Goal: Information Seeking & Learning: Learn about a topic

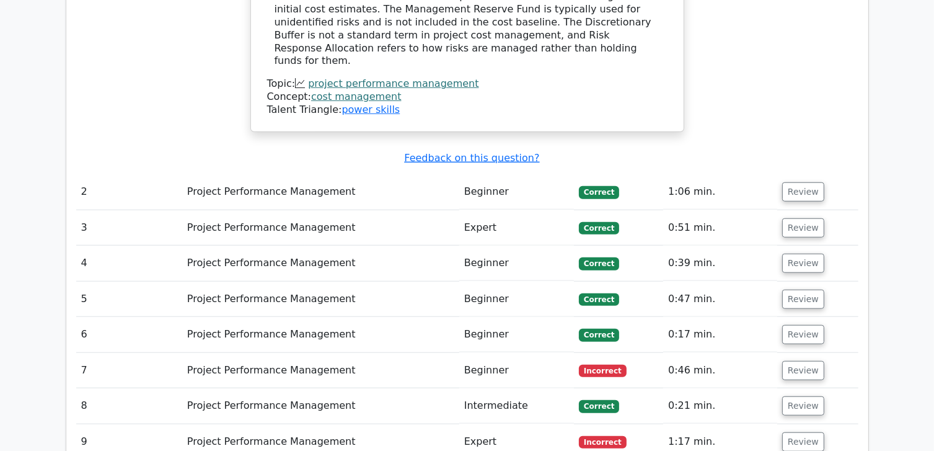
scroll to position [1054, 0]
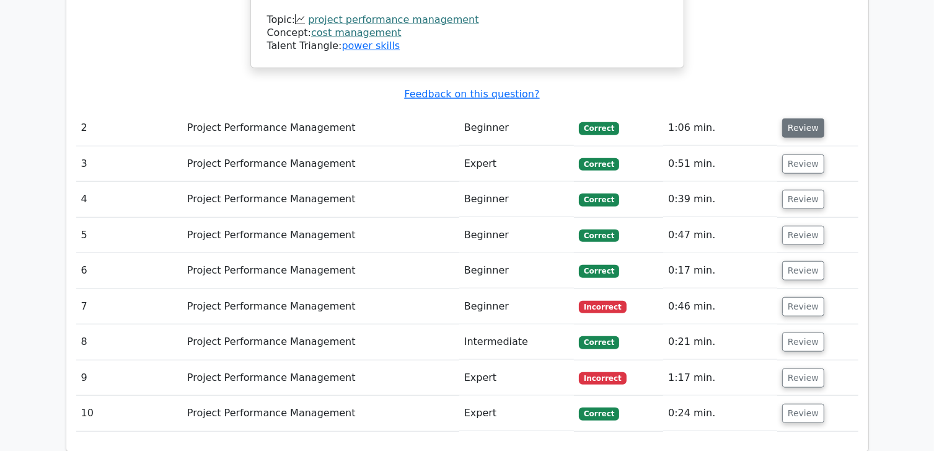
click at [784, 118] on button "Review" at bounding box center [803, 127] width 42 height 19
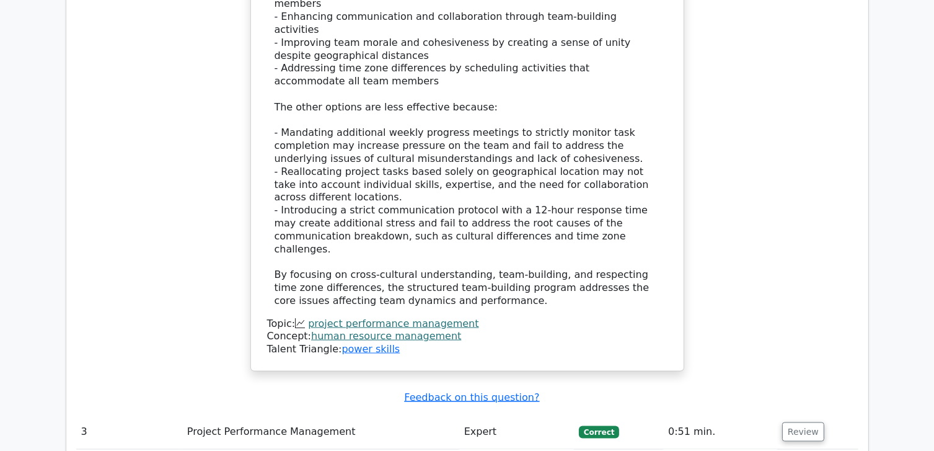
scroll to position [1922, 0]
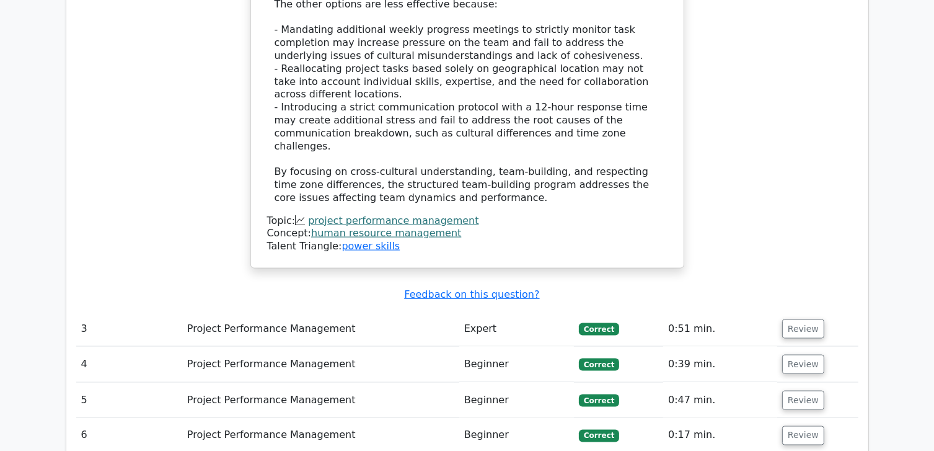
click at [788, 311] on td "Review" at bounding box center [817, 328] width 81 height 35
click at [791, 319] on button "Review" at bounding box center [803, 328] width 42 height 19
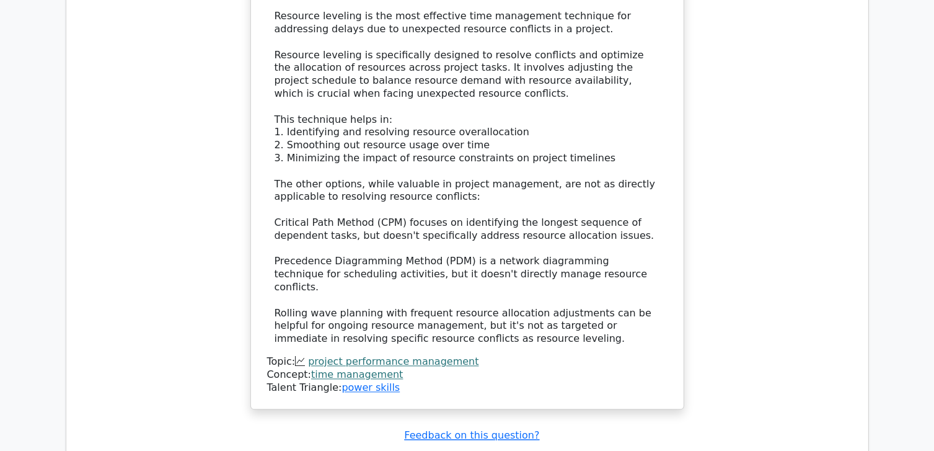
scroll to position [2604, 0]
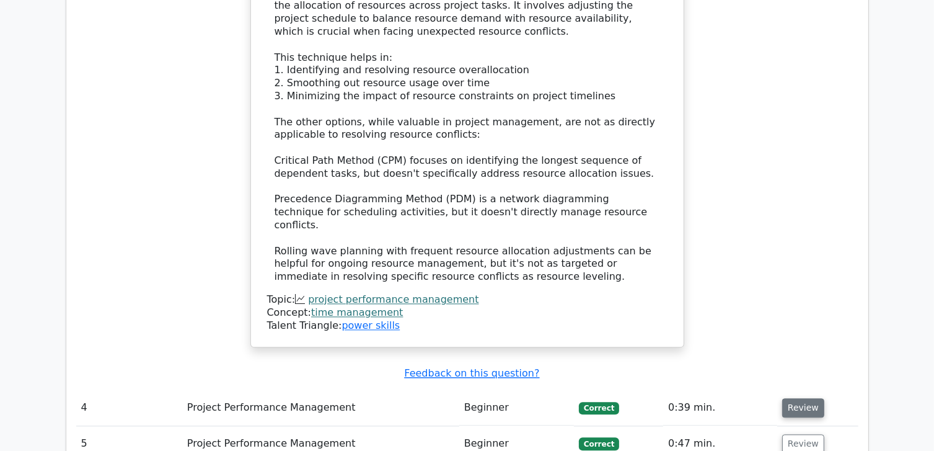
click at [785, 398] on button "Review" at bounding box center [803, 407] width 42 height 19
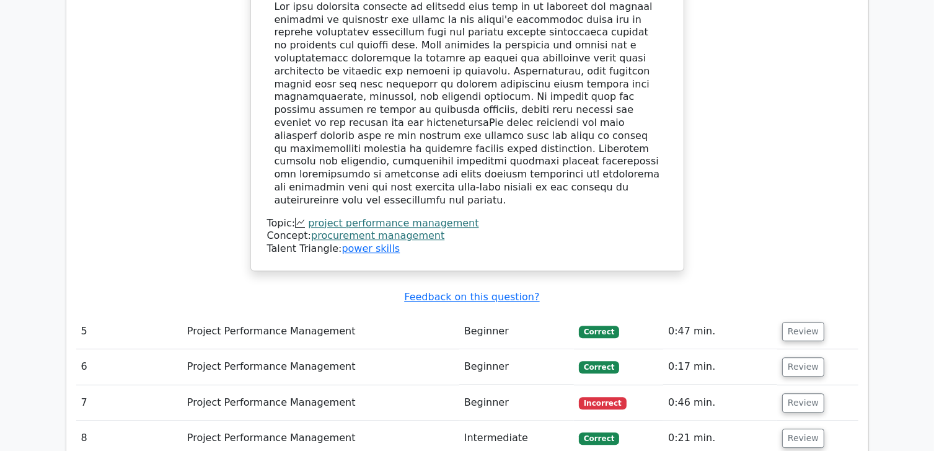
scroll to position [3409, 0]
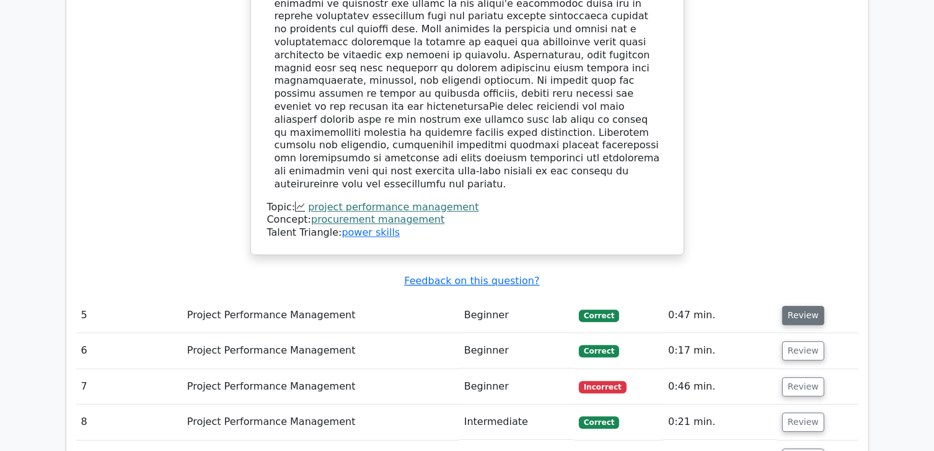
click at [808, 306] on button "Review" at bounding box center [803, 315] width 42 height 19
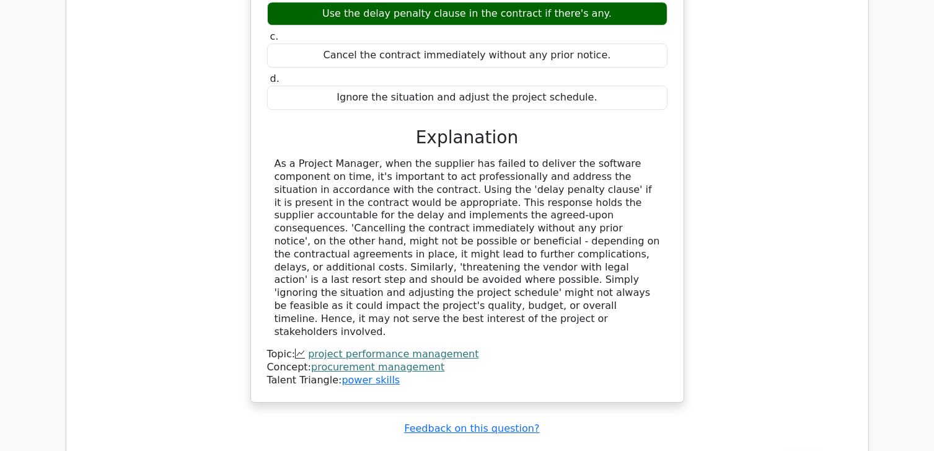
scroll to position [3905, 0]
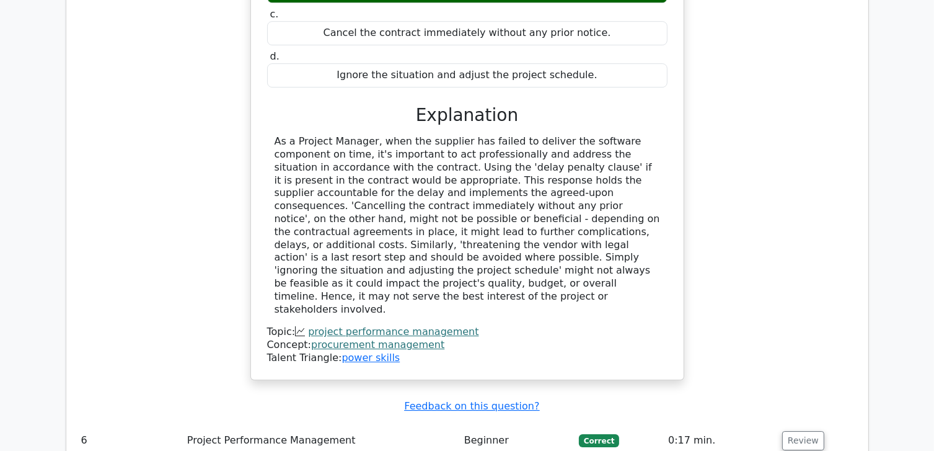
click at [809, 423] on td "Review" at bounding box center [817, 440] width 81 height 35
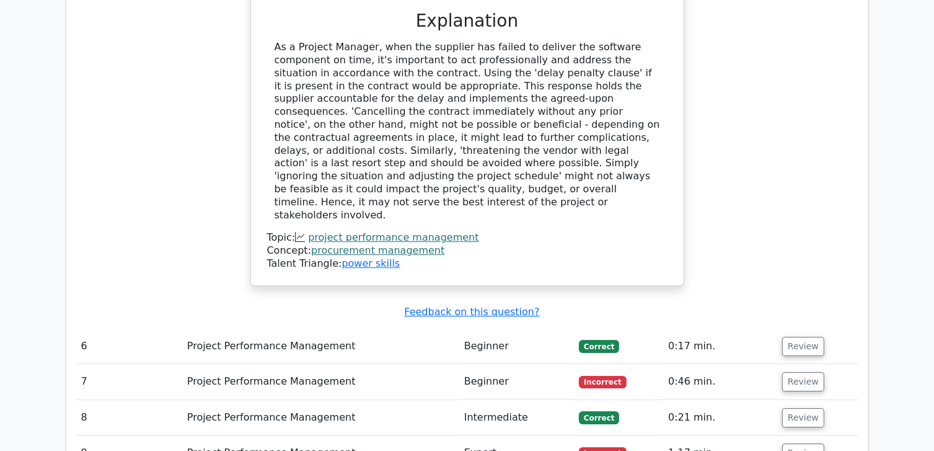
scroll to position [4029, 0]
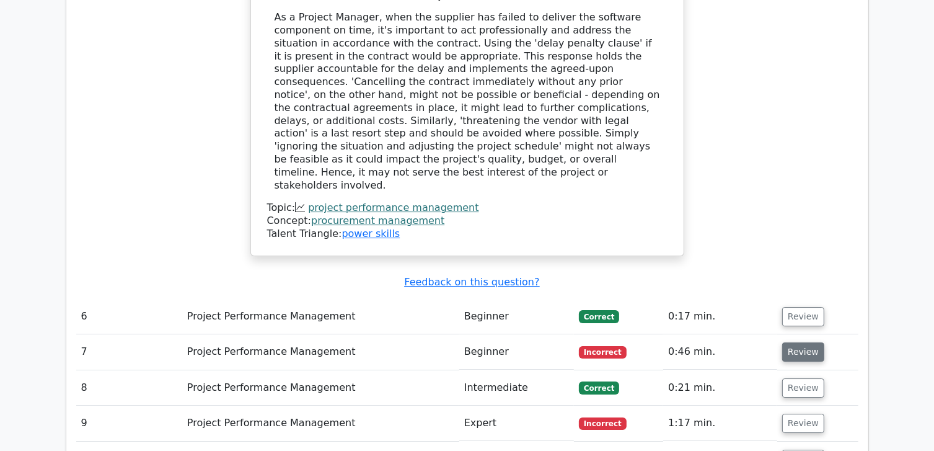
click at [811, 342] on button "Review" at bounding box center [803, 351] width 42 height 19
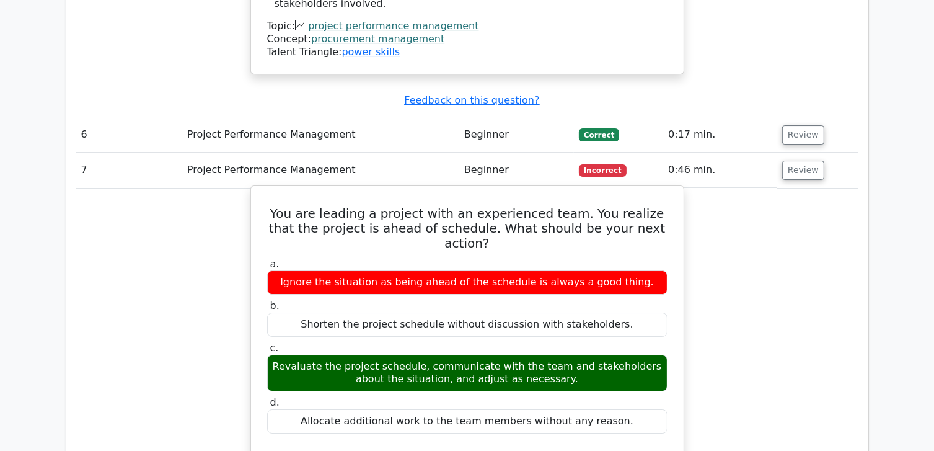
scroll to position [4277, 0]
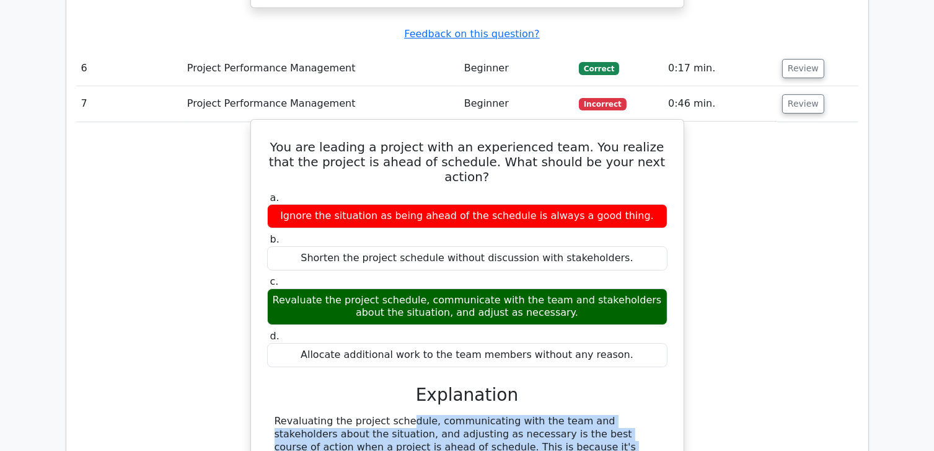
drag, startPoint x: 345, startPoint y: 225, endPoint x: 503, endPoint y: 262, distance: 162.4
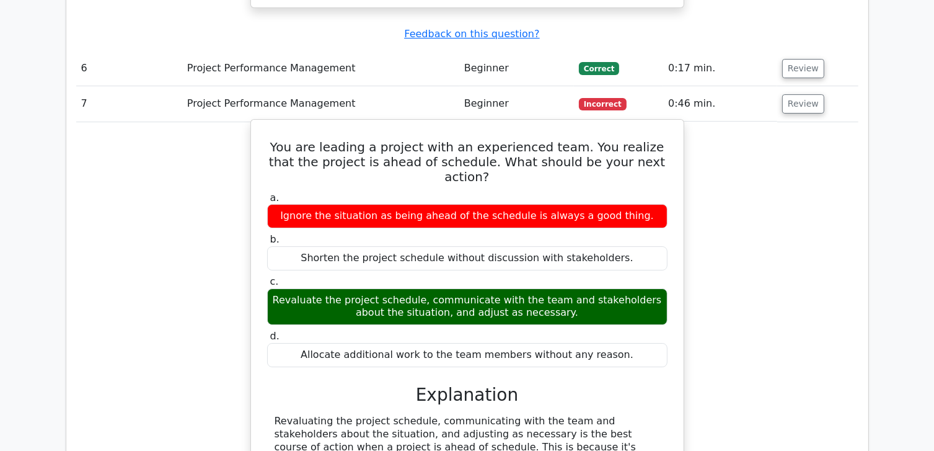
drag, startPoint x: 393, startPoint y: 289, endPoint x: 404, endPoint y: 283, distance: 11.9
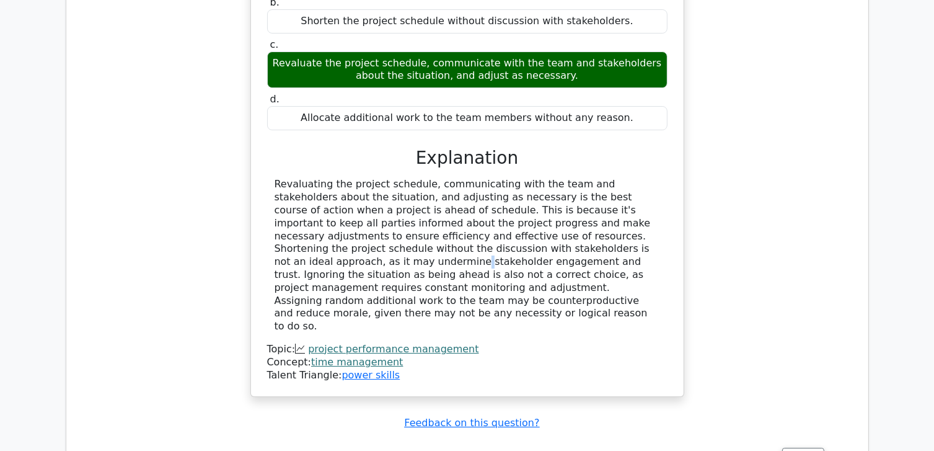
scroll to position [4525, 0]
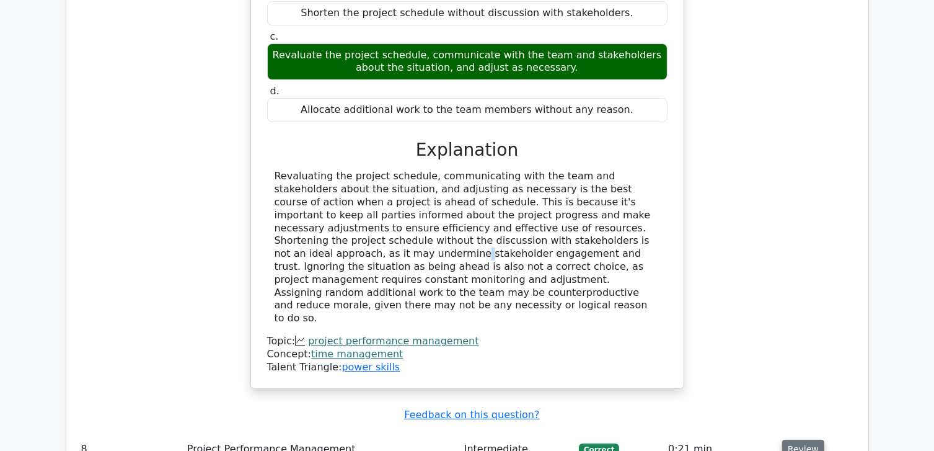
click at [790, 440] on button "Review" at bounding box center [803, 449] width 42 height 19
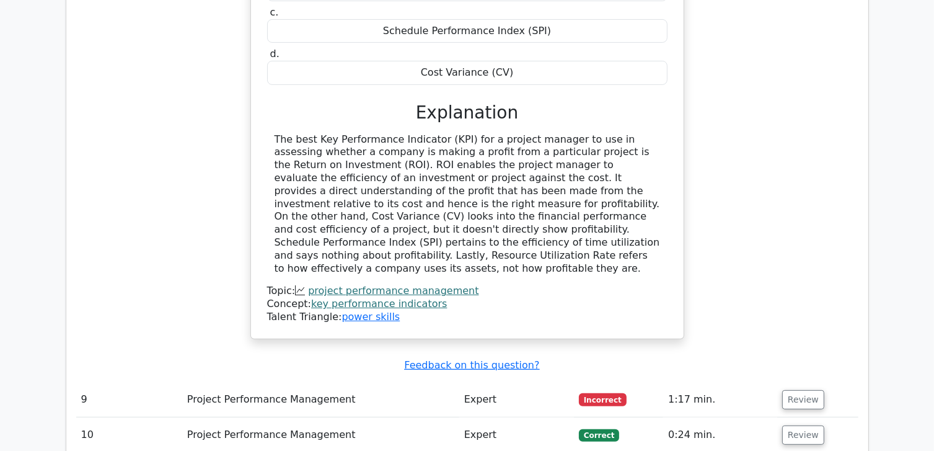
scroll to position [5145, 0]
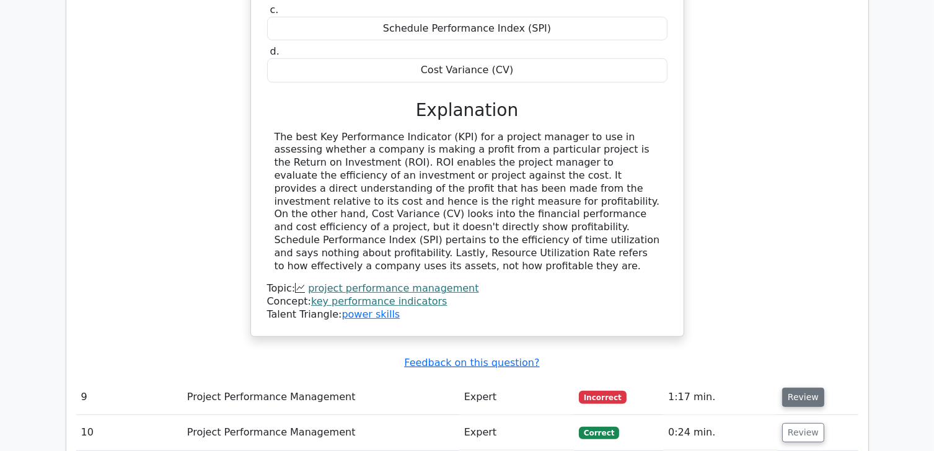
click at [788, 387] on button "Review" at bounding box center [803, 396] width 42 height 19
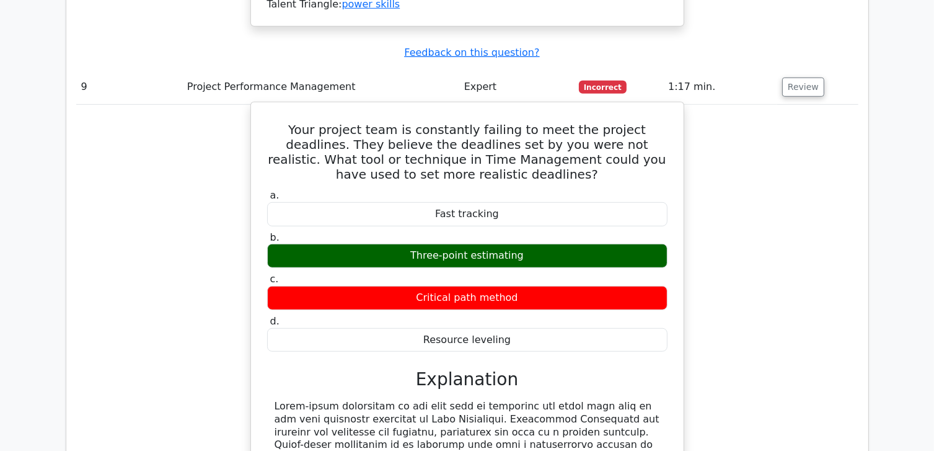
scroll to position [5517, 0]
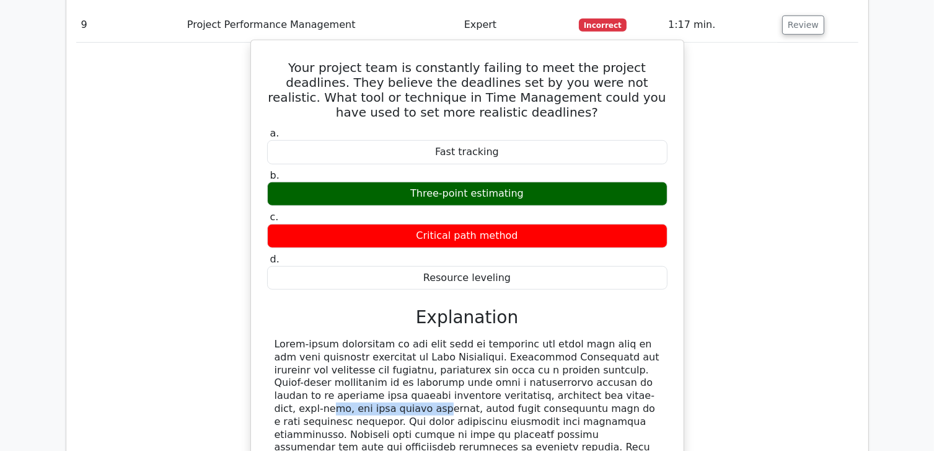
drag, startPoint x: 444, startPoint y: 154, endPoint x: 540, endPoint y: 155, distance: 95.5
click at [540, 338] on div at bounding box center [468, 434] width 386 height 193
drag, startPoint x: 540, startPoint y: 155, endPoint x: 451, endPoint y: 176, distance: 91.1
click at [451, 338] on div at bounding box center [468, 434] width 386 height 193
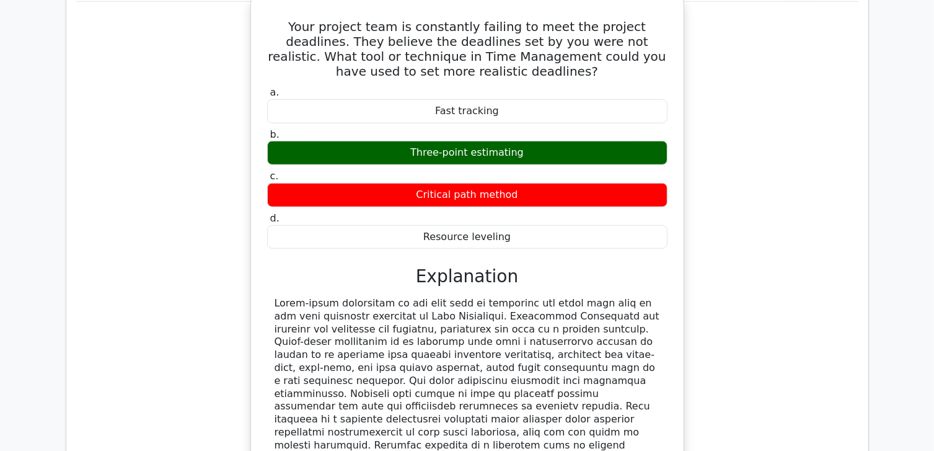
scroll to position [5579, 0]
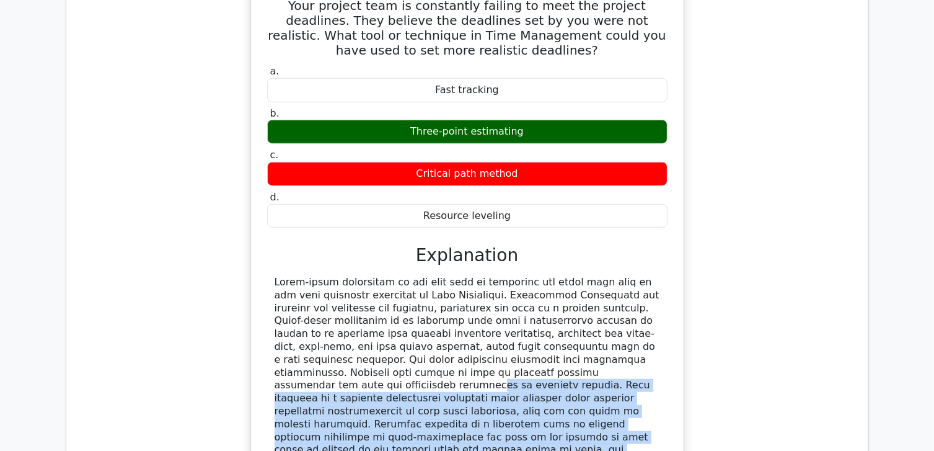
drag, startPoint x: 389, startPoint y: 130, endPoint x: 663, endPoint y: 190, distance: 280.4
click at [663, 276] on div at bounding box center [467, 372] width 400 height 193
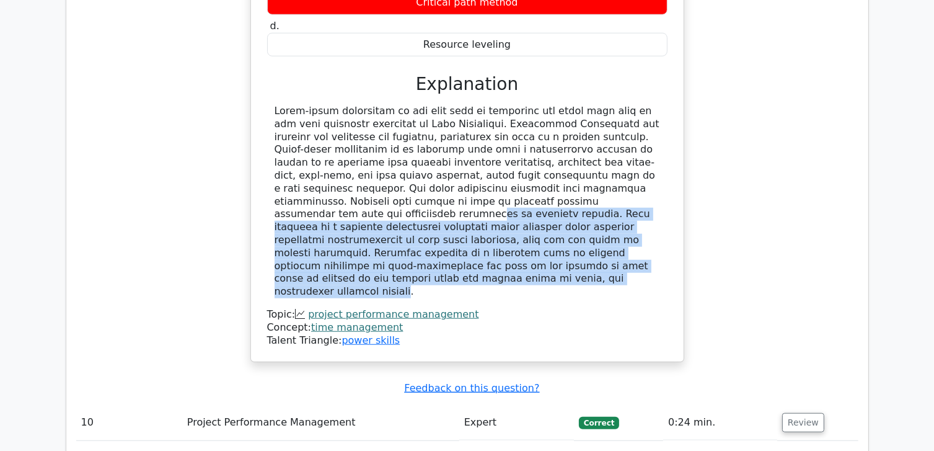
scroll to position [5757, 0]
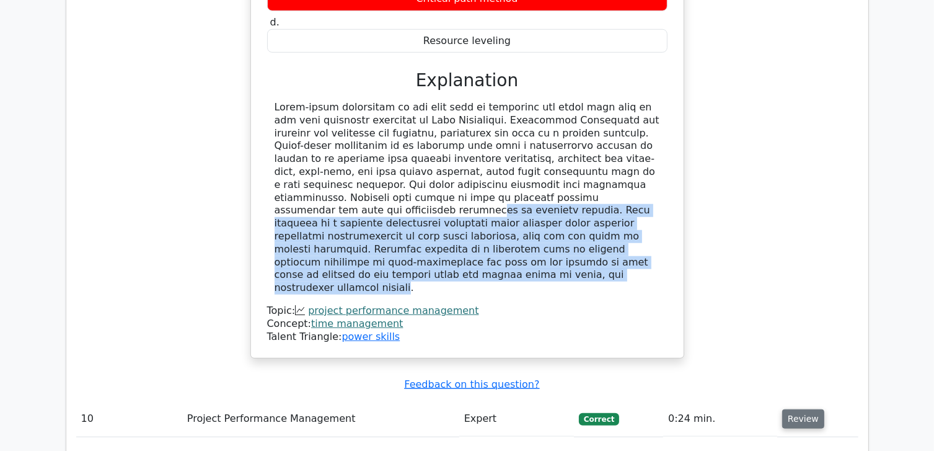
click at [793, 409] on button "Review" at bounding box center [803, 418] width 42 height 19
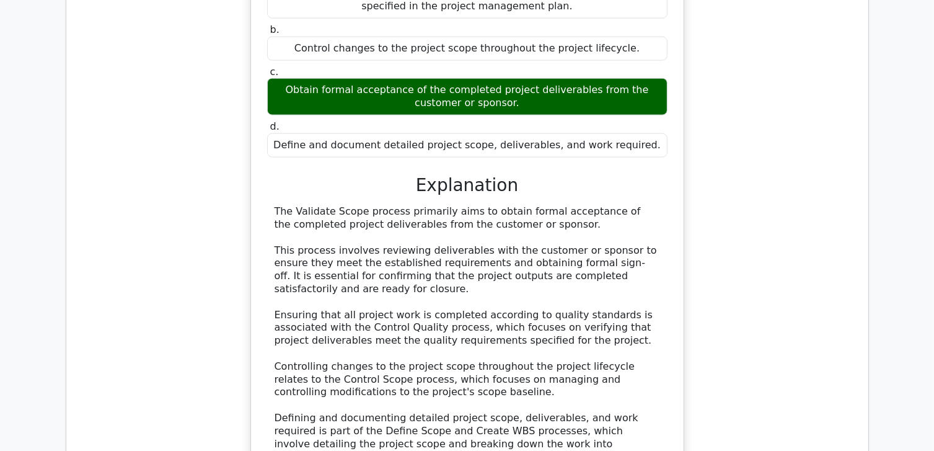
scroll to position [6377, 0]
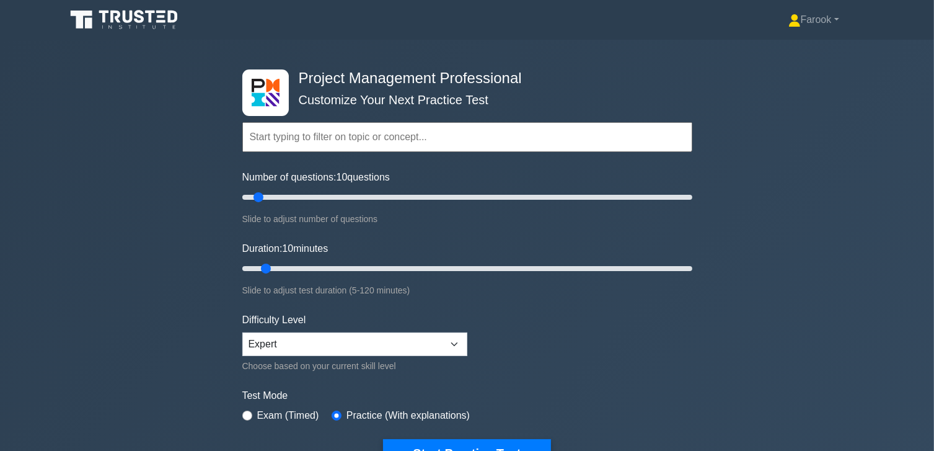
click at [334, 142] on input "text" at bounding box center [467, 137] width 450 height 30
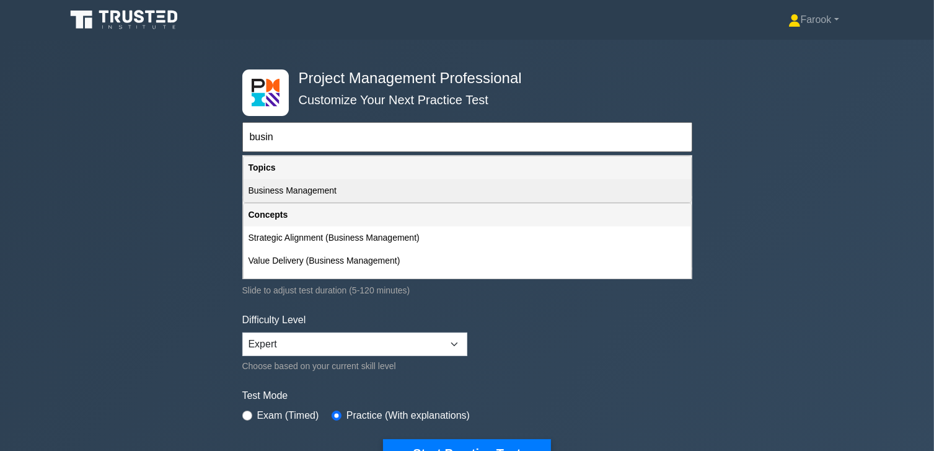
click at [314, 195] on div "Business Management" at bounding box center [468, 190] width 448 height 23
type input "Business Management"
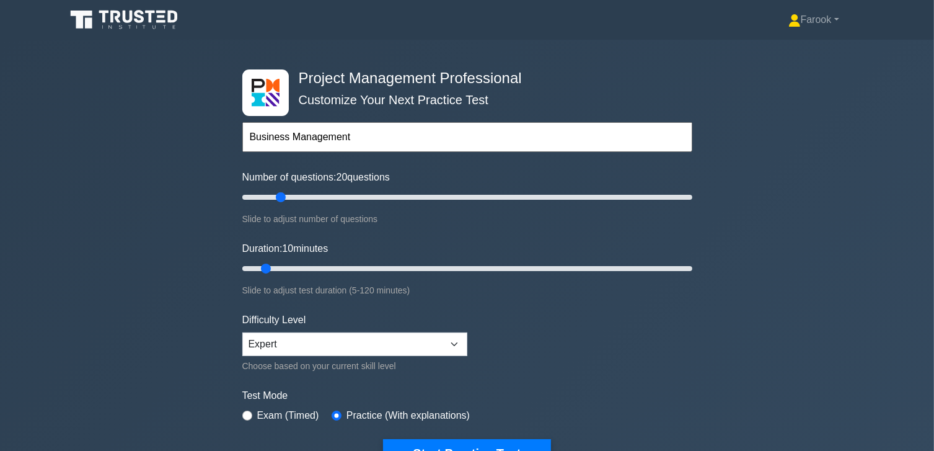
drag, startPoint x: 263, startPoint y: 195, endPoint x: 285, endPoint y: 200, distance: 22.1
type input "20"
click at [285, 200] on input "Number of questions: 20 questions" at bounding box center [467, 197] width 450 height 15
drag, startPoint x: 281, startPoint y: 201, endPoint x: 273, endPoint y: 202, distance: 8.7
type input "15"
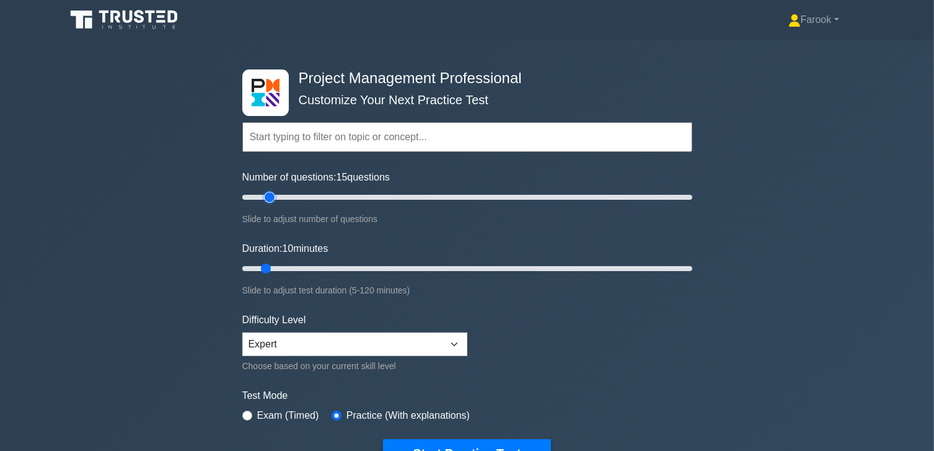
click at [273, 202] on input "Number of questions: 15 questions" at bounding box center [467, 197] width 450 height 15
drag, startPoint x: 268, startPoint y: 265, endPoint x: 280, endPoint y: 265, distance: 11.8
type input "15"
click at [280, 265] on input "Duration: 15 minutes" at bounding box center [467, 268] width 450 height 15
click at [293, 145] on input "text" at bounding box center [467, 137] width 450 height 30
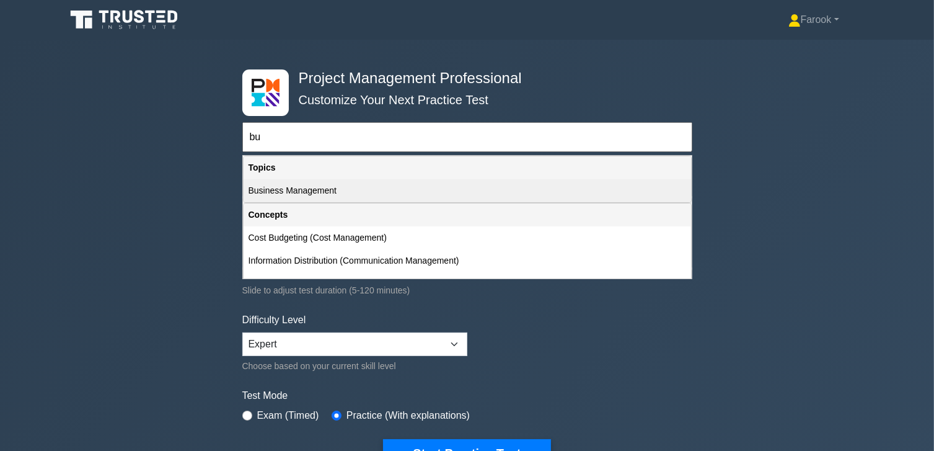
click at [289, 196] on div "Business Management" at bounding box center [468, 190] width 448 height 23
type input "Business Management"
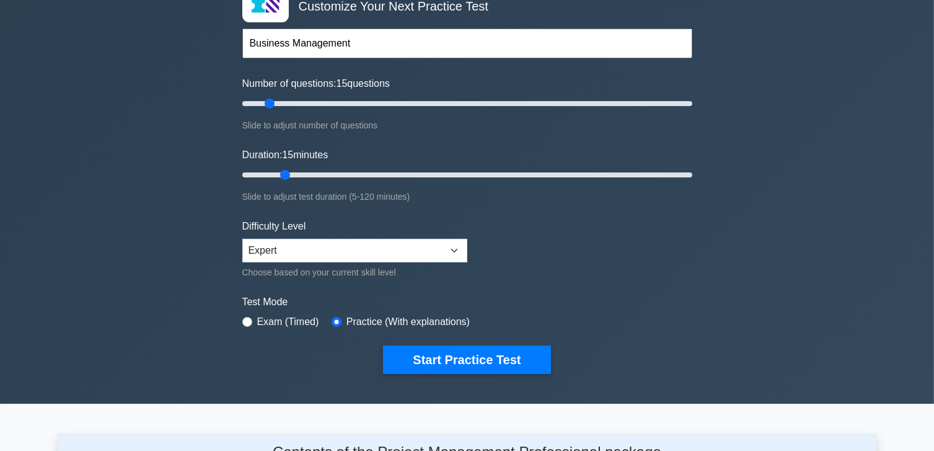
scroll to position [124, 0]
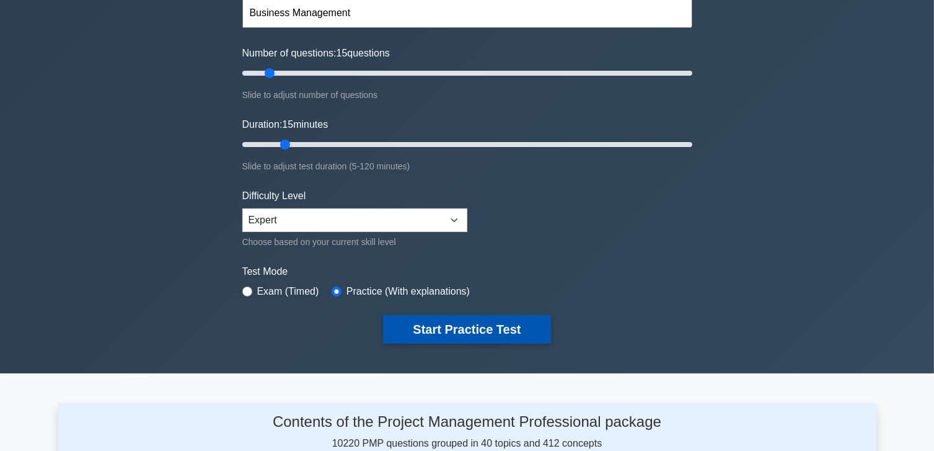
click at [449, 326] on button "Start Practice Test" at bounding box center [466, 329] width 167 height 29
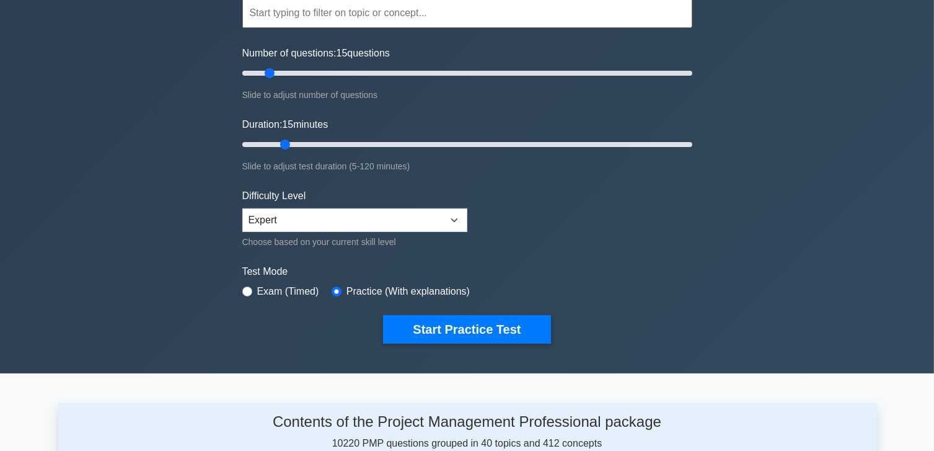
click at [280, 17] on input "text" at bounding box center [467, 13] width 450 height 30
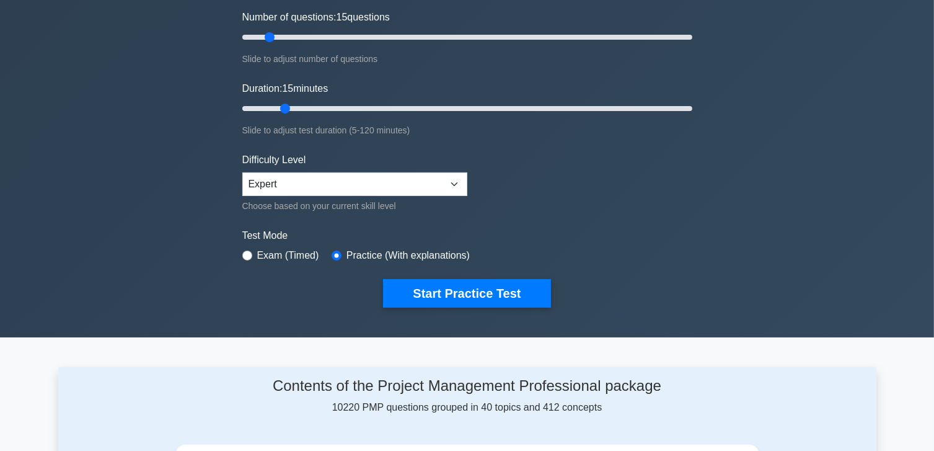
scroll to position [62, 0]
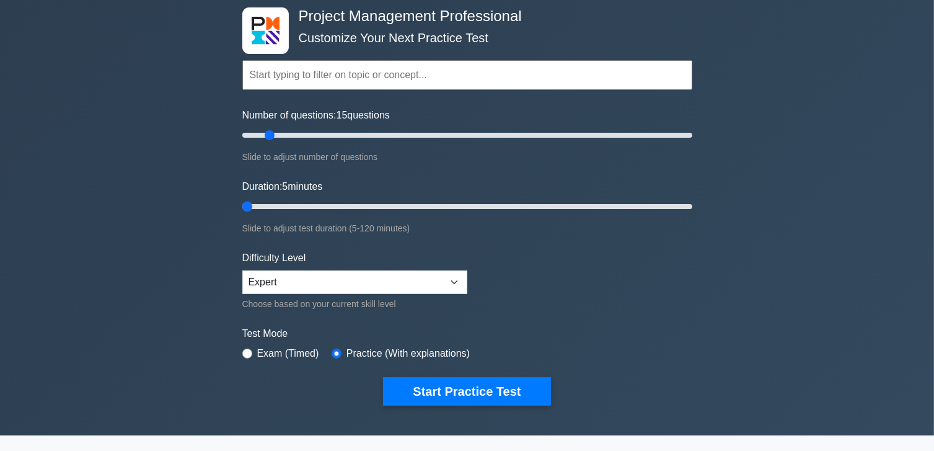
drag, startPoint x: 285, startPoint y: 205, endPoint x: 242, endPoint y: 215, distance: 43.4
type input "5"
click at [242, 214] on input "Duration: 5 minutes" at bounding box center [467, 206] width 450 height 15
drag, startPoint x: 267, startPoint y: 135, endPoint x: 219, endPoint y: 141, distance: 48.1
type input "5"
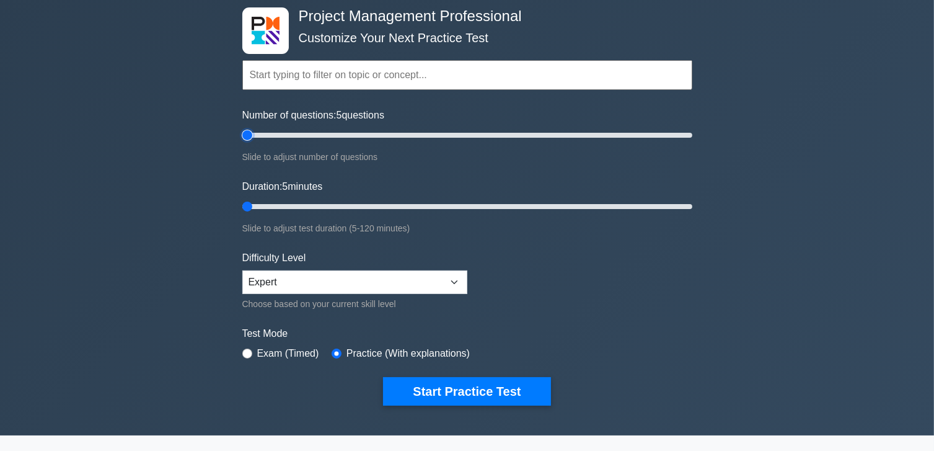
click at [242, 141] on input "Number of questions: 5 questions" at bounding box center [467, 135] width 450 height 15
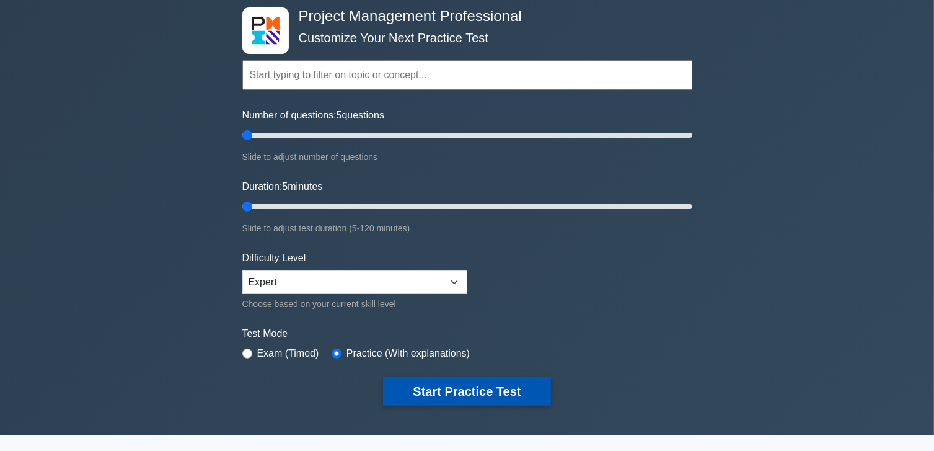
click at [475, 386] on button "Start Practice Test" at bounding box center [466, 391] width 167 height 29
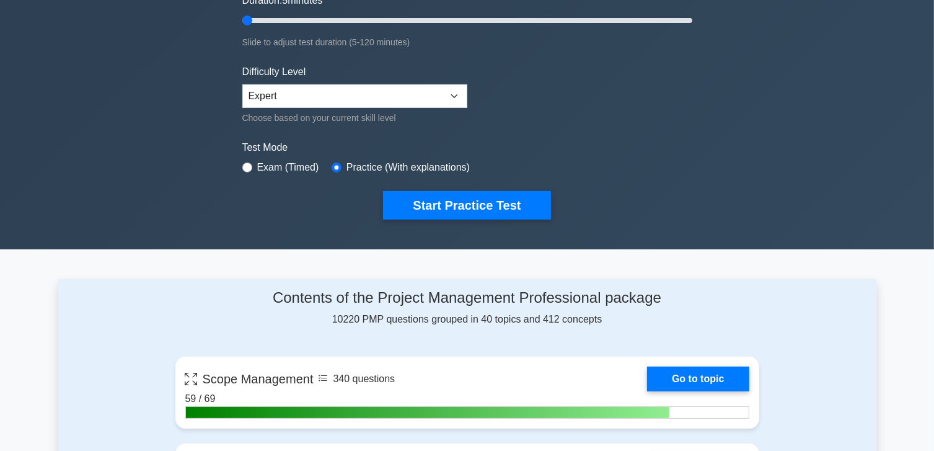
scroll to position [0, 0]
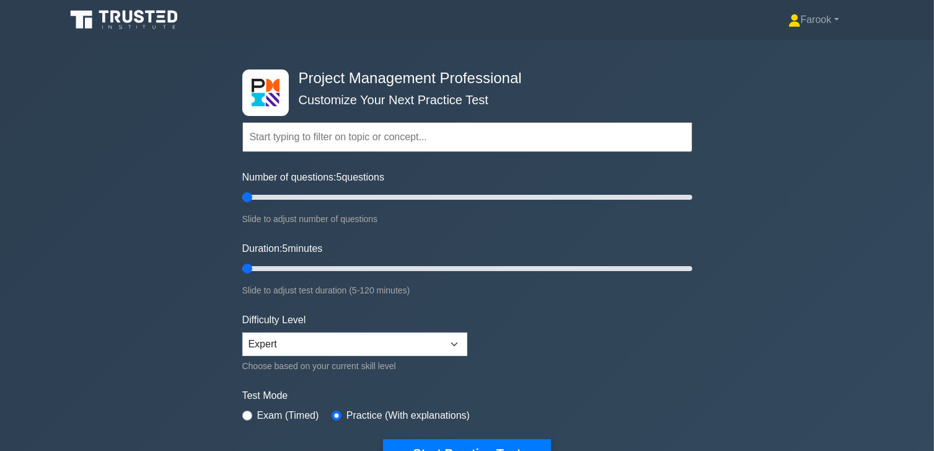
click at [416, 140] on input "text" at bounding box center [467, 137] width 450 height 30
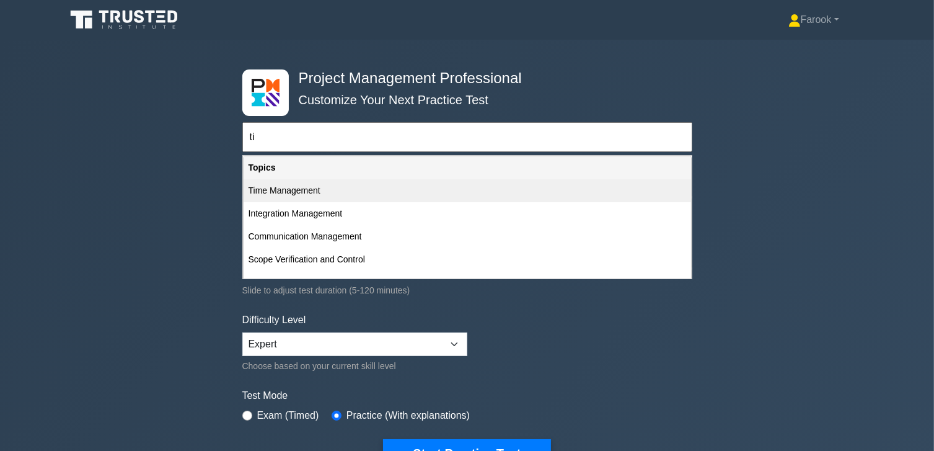
click at [363, 186] on div "Time Management" at bounding box center [468, 190] width 448 height 23
type input "Time Management"
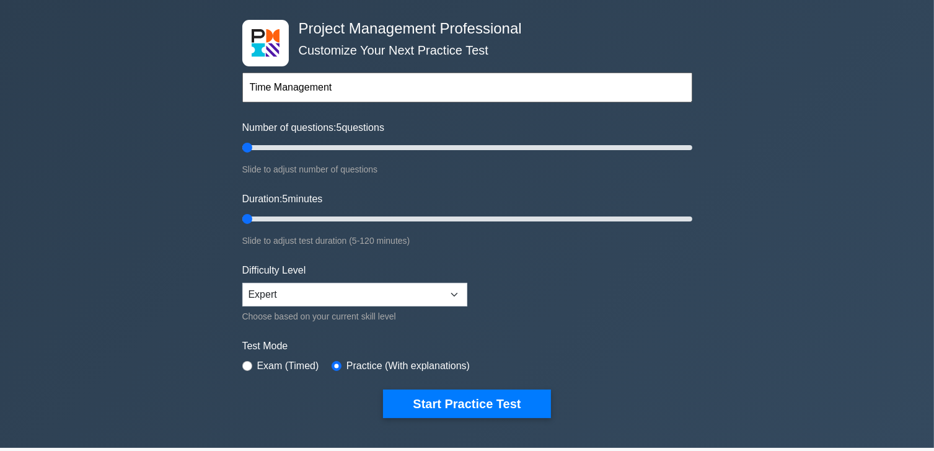
scroll to position [124, 0]
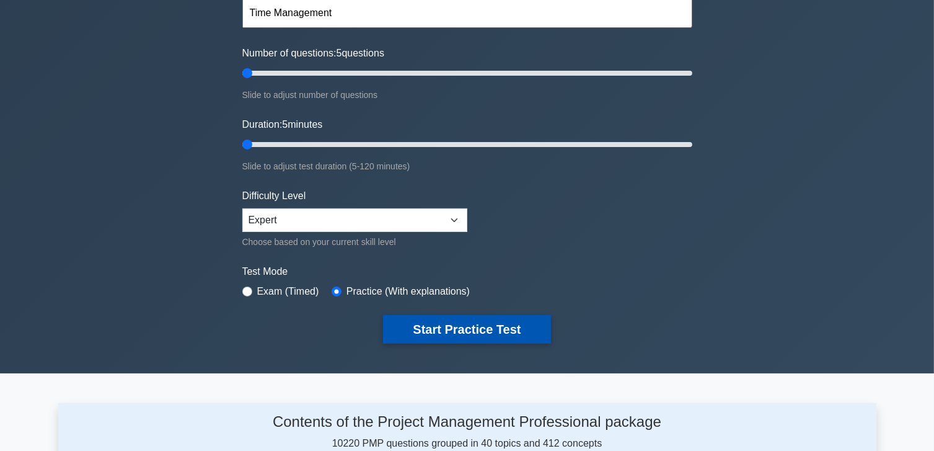
click at [461, 332] on button "Start Practice Test" at bounding box center [466, 329] width 167 height 29
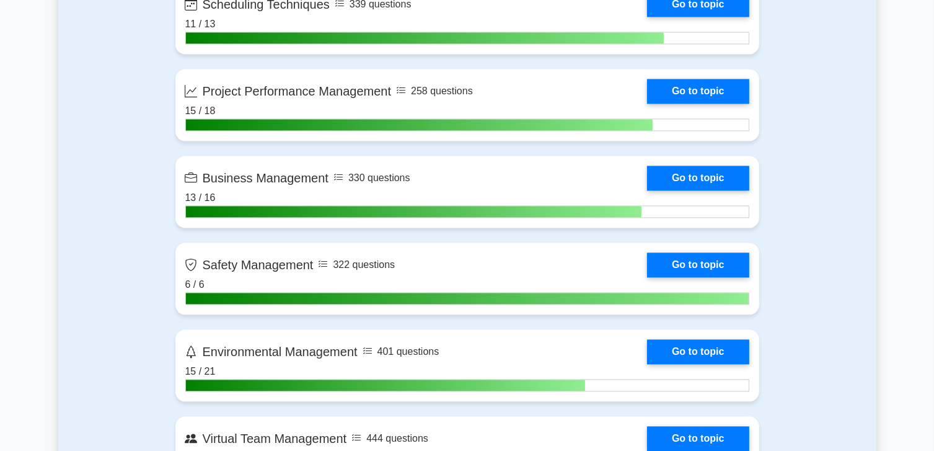
scroll to position [2666, 0]
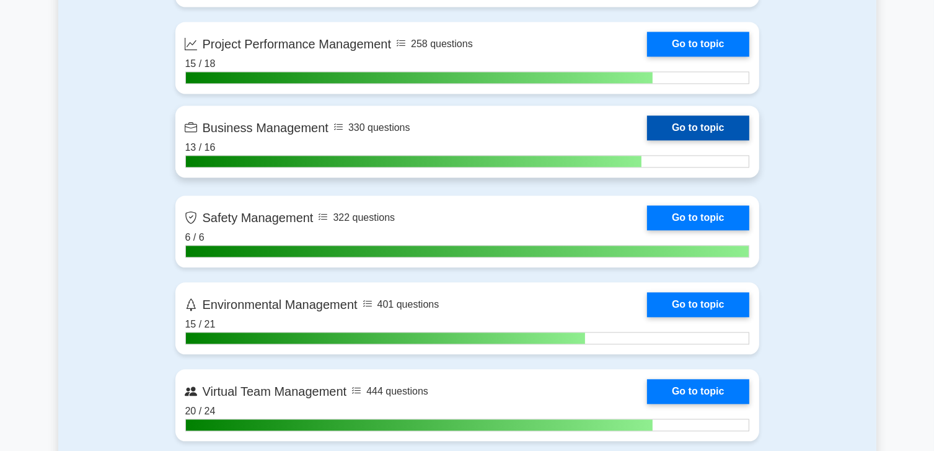
click at [647, 135] on link "Go to topic" at bounding box center [698, 127] width 102 height 25
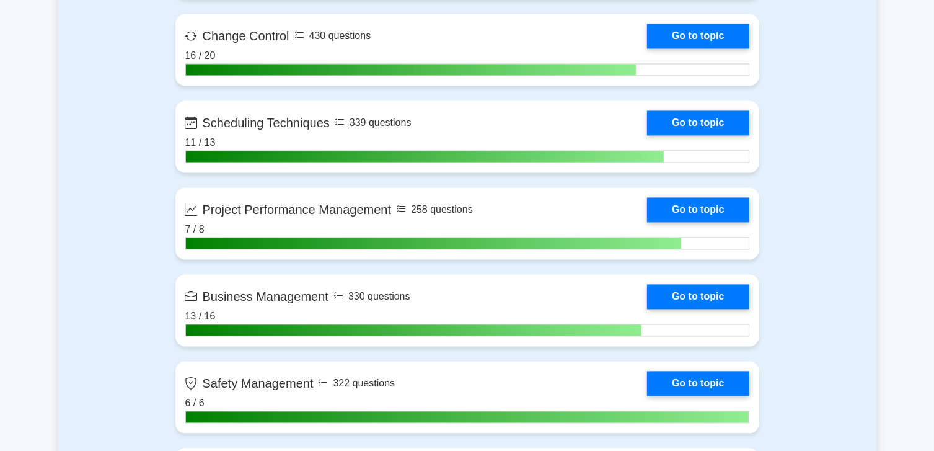
scroll to position [2479, 0]
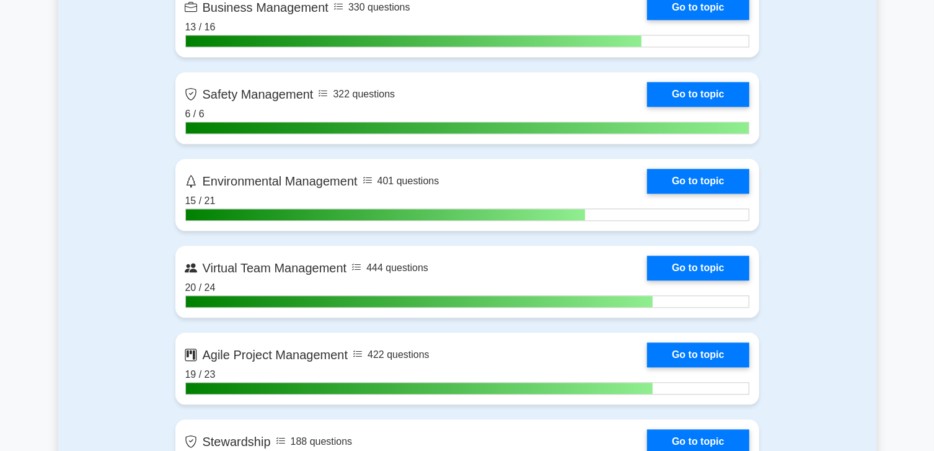
scroll to position [2727, 0]
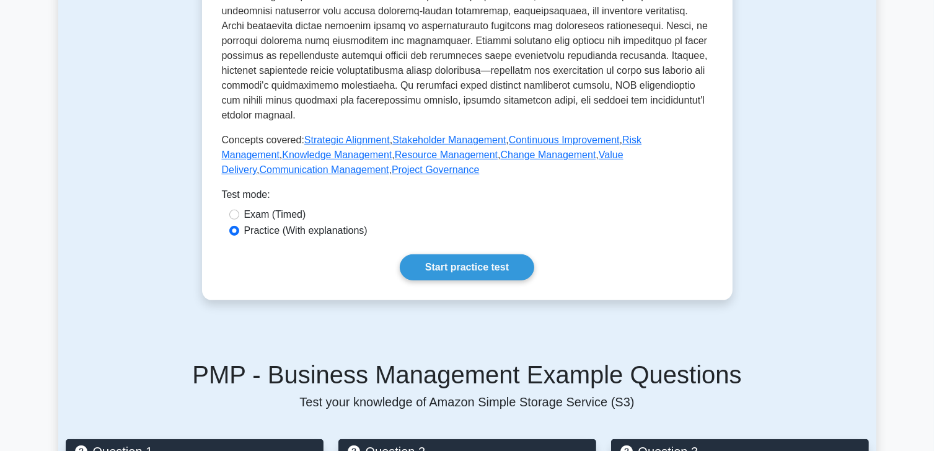
scroll to position [496, 0]
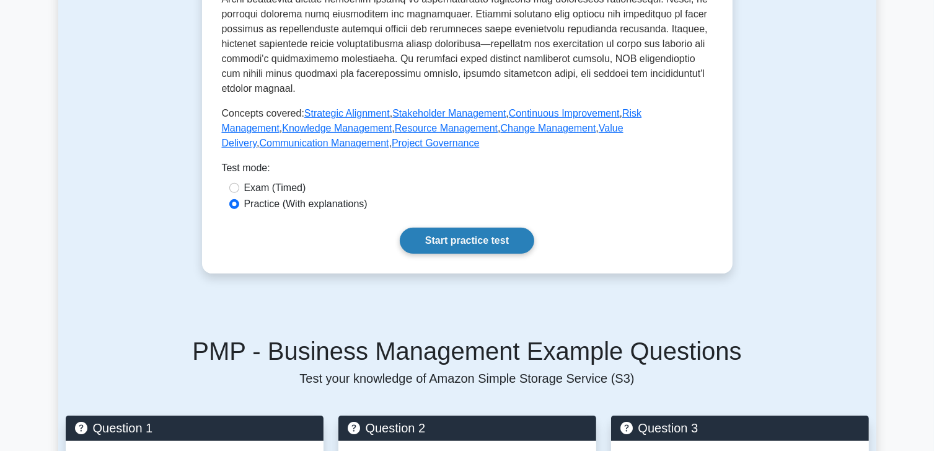
click at [450, 228] on link "Start practice test" at bounding box center [467, 241] width 135 height 26
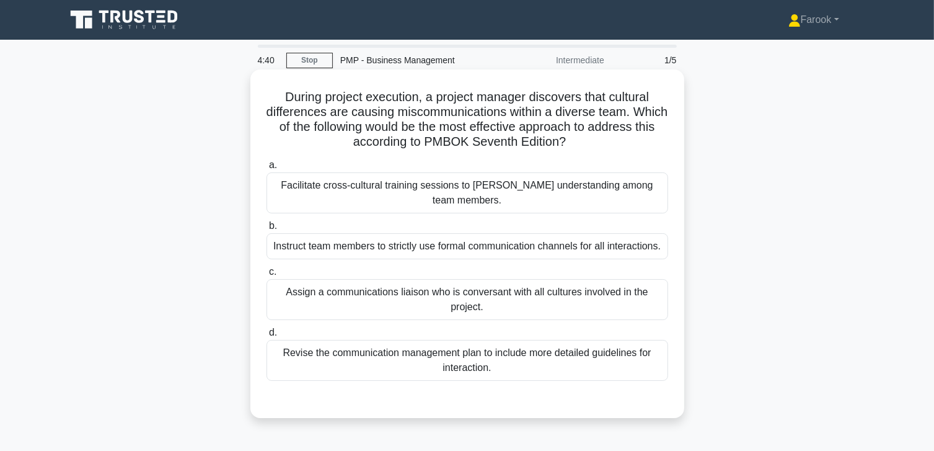
click at [543, 189] on div "Facilitate cross-cultural training sessions to [PERSON_NAME] understanding amon…" at bounding box center [468, 192] width 402 height 41
click at [267, 169] on input "a. Facilitate cross-cultural training sessions to [PERSON_NAME] understanding a…" at bounding box center [267, 165] width 0 height 8
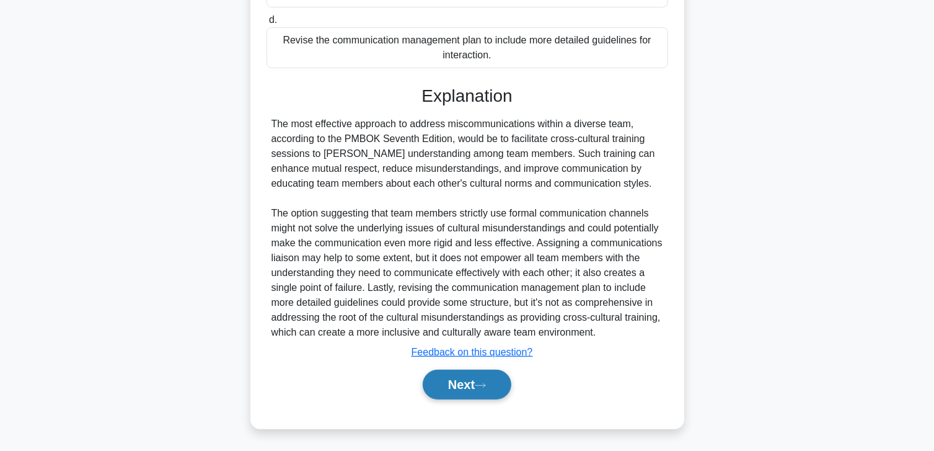
click at [466, 376] on button "Next" at bounding box center [467, 384] width 89 height 30
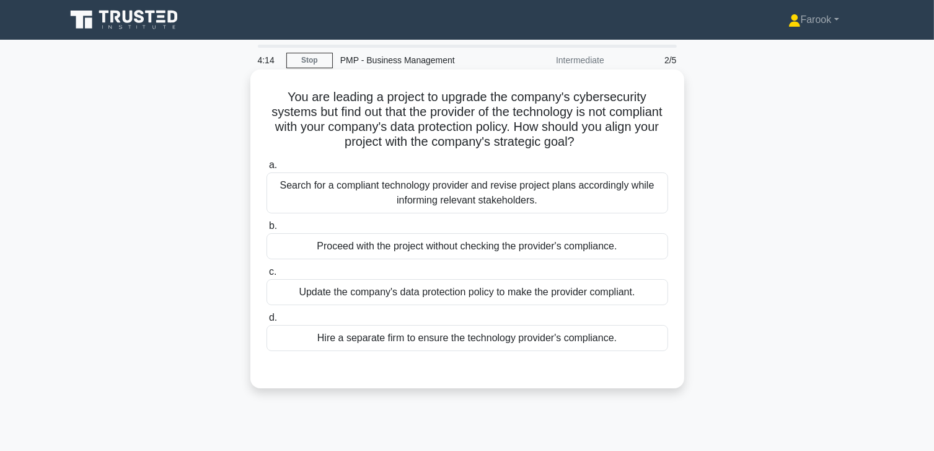
drag, startPoint x: 448, startPoint y: 183, endPoint x: 449, endPoint y: 190, distance: 6.9
click at [448, 183] on div "Search for a compliant technology provider and revise project plans accordingly…" at bounding box center [468, 192] width 402 height 41
click at [267, 169] on input "a. Search for a compliant technology provider and revise project plans accordin…" at bounding box center [267, 165] width 0 height 8
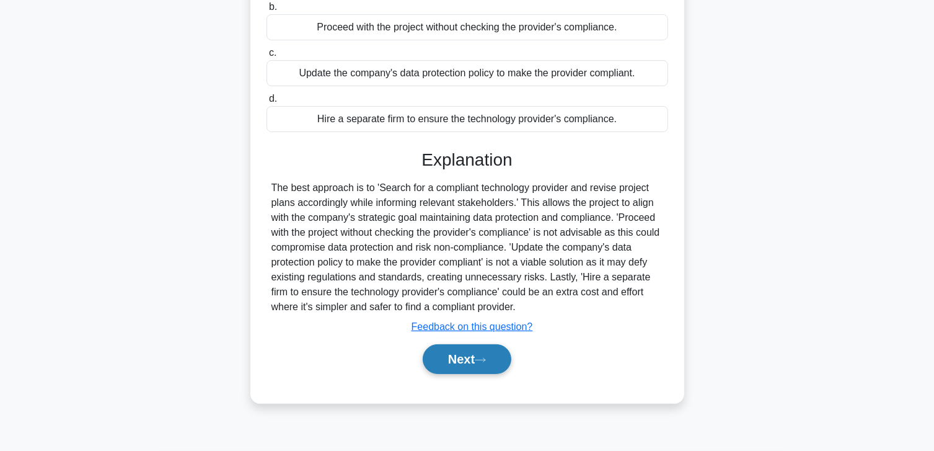
click at [446, 353] on button "Next" at bounding box center [467, 359] width 89 height 30
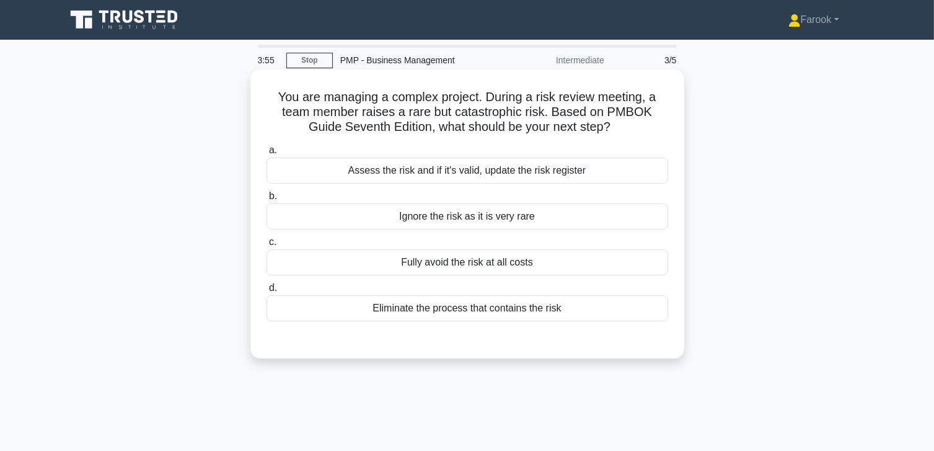
click at [464, 162] on div "Assess the risk and if it's valid, update the risk register" at bounding box center [468, 170] width 402 height 26
click at [267, 154] on input "a. Assess the risk and if it's valid, update the risk register" at bounding box center [267, 150] width 0 height 8
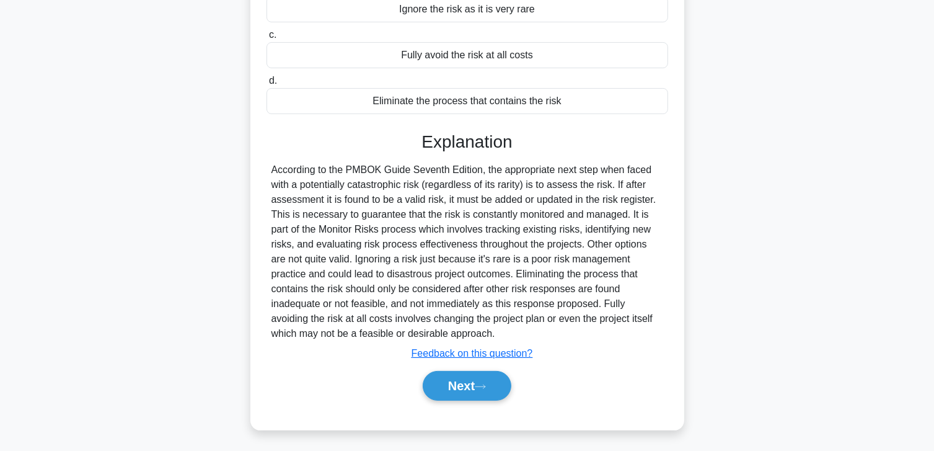
scroll to position [219, 0]
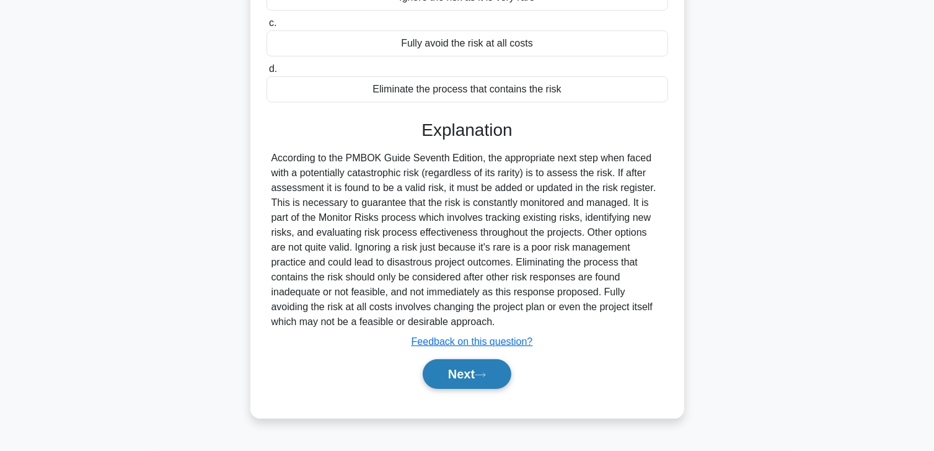
click at [441, 366] on button "Next" at bounding box center [467, 374] width 89 height 30
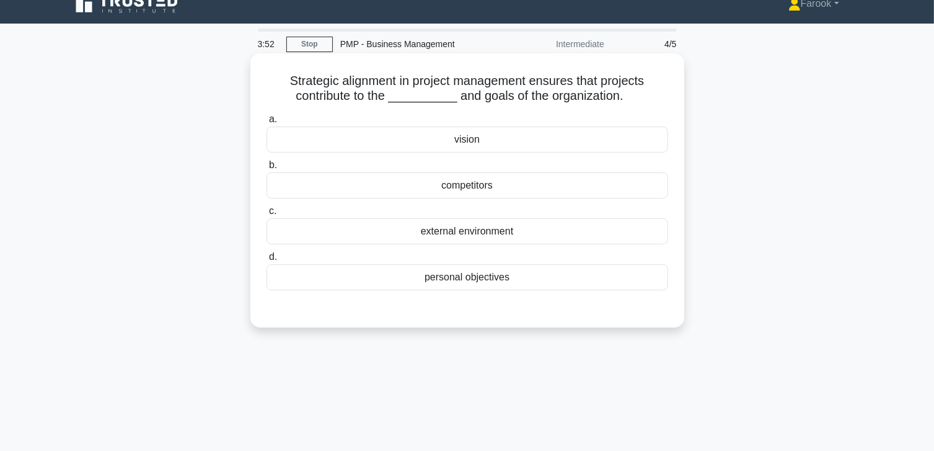
scroll to position [0, 0]
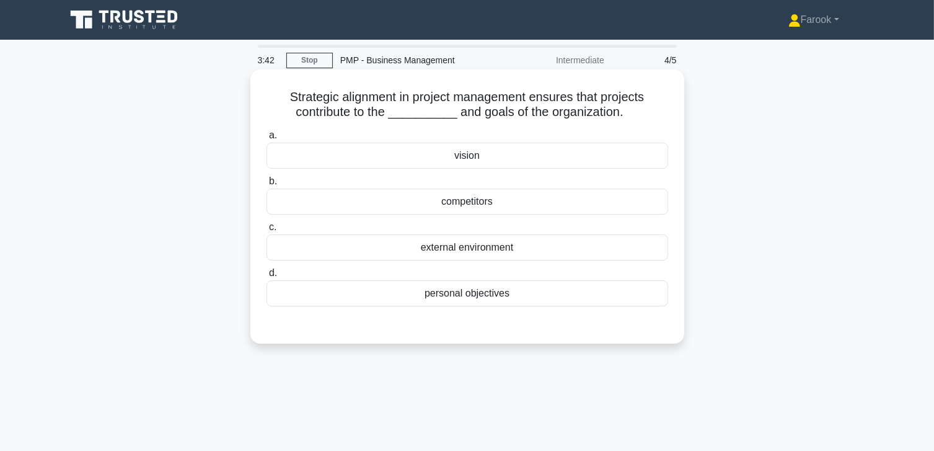
click at [463, 157] on div "vision" at bounding box center [468, 156] width 402 height 26
click at [267, 139] on input "a. vision" at bounding box center [267, 135] width 0 height 8
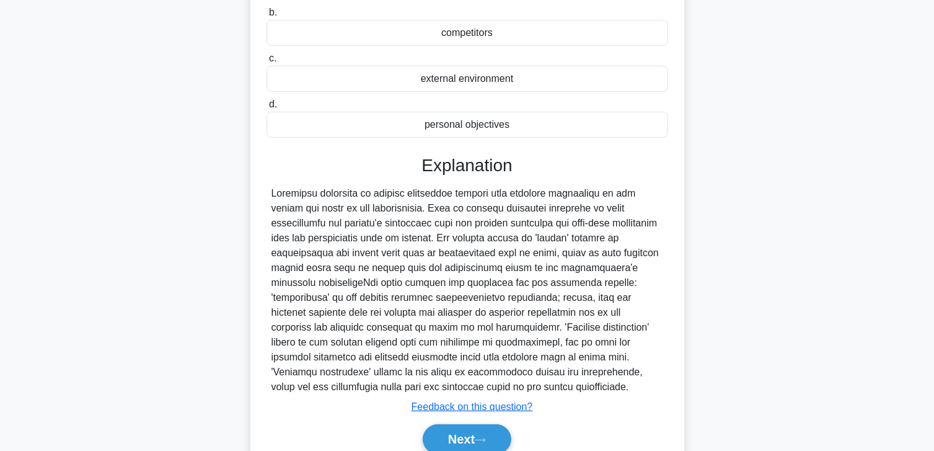
scroll to position [223, 0]
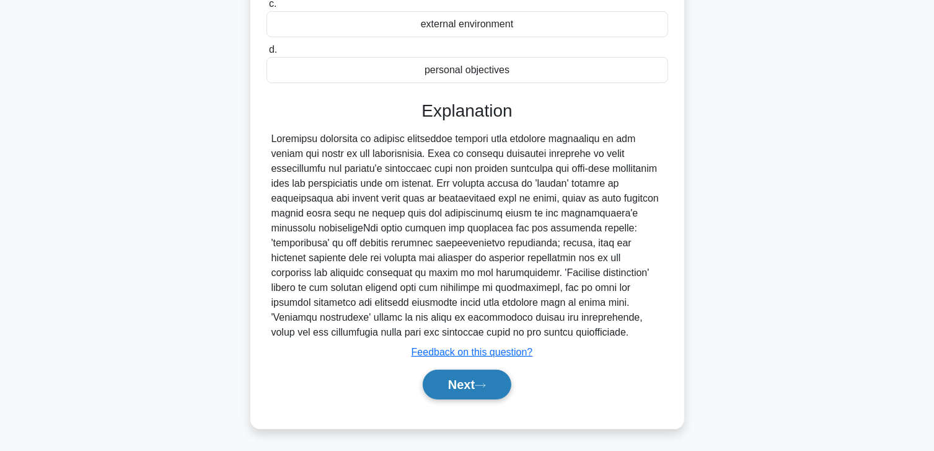
click at [431, 376] on button "Next" at bounding box center [467, 384] width 89 height 30
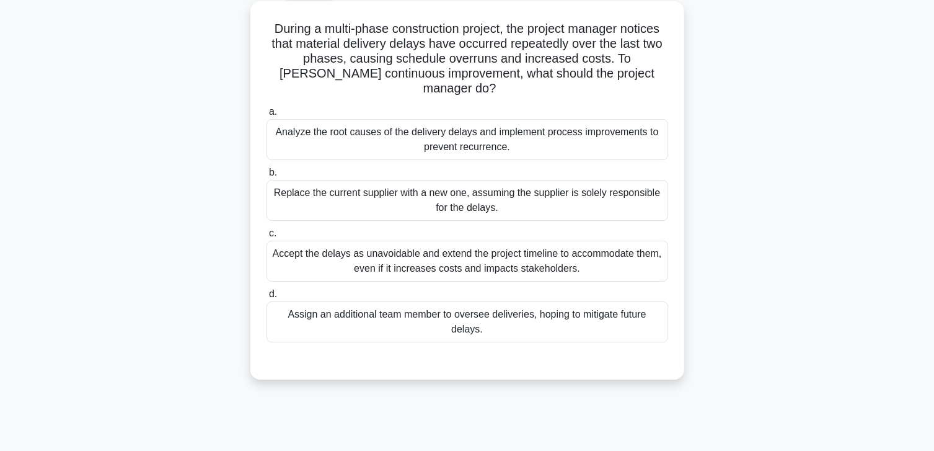
scroll to position [0, 0]
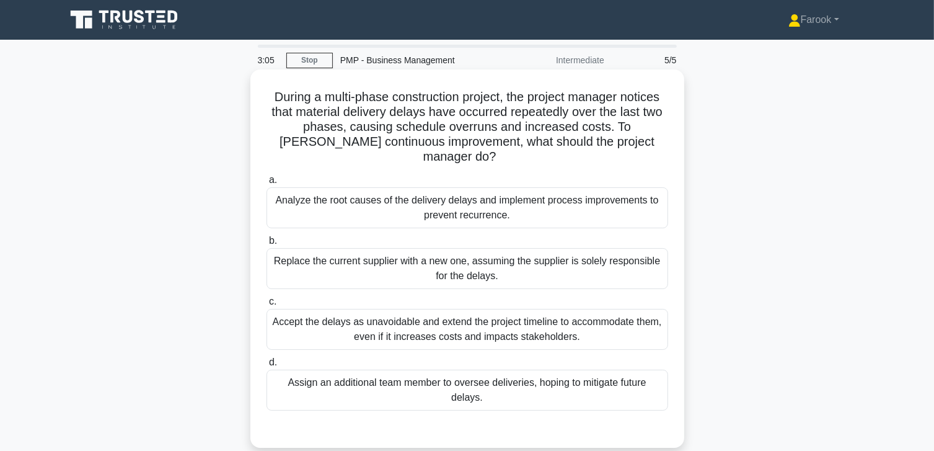
click at [474, 198] on div "Analyze the root causes of the delivery delays and implement process improvemen…" at bounding box center [468, 207] width 402 height 41
click at [267, 184] on input "a. Analyze the root causes of the delivery delays and implement process improve…" at bounding box center [267, 180] width 0 height 8
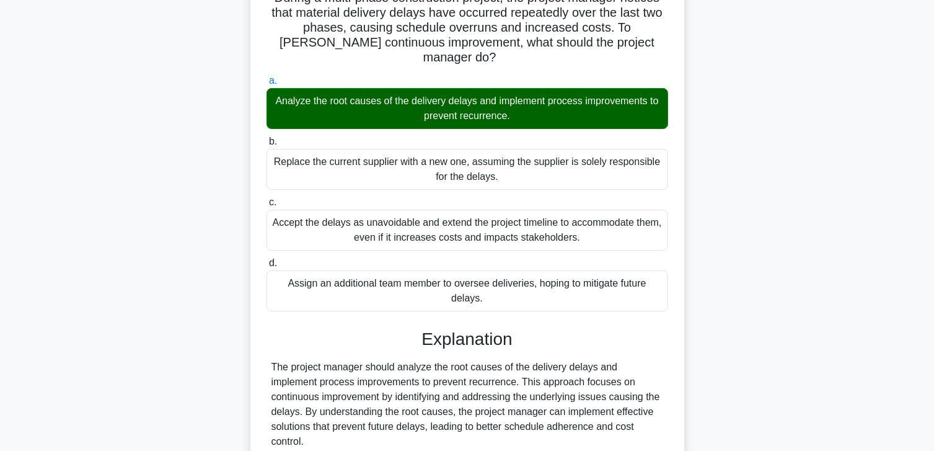
scroll to position [248, 0]
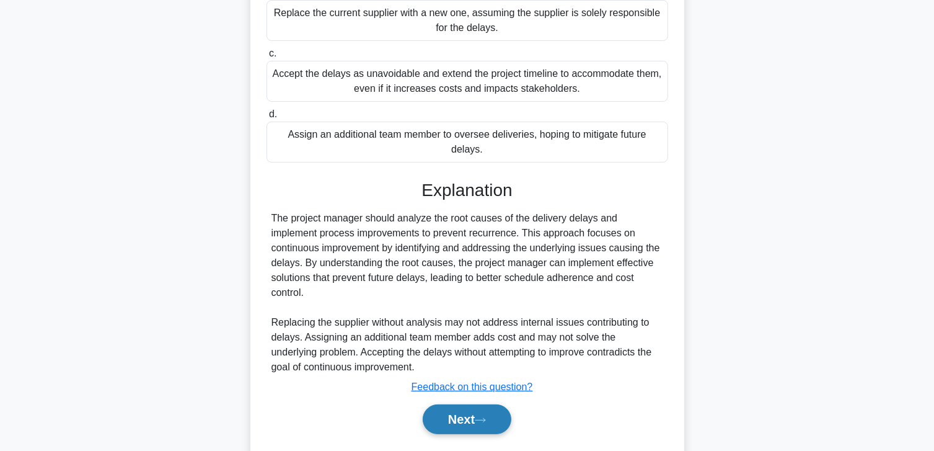
click at [450, 404] on button "Next" at bounding box center [467, 419] width 89 height 30
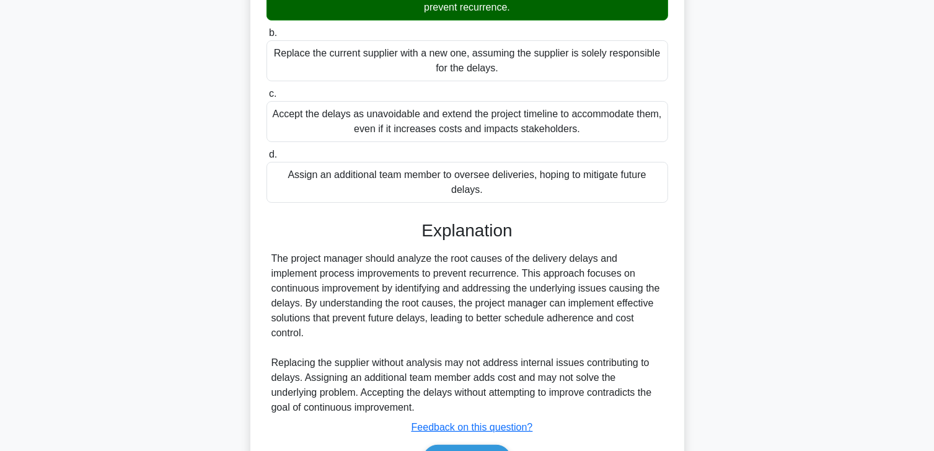
scroll to position [174, 0]
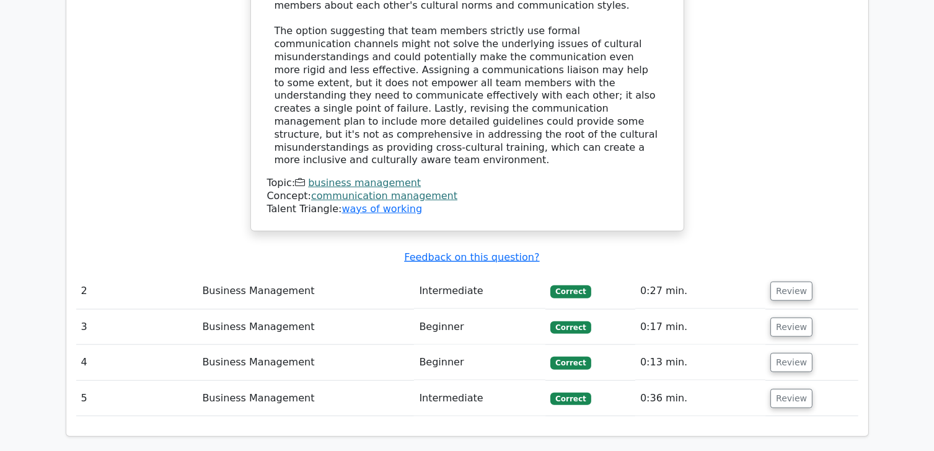
scroll to position [1178, 0]
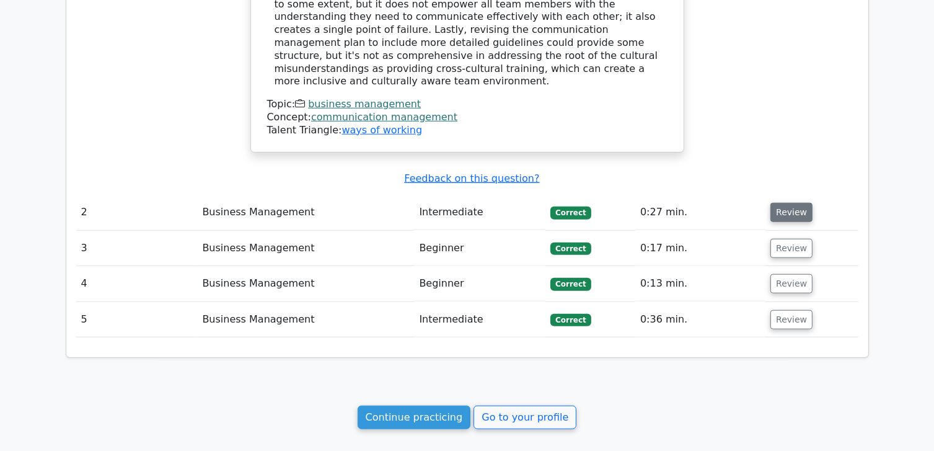
click at [788, 203] on button "Review" at bounding box center [792, 212] width 42 height 19
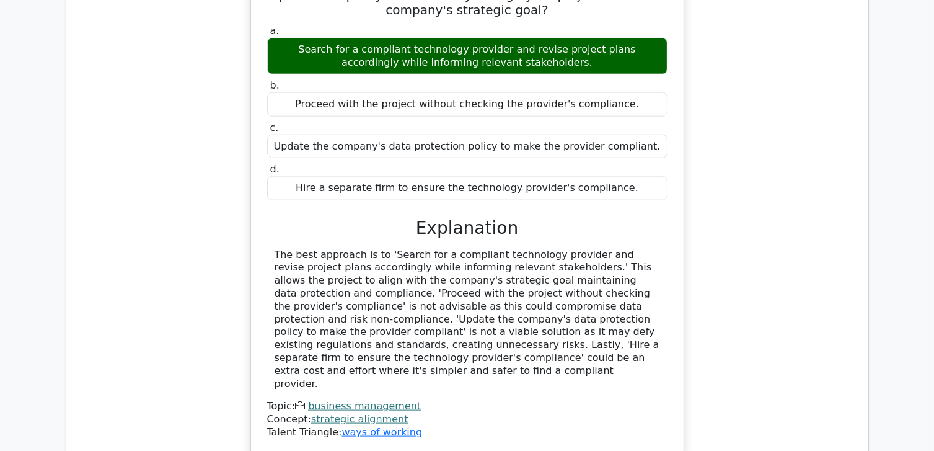
scroll to position [1488, 0]
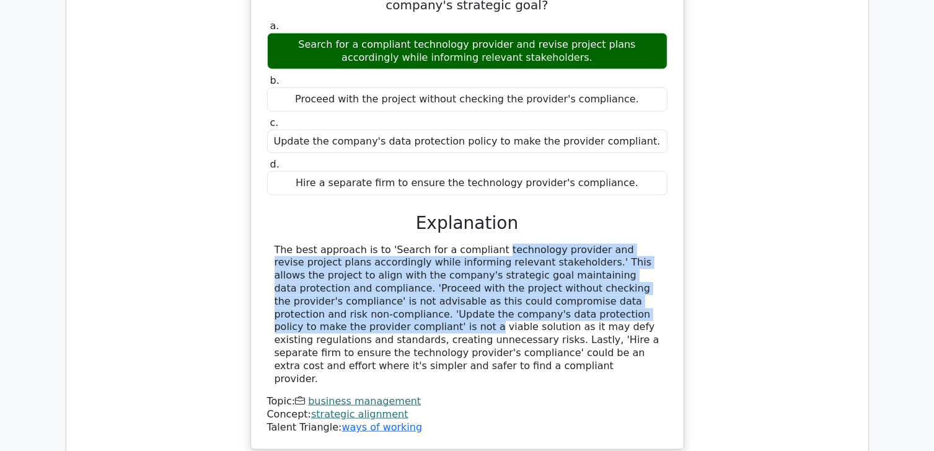
drag, startPoint x: 412, startPoint y: 175, endPoint x: 553, endPoint y: 240, distance: 155.6
click at [547, 244] on div "The best approach is to 'Search for a compliant technology provider and revise …" at bounding box center [468, 315] width 386 height 142
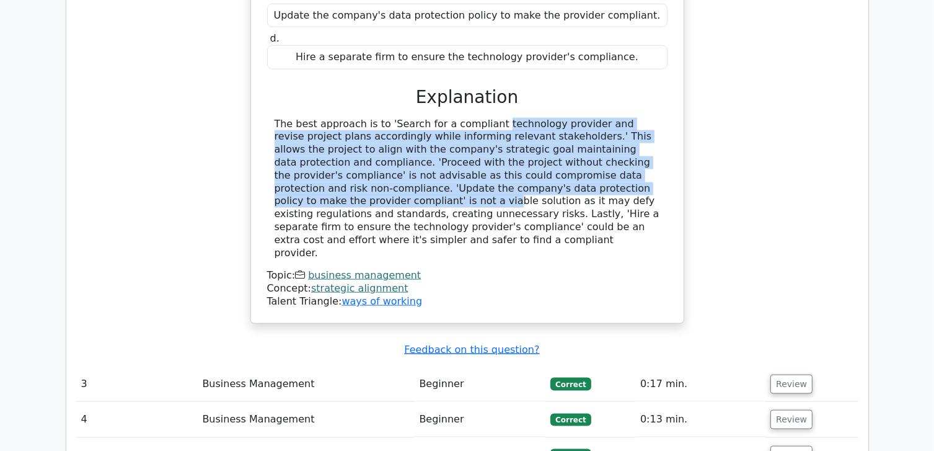
scroll to position [1612, 0]
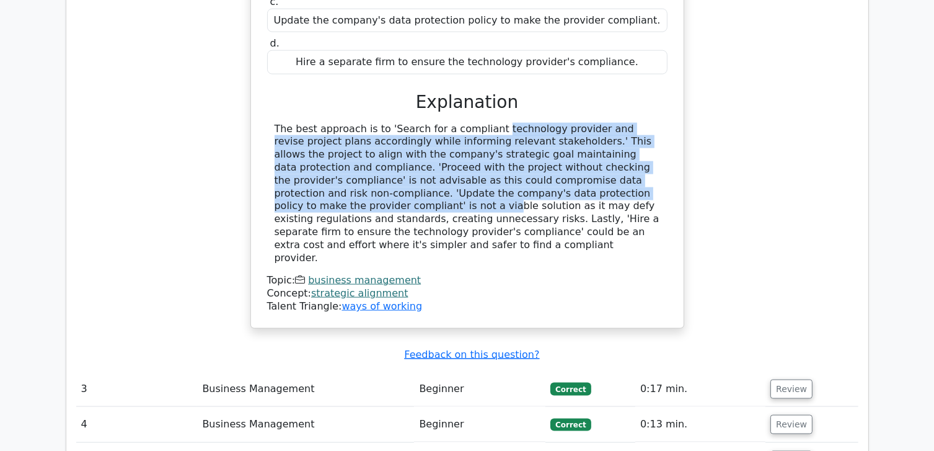
click at [795, 450] on button "Review" at bounding box center [792, 460] width 42 height 19
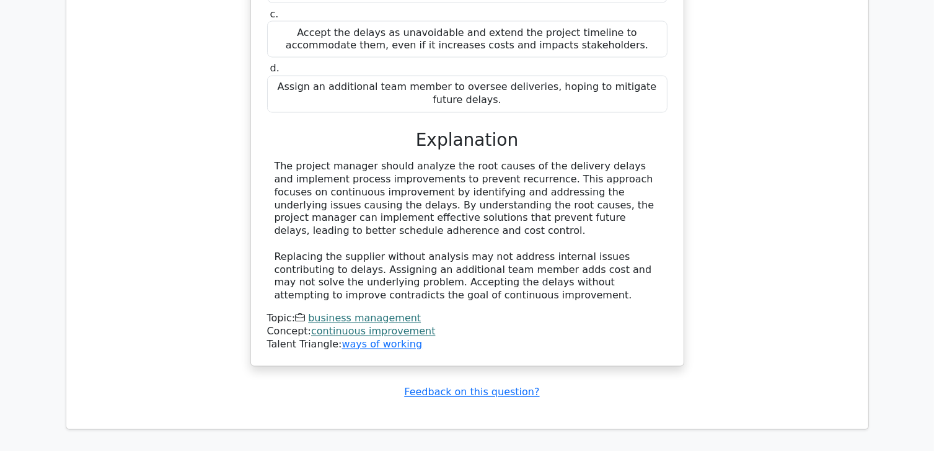
scroll to position [2356, 0]
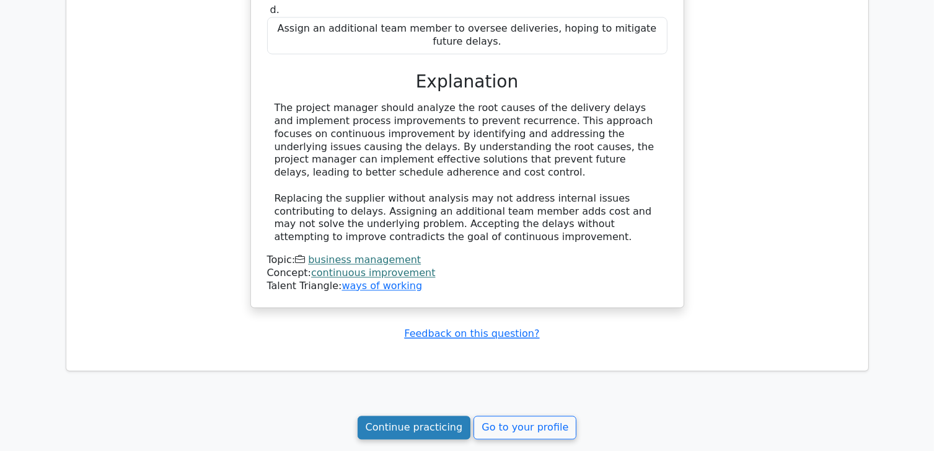
click at [414, 415] on link "Continue practicing" at bounding box center [414, 427] width 113 height 24
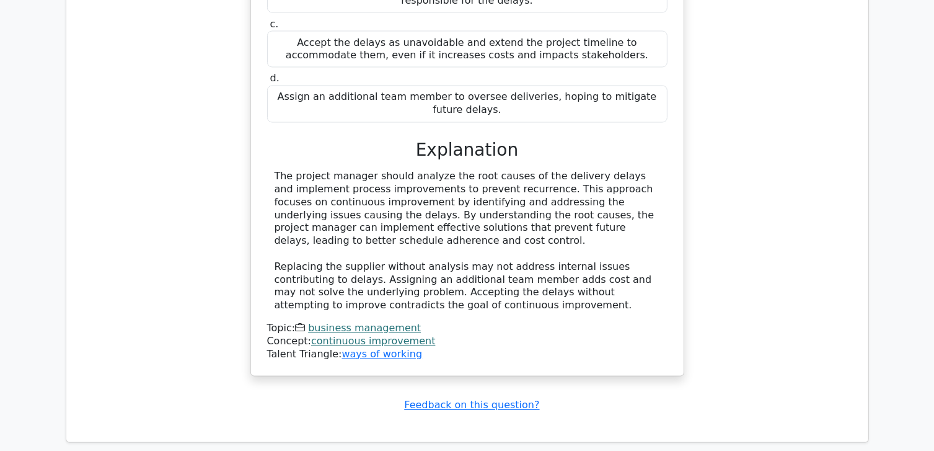
scroll to position [2170, 0]
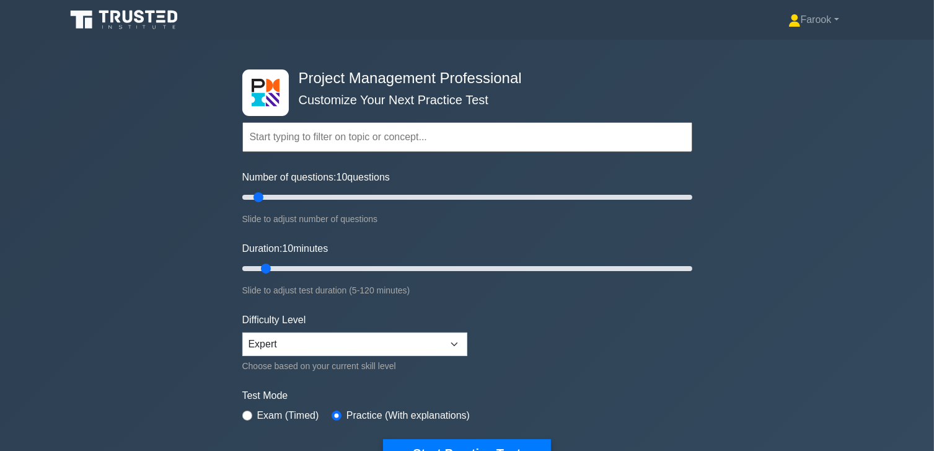
click at [271, 145] on input "text" at bounding box center [467, 137] width 450 height 30
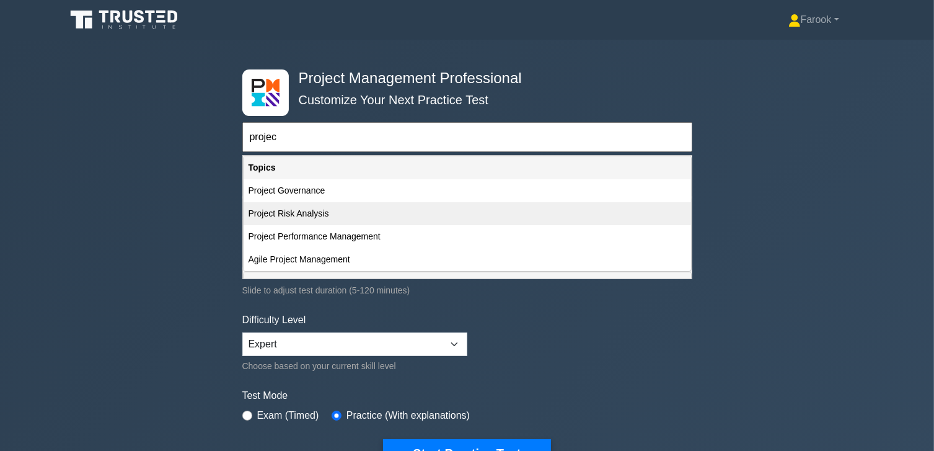
click at [375, 219] on div "Project Risk Analysis" at bounding box center [468, 213] width 448 height 23
type input "Project Risk Analysis"
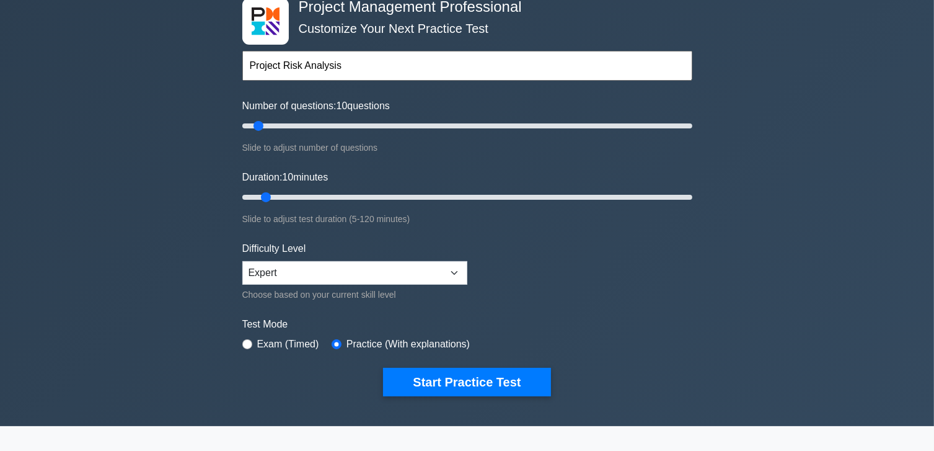
scroll to position [124, 0]
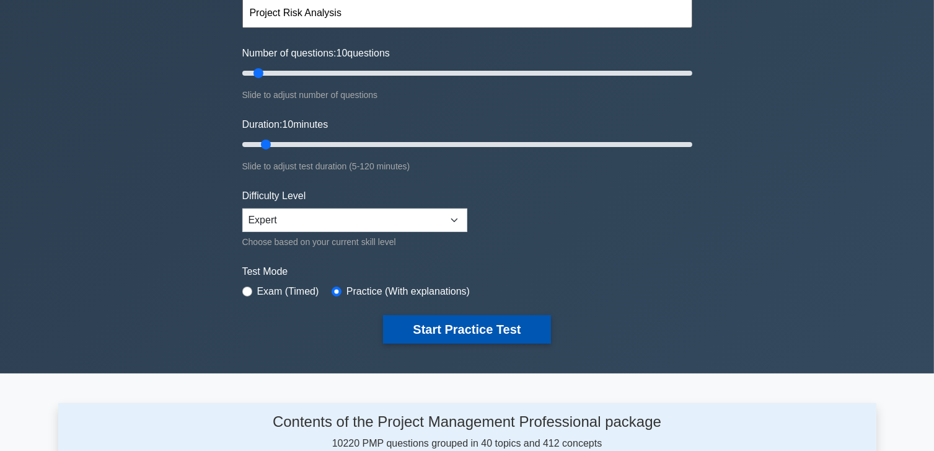
click at [477, 330] on button "Start Practice Test" at bounding box center [466, 329] width 167 height 29
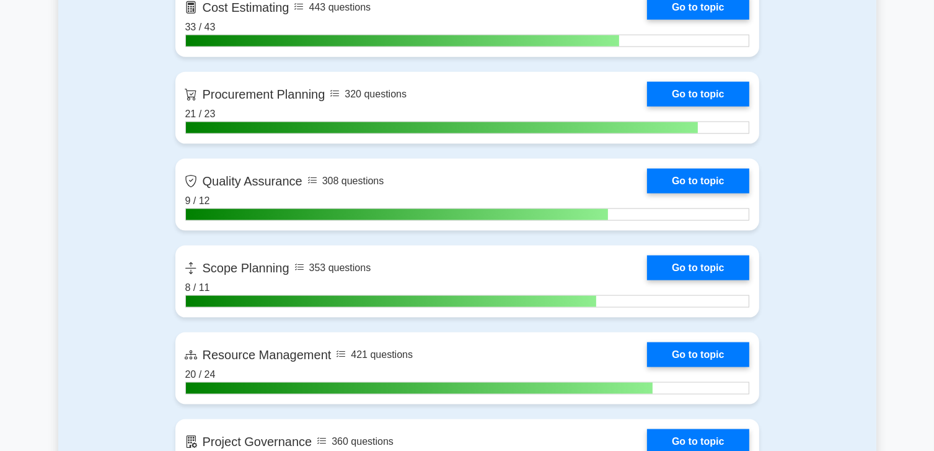
scroll to position [1736, 0]
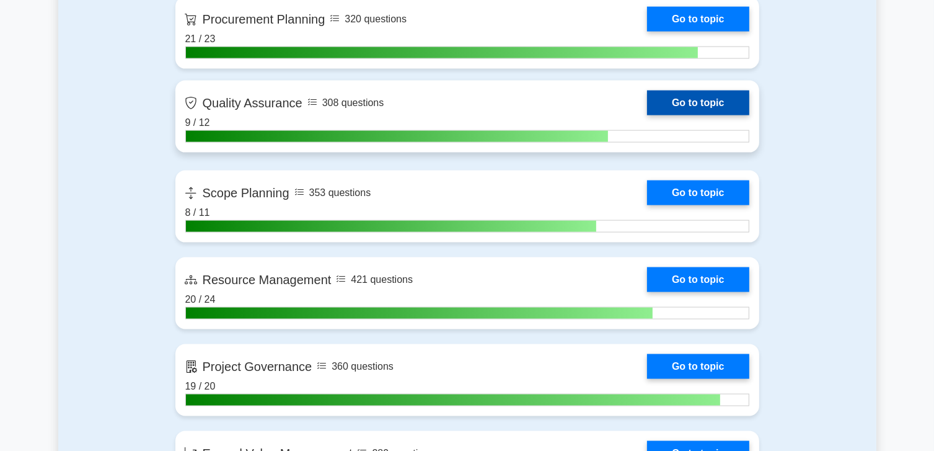
click at [647, 113] on link "Go to topic" at bounding box center [698, 103] width 102 height 25
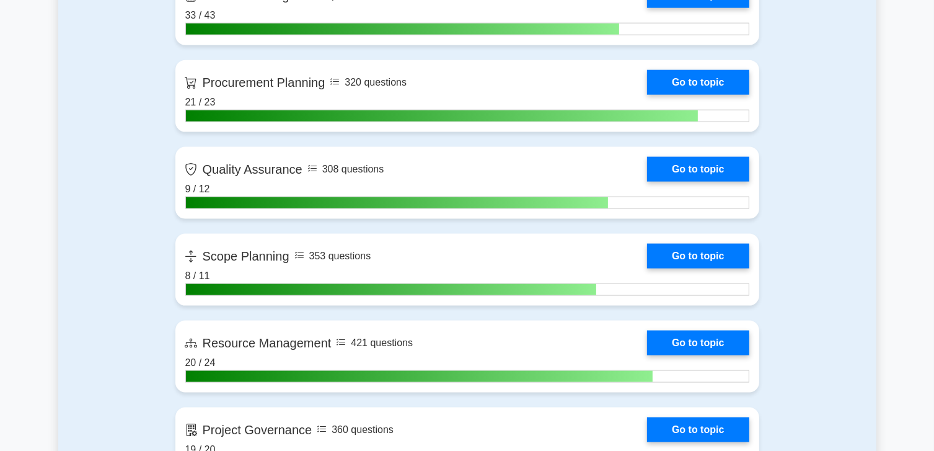
scroll to position [1610, 0]
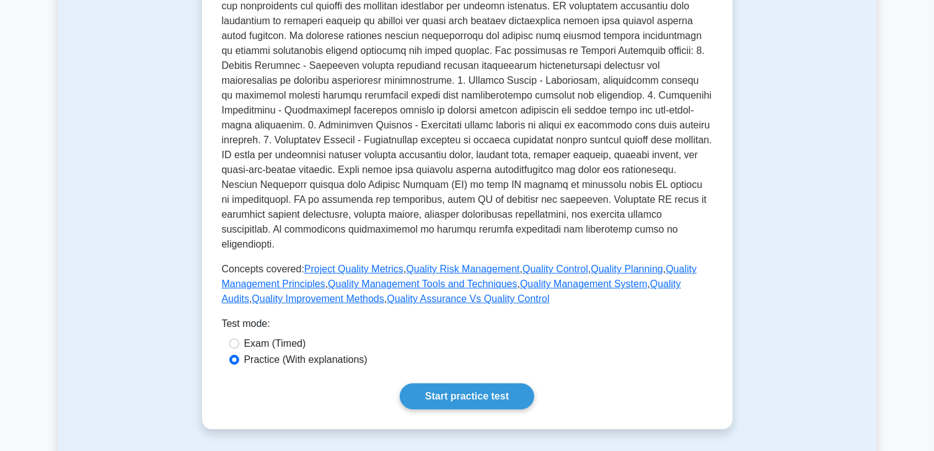
scroll to position [434, 0]
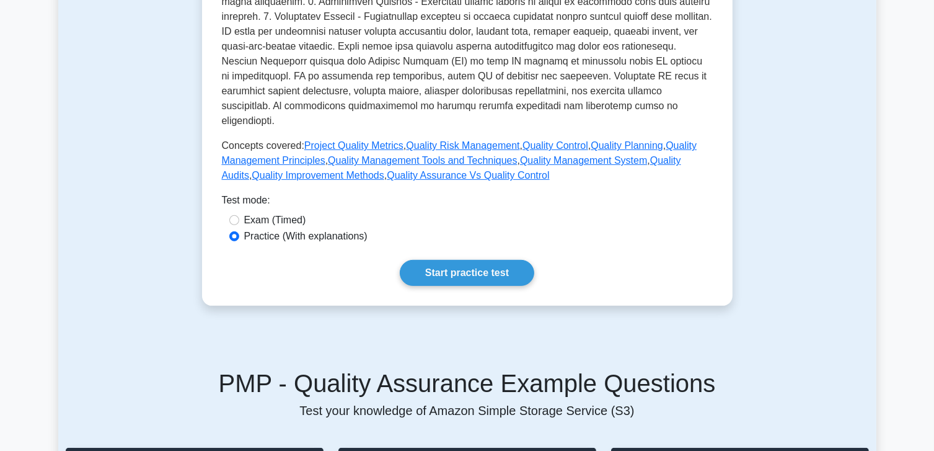
click at [453, 244] on div "Quality Assurance Ensuring quality standards are met The process of evaluating …" at bounding box center [467, 14] width 491 height 544
click at [449, 260] on link "Start practice test" at bounding box center [467, 273] width 135 height 26
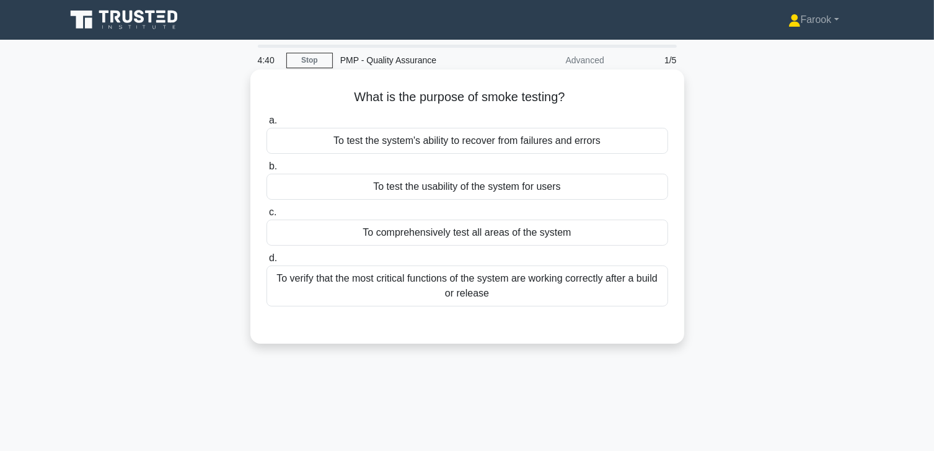
click at [387, 301] on div "To verify that the most critical functions of the system are working correctly …" at bounding box center [468, 285] width 402 height 41
click at [267, 262] on input "d. To verify that the most critical functions of the system are working correct…" at bounding box center [267, 258] width 0 height 8
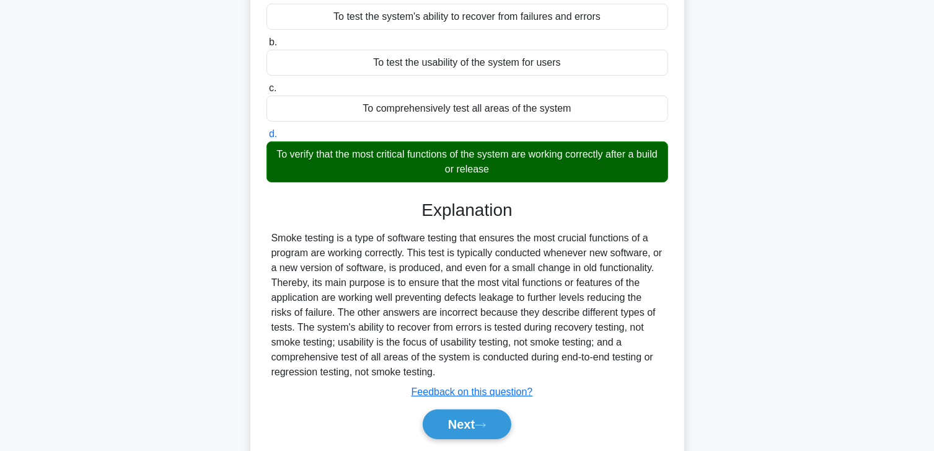
scroll to position [219, 0]
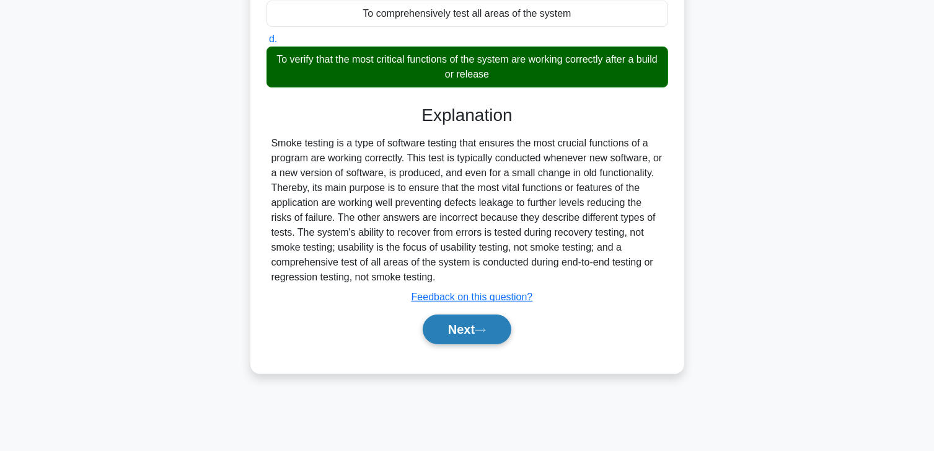
click at [456, 321] on button "Next" at bounding box center [467, 329] width 89 height 30
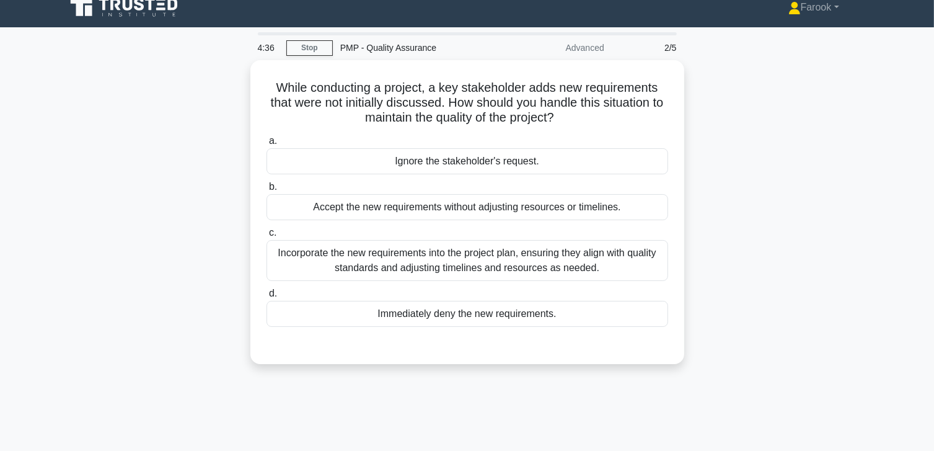
scroll to position [0, 0]
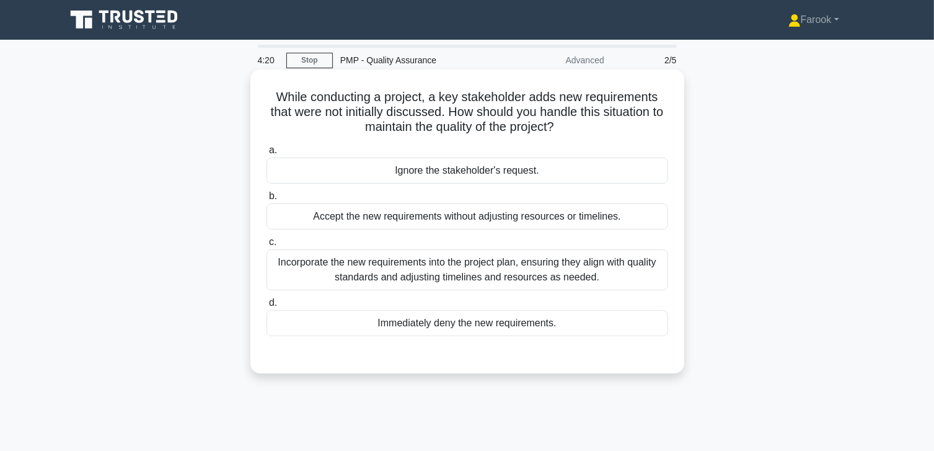
click at [493, 276] on div "Incorporate the new requirements into the project plan, ensuring they align wit…" at bounding box center [468, 269] width 402 height 41
click at [267, 246] on input "c. Incorporate the new requirements into the project plan, ensuring they align …" at bounding box center [267, 242] width 0 height 8
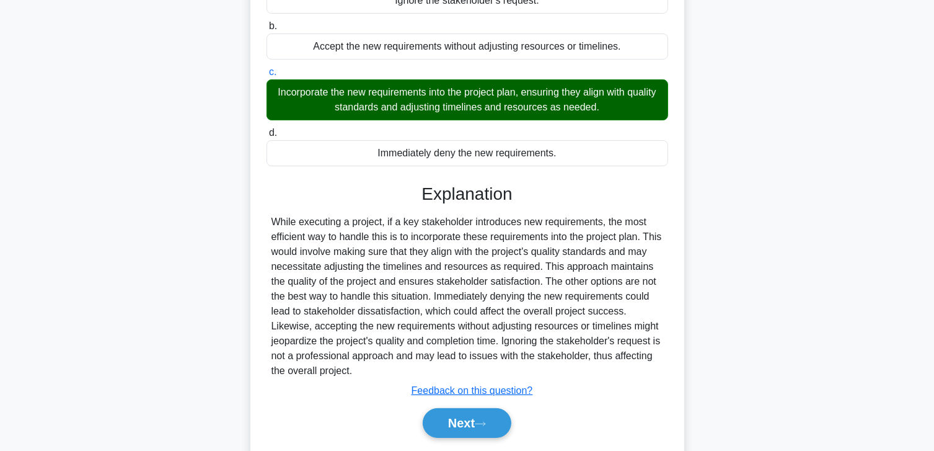
scroll to position [219, 0]
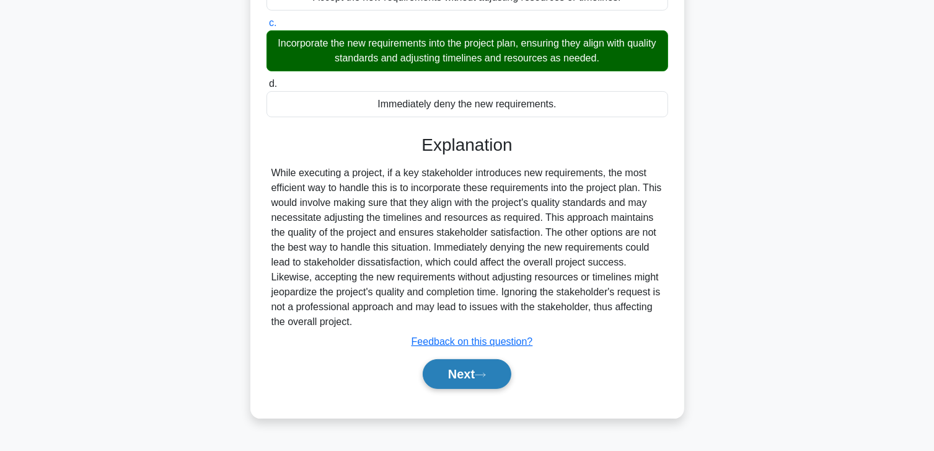
click at [462, 381] on button "Next" at bounding box center [467, 374] width 89 height 30
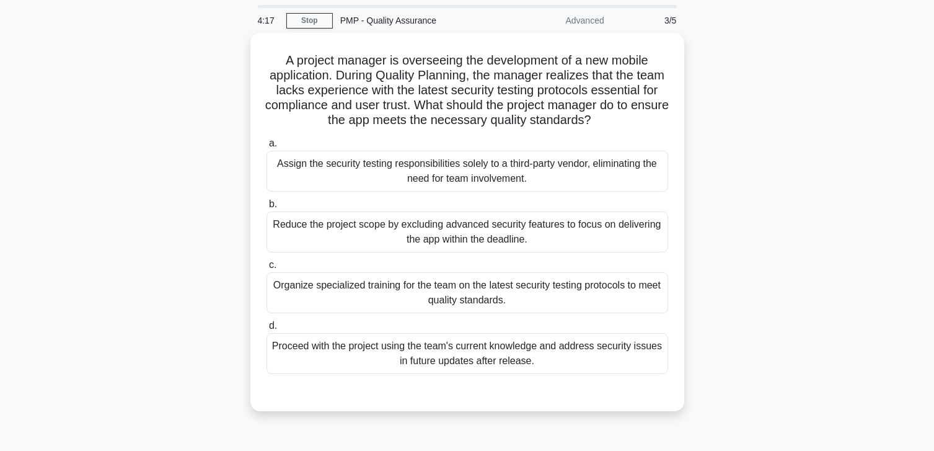
scroll to position [33, 0]
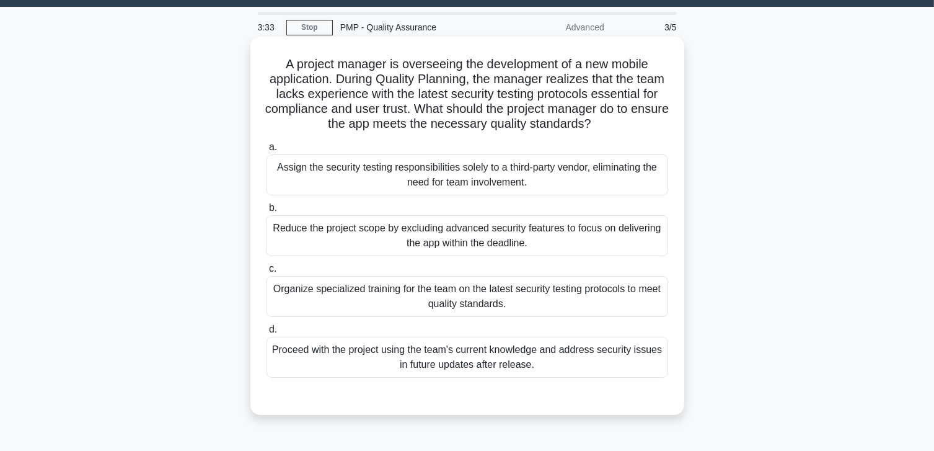
click at [511, 315] on div "Organize specialized training for the team on the latest security testing proto…" at bounding box center [468, 296] width 402 height 41
click at [267, 273] on input "c. Organize specialized training for the team on the latest security testing pr…" at bounding box center [267, 269] width 0 height 8
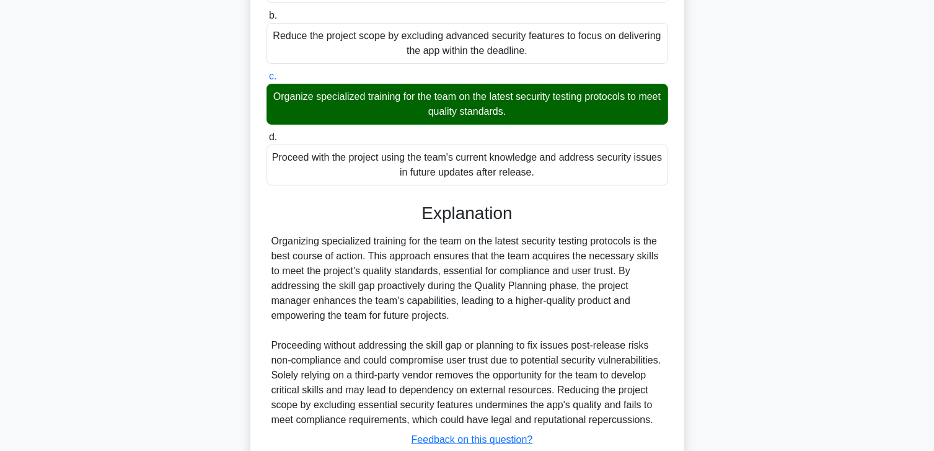
scroll to position [266, 0]
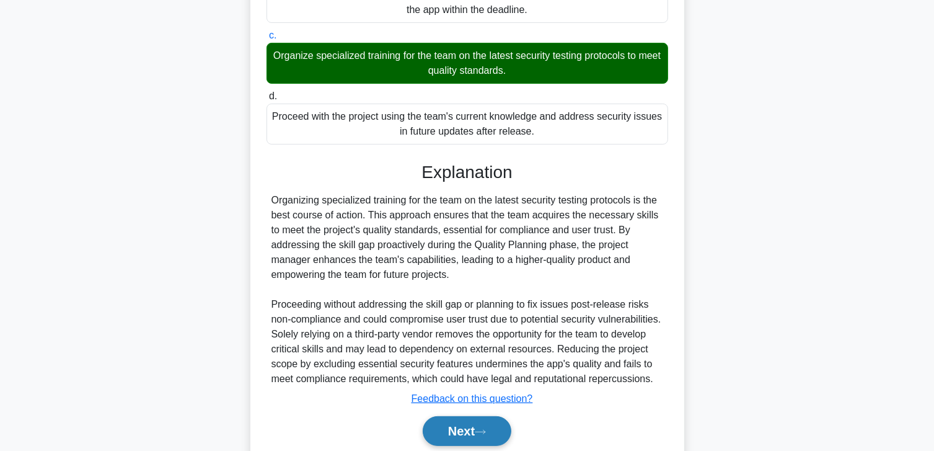
click at [474, 446] on button "Next" at bounding box center [467, 431] width 89 height 30
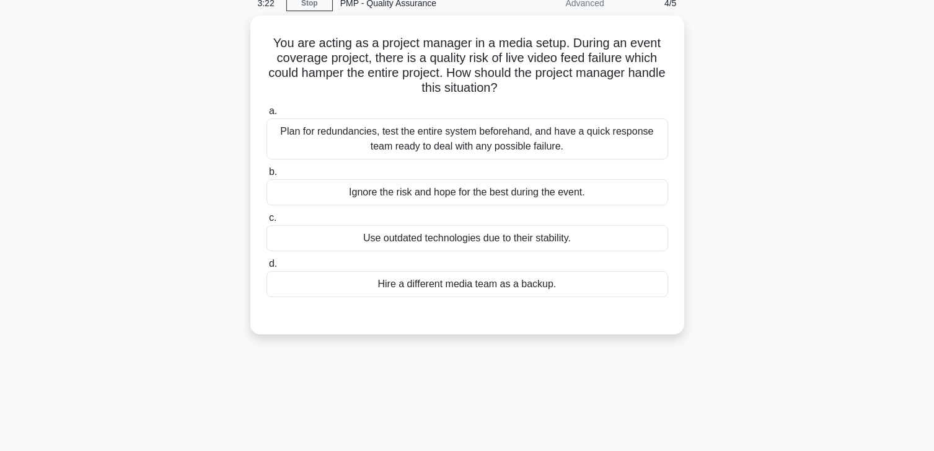
scroll to position [0, 0]
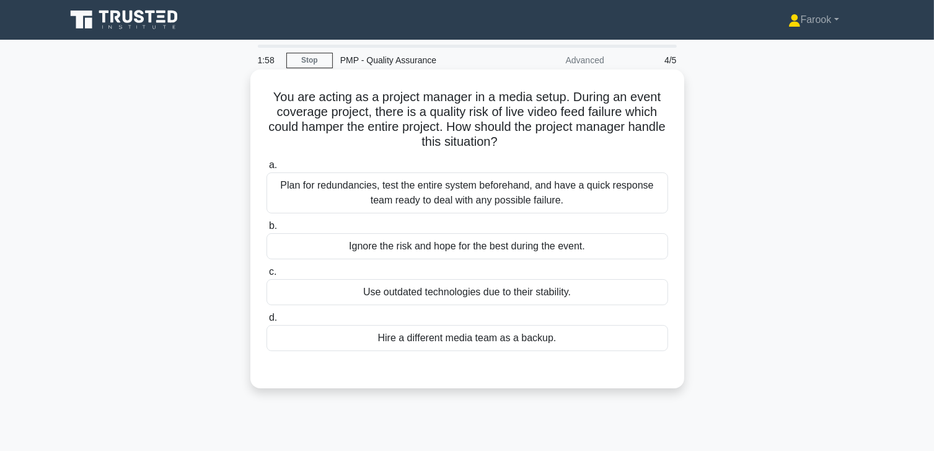
click at [417, 192] on div "Plan for redundancies, test the entire system beforehand, and have a quick resp…" at bounding box center [468, 192] width 402 height 41
click at [267, 169] on input "a. Plan for redundancies, test the entire system beforehand, and have a quick r…" at bounding box center [267, 165] width 0 height 8
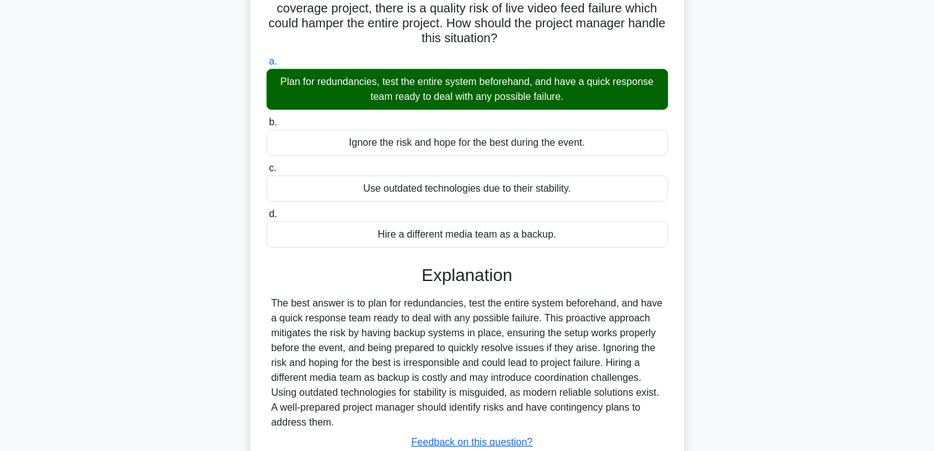
scroll to position [219, 0]
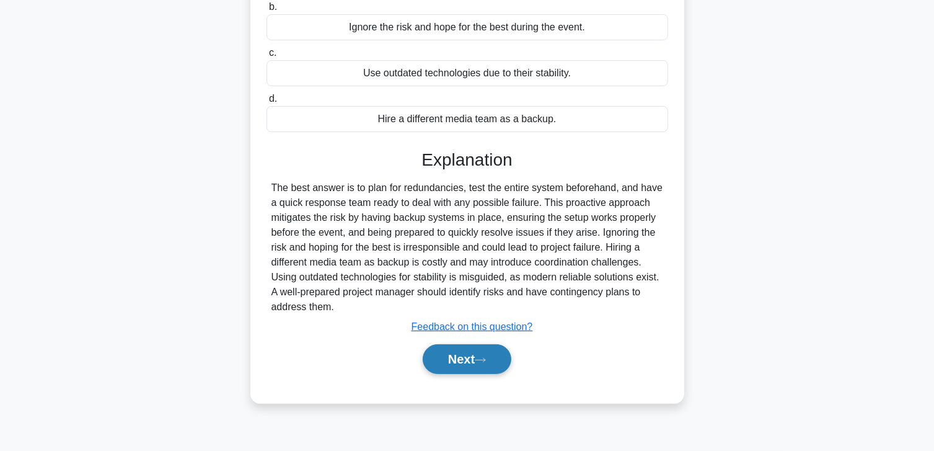
click at [454, 348] on button "Next" at bounding box center [467, 359] width 89 height 30
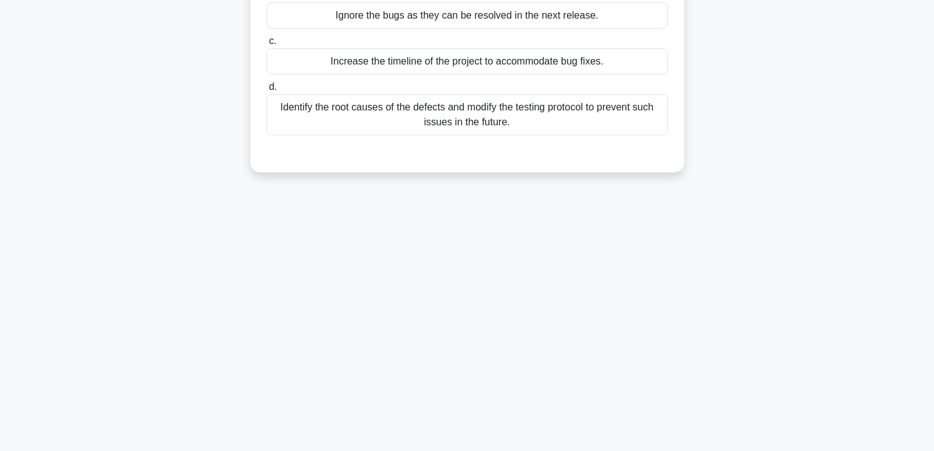
scroll to position [33, 0]
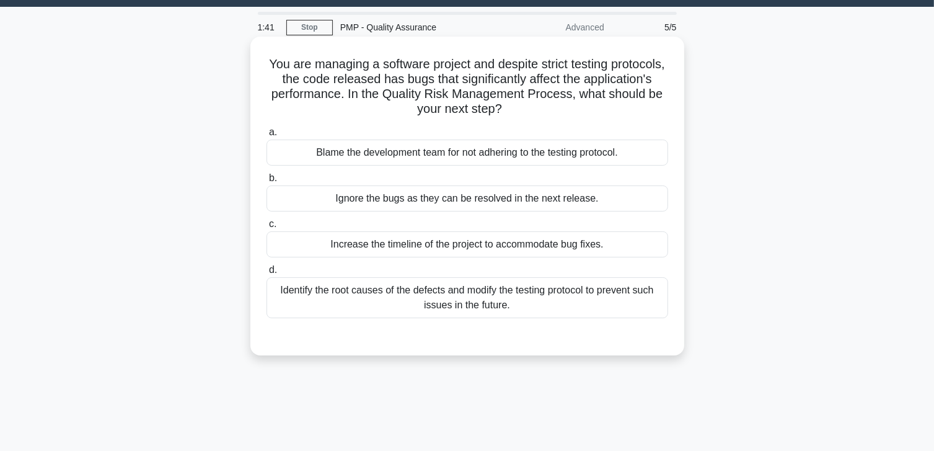
click at [445, 296] on div "Identify the root causes of the defects and modify the testing protocol to prev…" at bounding box center [468, 297] width 402 height 41
click at [267, 274] on input "d. Identify the root causes of the defects and modify the testing protocol to p…" at bounding box center [267, 270] width 0 height 8
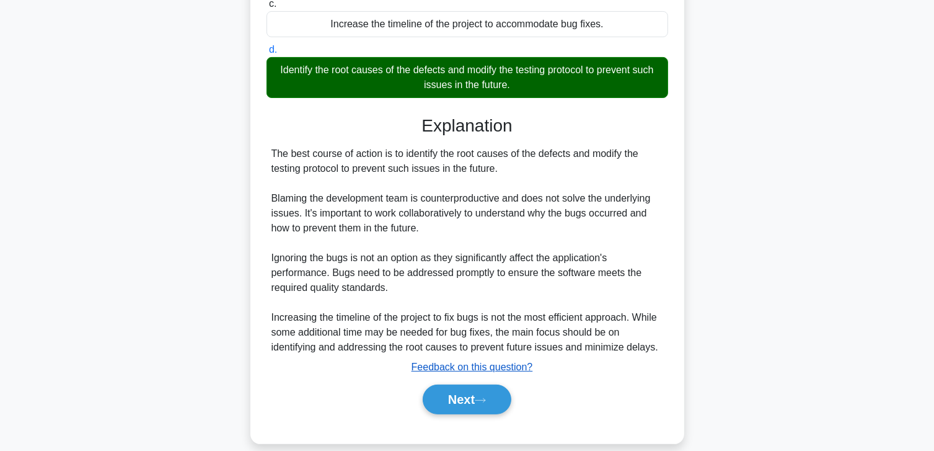
scroll to position [268, 0]
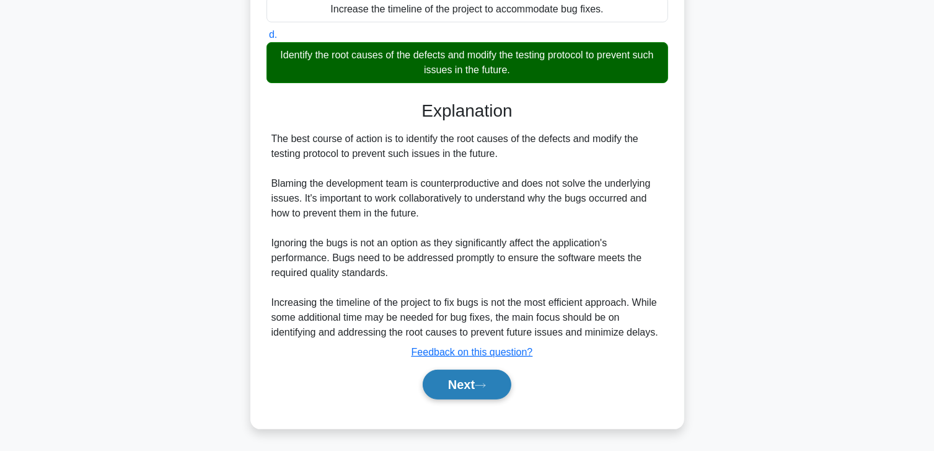
click at [476, 379] on button "Next" at bounding box center [467, 384] width 89 height 30
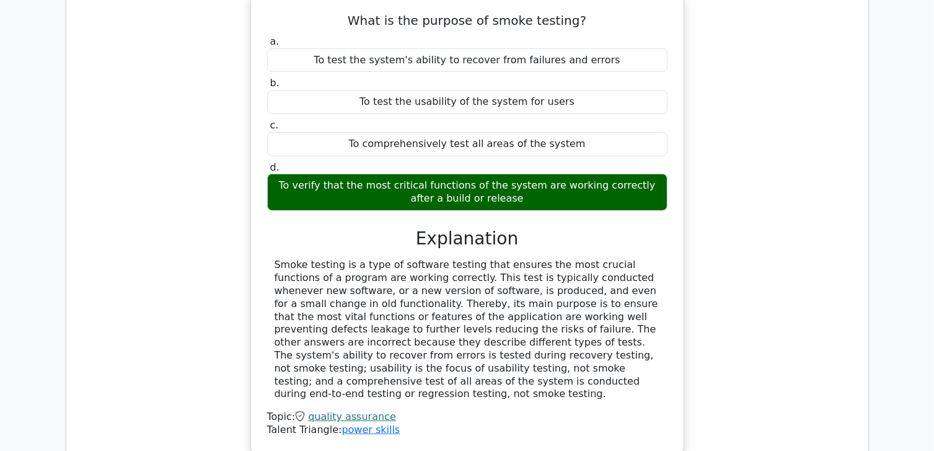
scroll to position [682, 0]
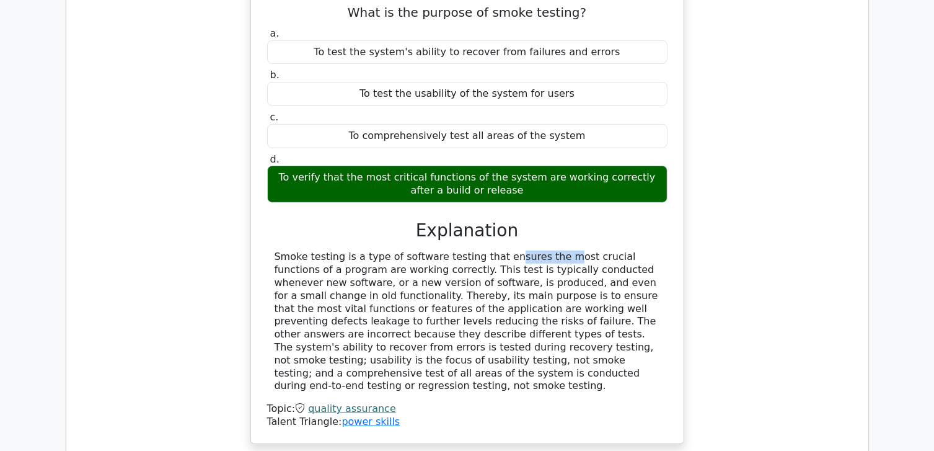
drag, startPoint x: 422, startPoint y: 249, endPoint x: 466, endPoint y: 245, distance: 44.2
click at [466, 245] on div "a. To test the system's ability to recover from failures and errors b. To test …" at bounding box center [467, 227] width 403 height 404
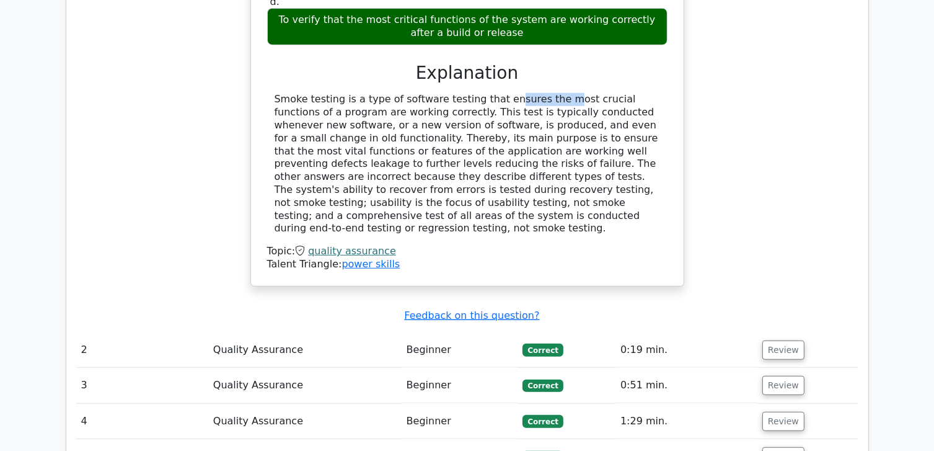
scroll to position [868, 0]
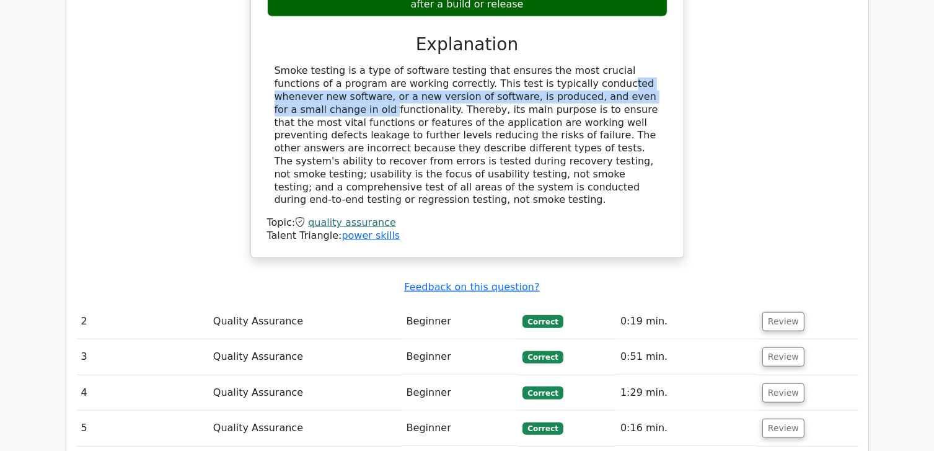
drag, startPoint x: 457, startPoint y: 81, endPoint x: 542, endPoint y: 91, distance: 86.2
click at [542, 91] on div "Smoke testing is a type of software testing that ensures the most crucial funct…" at bounding box center [468, 135] width 386 height 142
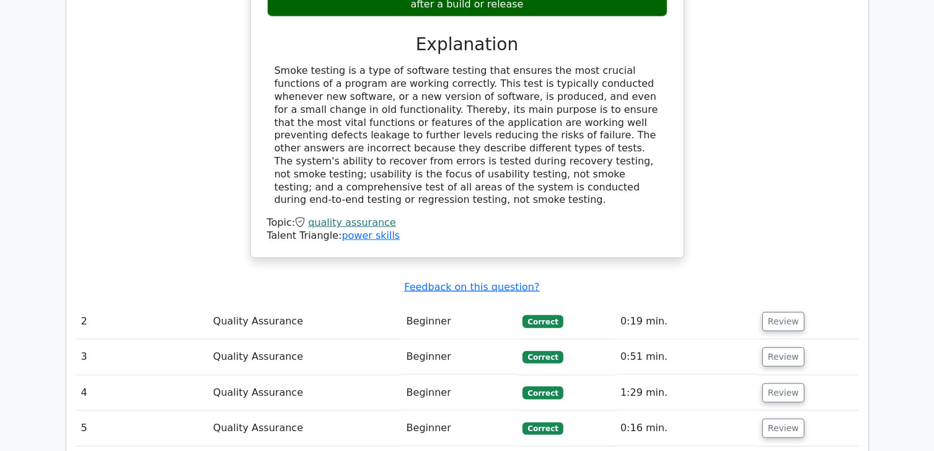
drag, startPoint x: 542, startPoint y: 91, endPoint x: 475, endPoint y: 113, distance: 71.2
click at [475, 113] on div "Smoke testing is a type of software testing that ensures the most crucial funct…" at bounding box center [468, 135] width 386 height 142
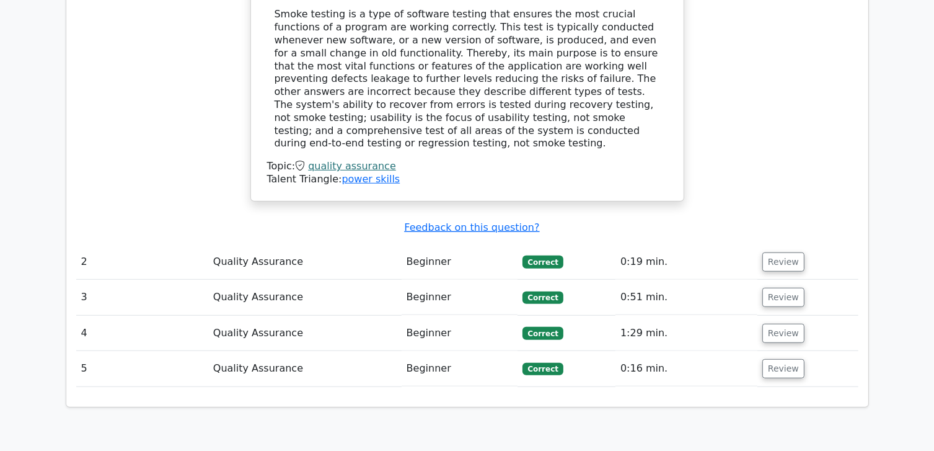
scroll to position [930, 0]
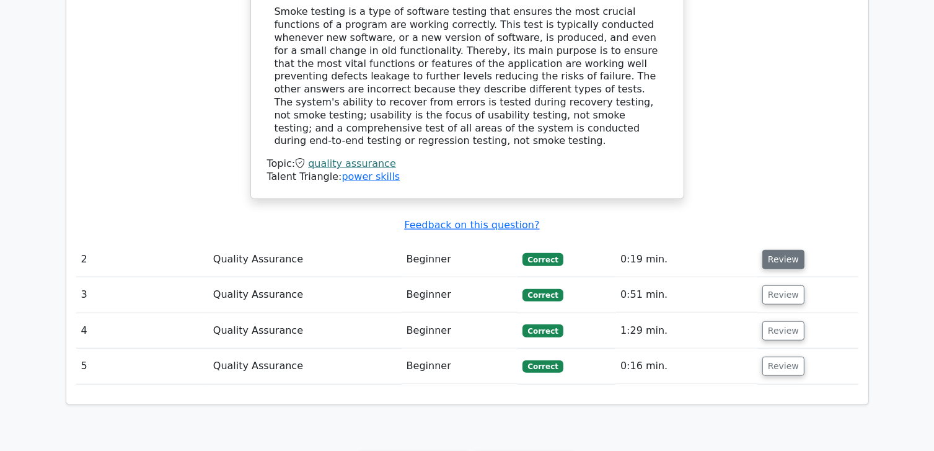
click at [765, 250] on button "Review" at bounding box center [783, 259] width 42 height 19
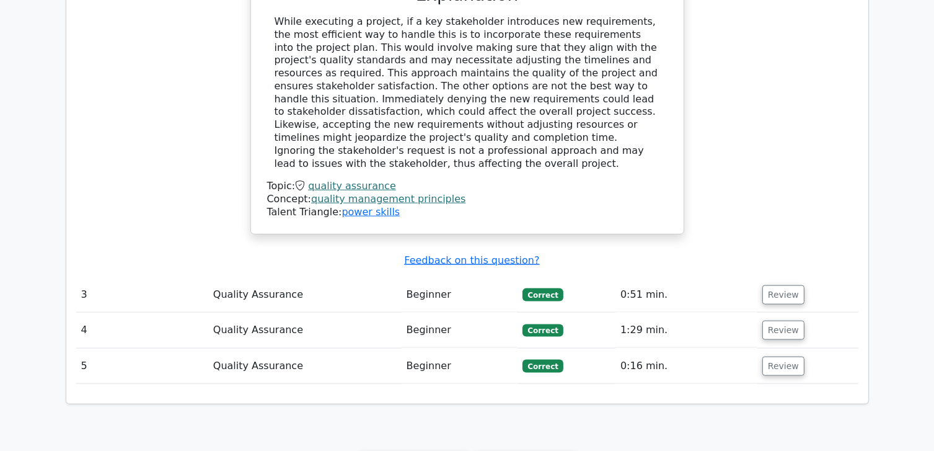
scroll to position [1550, 0]
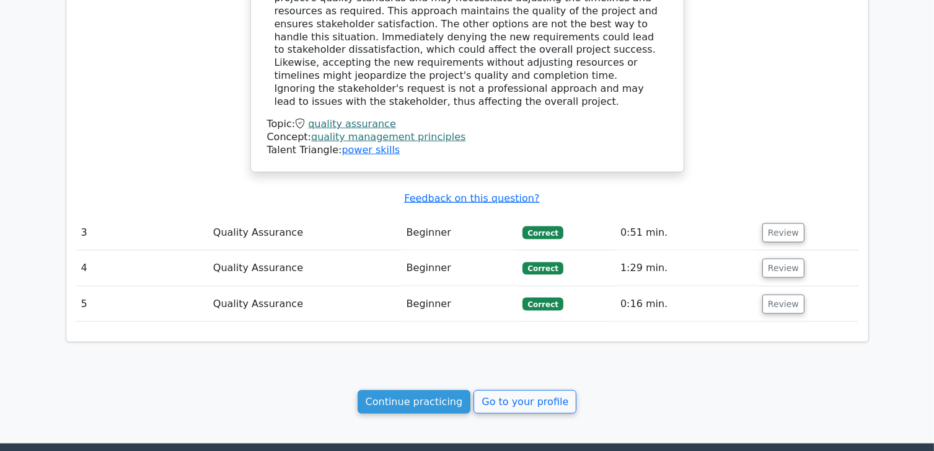
click at [775, 215] on td "Review" at bounding box center [808, 232] width 101 height 35
click at [772, 223] on button "Review" at bounding box center [783, 232] width 42 height 19
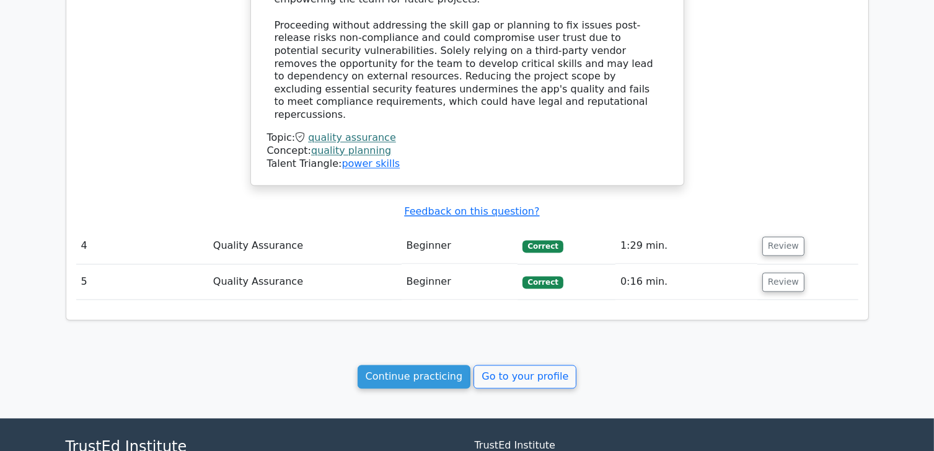
scroll to position [2318, 0]
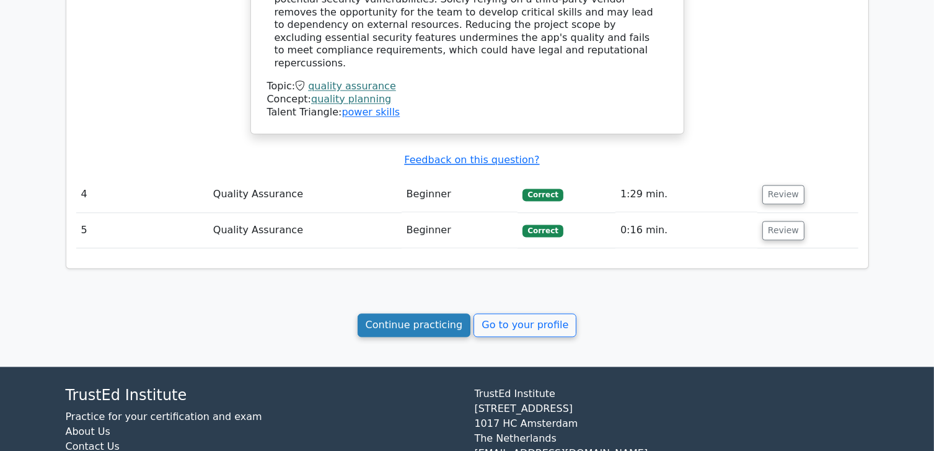
click at [404, 314] on link "Continue practicing" at bounding box center [414, 326] width 113 height 24
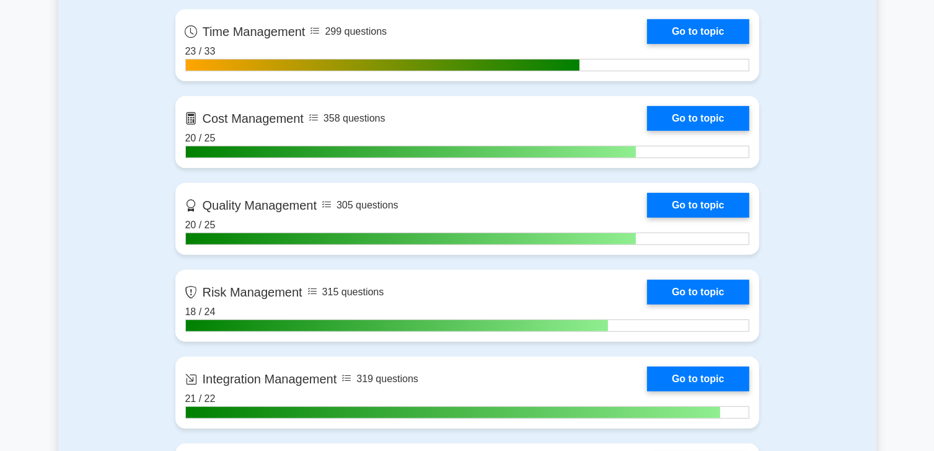
scroll to position [744, 0]
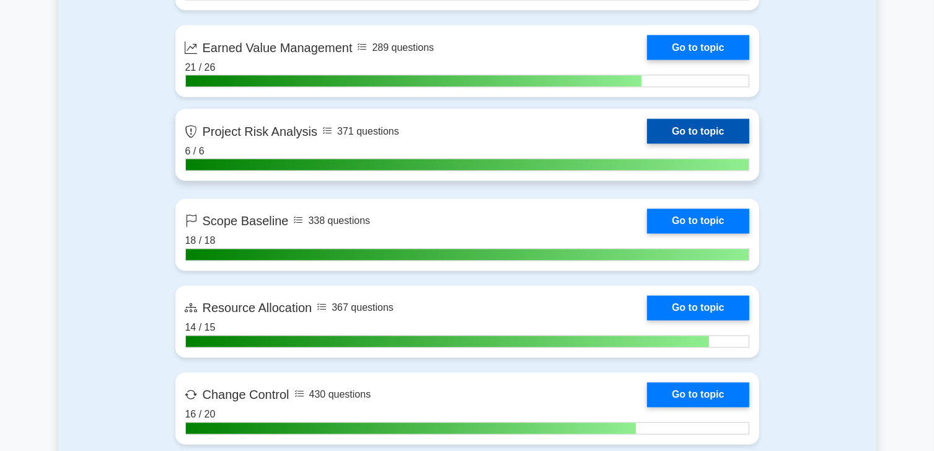
scroll to position [2168, 0]
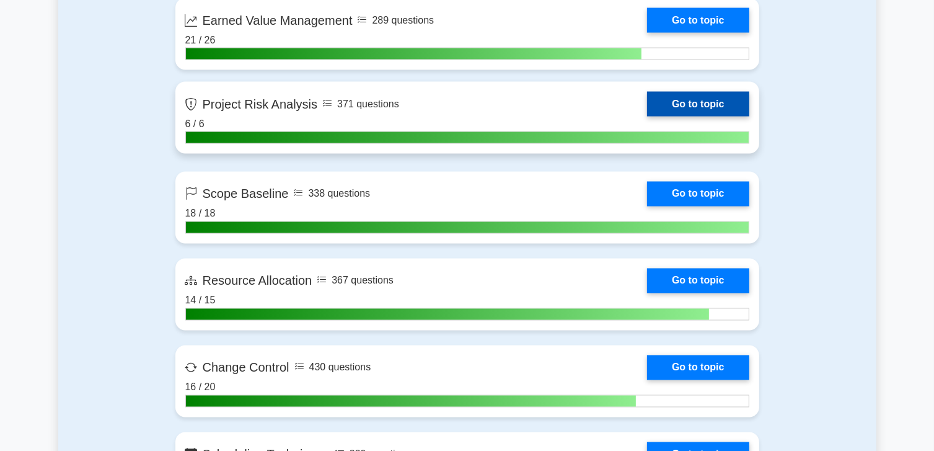
click at [647, 110] on link "Go to topic" at bounding box center [698, 104] width 102 height 25
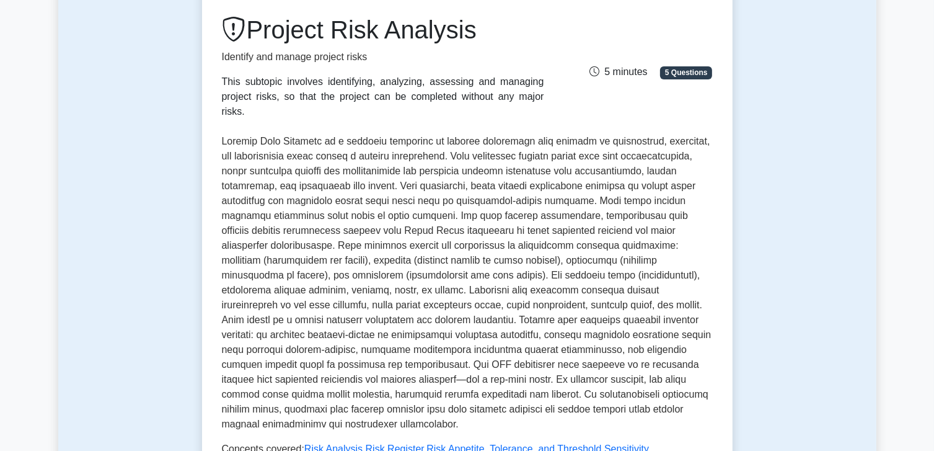
scroll to position [186, 0]
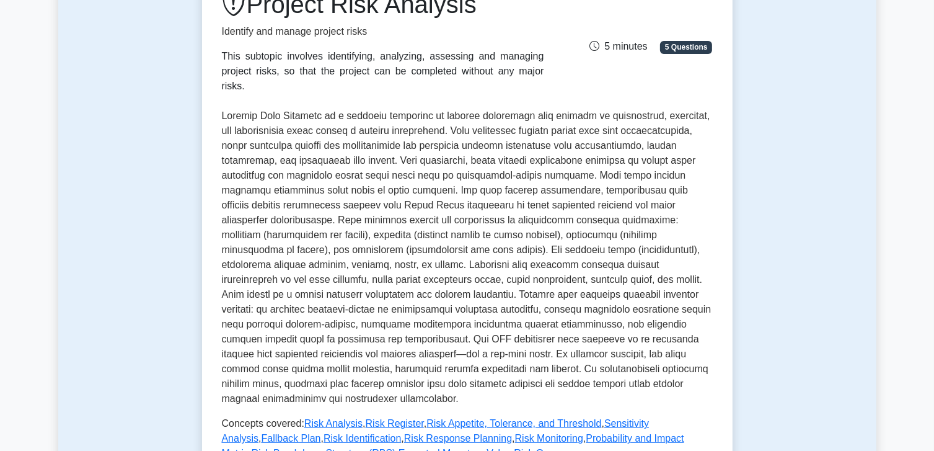
click at [647, 41] on span "5 minutes" at bounding box center [619, 46] width 58 height 11
click at [615, 29] on div "5 minutes 5 Questions" at bounding box center [635, 41] width 169 height 25
click at [563, 37] on div "5 minutes 5 Questions" at bounding box center [635, 41] width 169 height 25
click at [618, 46] on div "5 minutes 5 Questions" at bounding box center [635, 41] width 169 height 25
drag, startPoint x: 618, startPoint y: 46, endPoint x: 624, endPoint y: 44, distance: 6.5
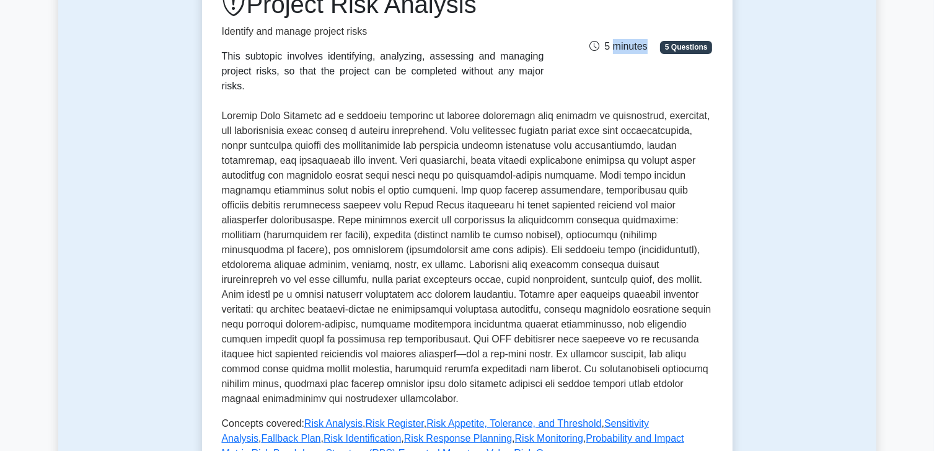
click at [624, 44] on div "5 minutes 5 Questions" at bounding box center [635, 41] width 169 height 25
drag, startPoint x: 624, startPoint y: 44, endPoint x: 538, endPoint y: 64, distance: 88.6
click at [538, 64] on div "This subtopic involves identifying, analyzing, assessing and managing project r…" at bounding box center [383, 71] width 322 height 45
click at [688, 41] on span "5 Questions" at bounding box center [686, 47] width 52 height 12
click at [677, 41] on span "5 Questions" at bounding box center [686, 47] width 52 height 12
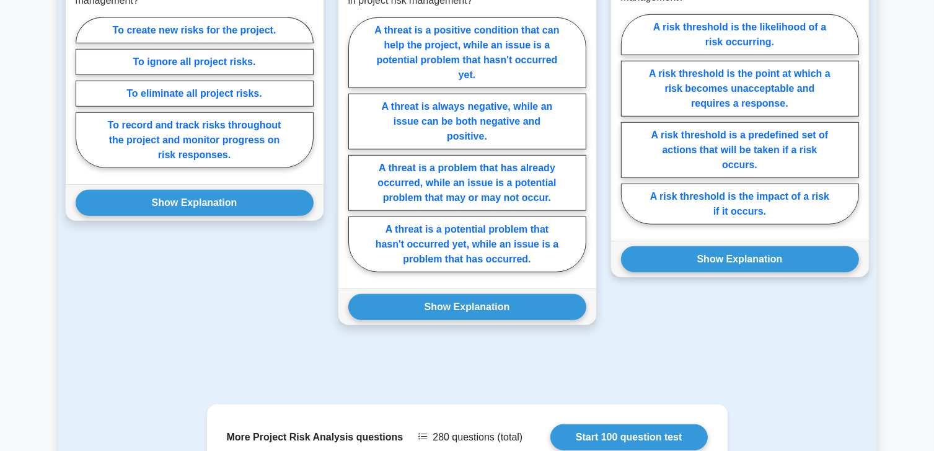
scroll to position [1054, 0]
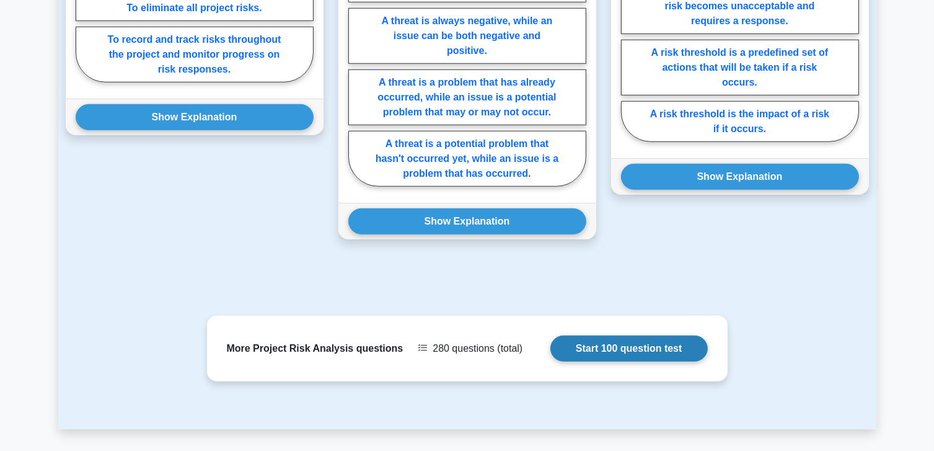
click at [550, 335] on link "Start 100 question test" at bounding box center [628, 348] width 157 height 26
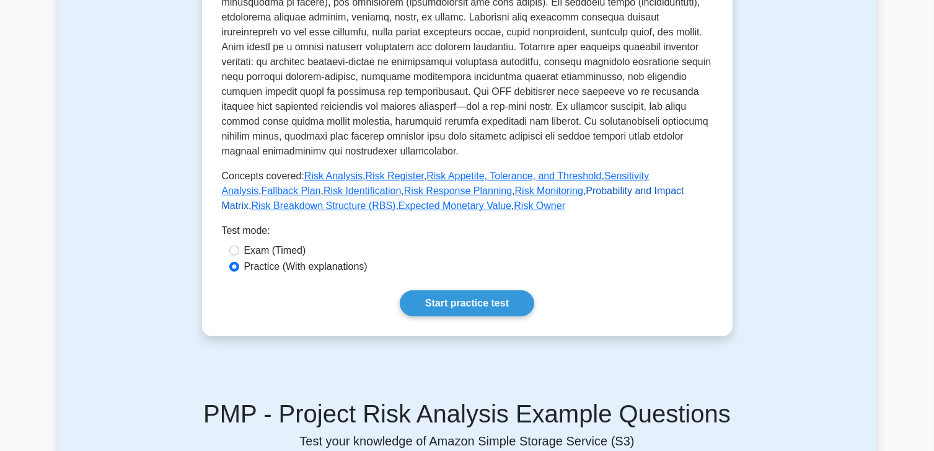
scroll to position [434, 0]
click at [459, 289] on link "Start practice test" at bounding box center [467, 302] width 135 height 26
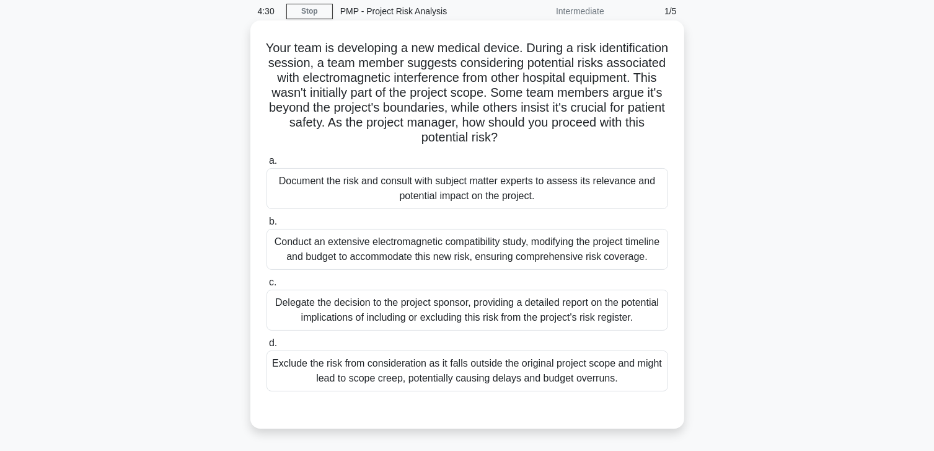
scroll to position [62, 0]
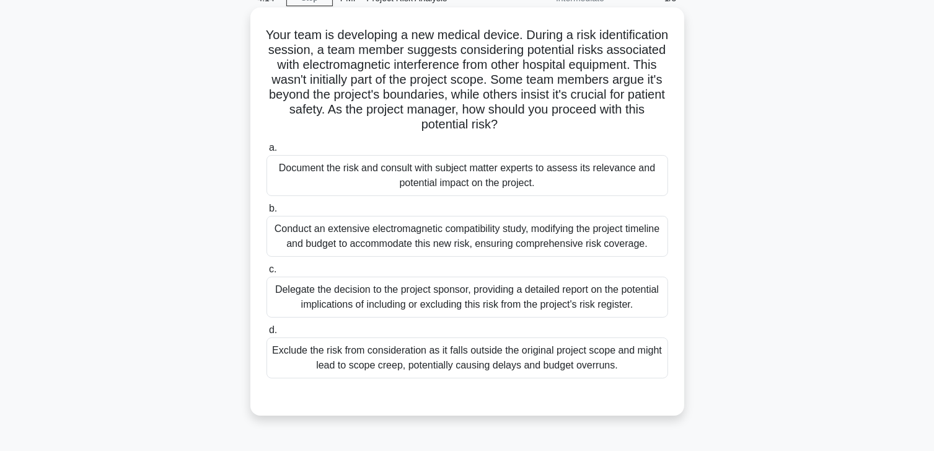
click at [559, 160] on div "Document the risk and consult with subject matter experts to assess its relevan…" at bounding box center [468, 175] width 402 height 41
click at [267, 152] on input "a. Document the risk and consult with subject matter experts to assess its rele…" at bounding box center [267, 148] width 0 height 8
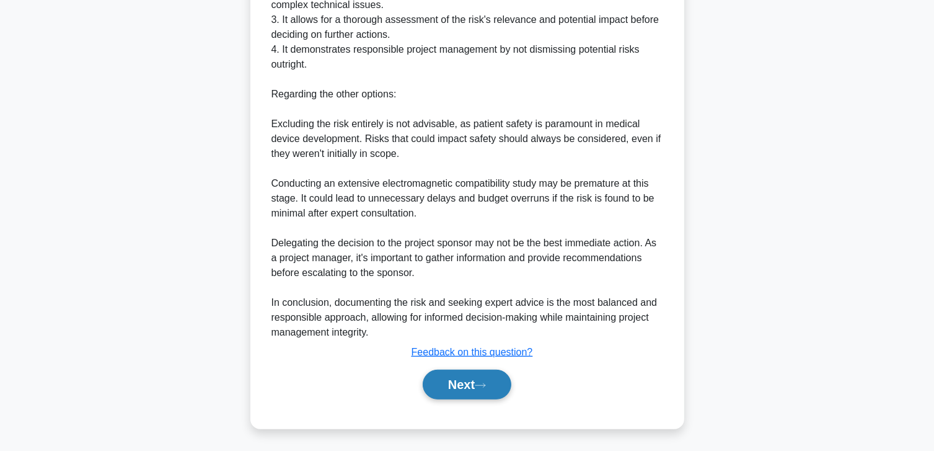
click at [467, 378] on button "Next" at bounding box center [467, 384] width 89 height 30
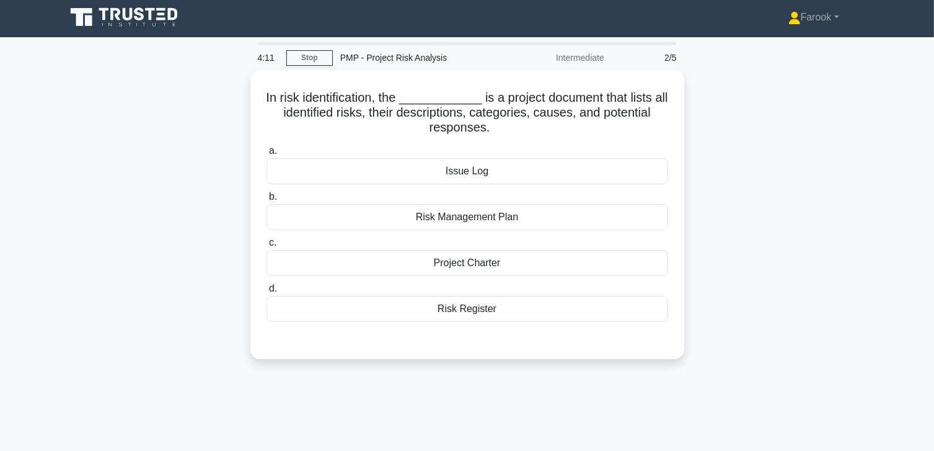
scroll to position [0, 0]
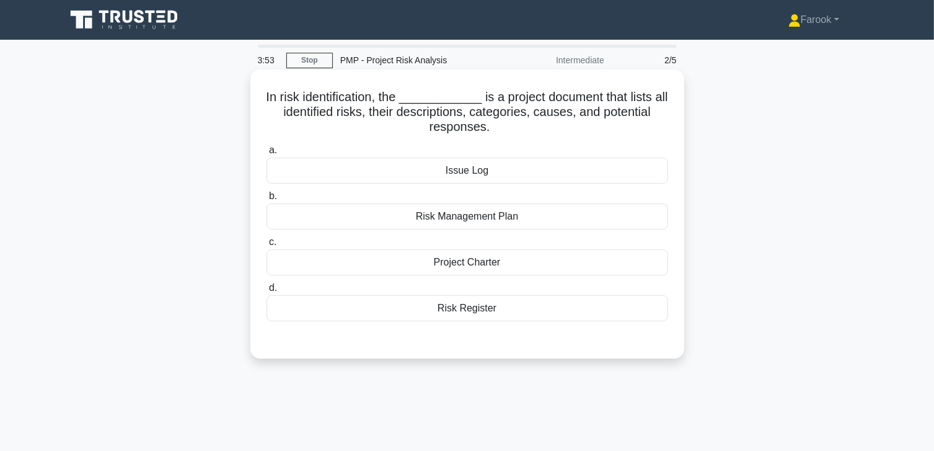
click at [494, 301] on div "Risk Register" at bounding box center [468, 308] width 402 height 26
click at [267, 292] on input "d. Risk Register" at bounding box center [267, 288] width 0 height 8
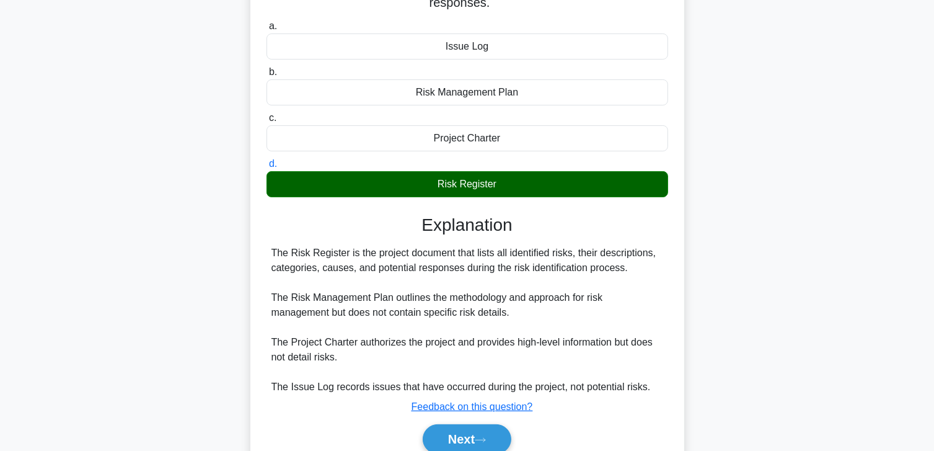
scroll to position [219, 0]
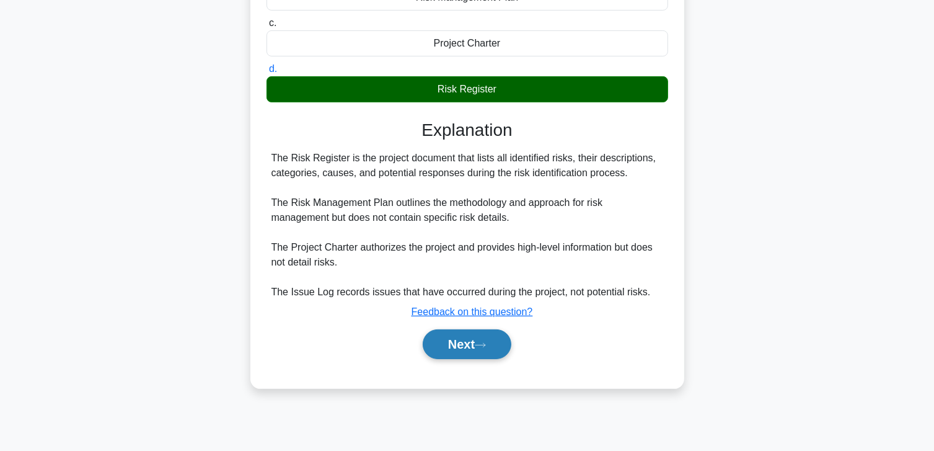
click at [462, 343] on button "Next" at bounding box center [467, 344] width 89 height 30
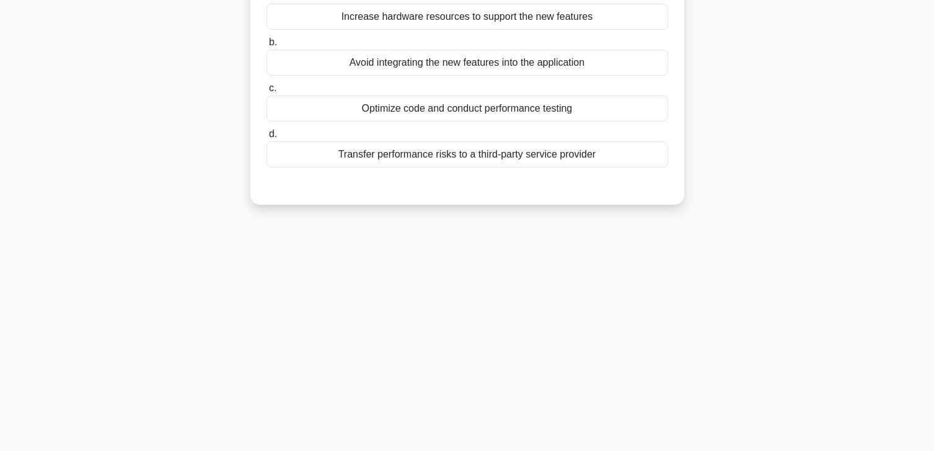
scroll to position [0, 0]
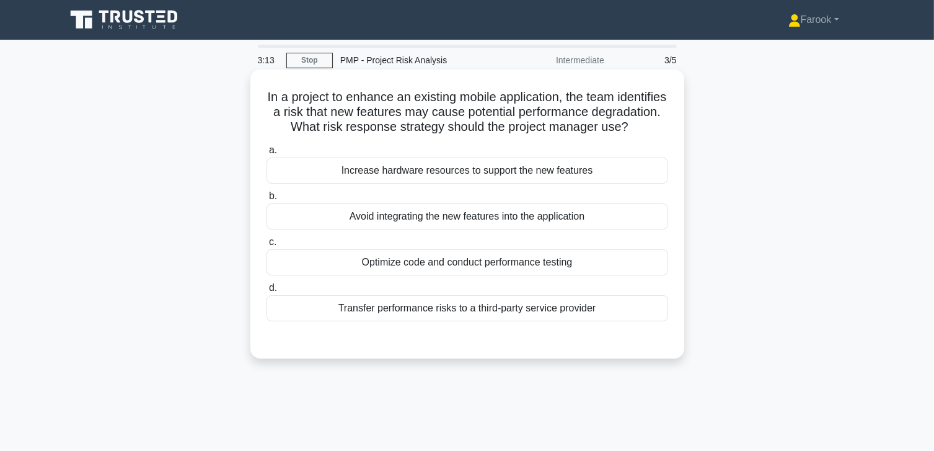
click at [505, 275] on div "Optimize code and conduct performance testing" at bounding box center [468, 262] width 402 height 26
click at [267, 246] on input "c. Optimize code and conduct performance testing" at bounding box center [267, 242] width 0 height 8
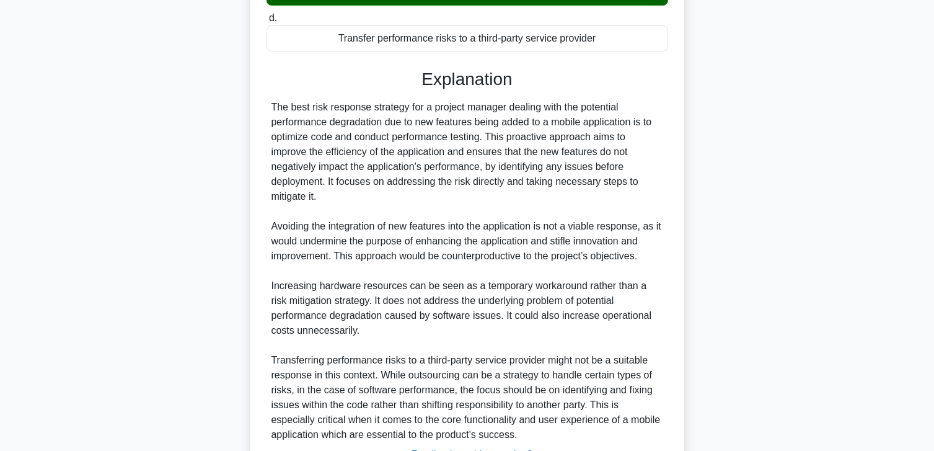
scroll to position [372, 0]
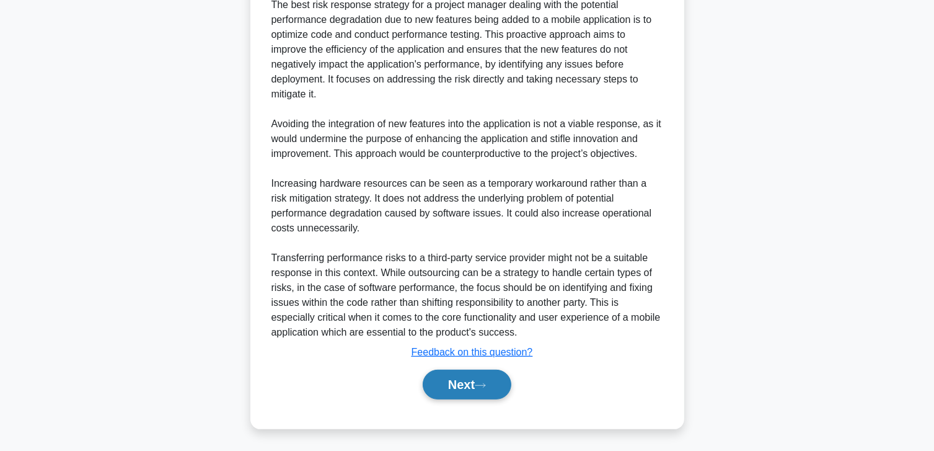
click at [474, 399] on button "Next" at bounding box center [467, 384] width 89 height 30
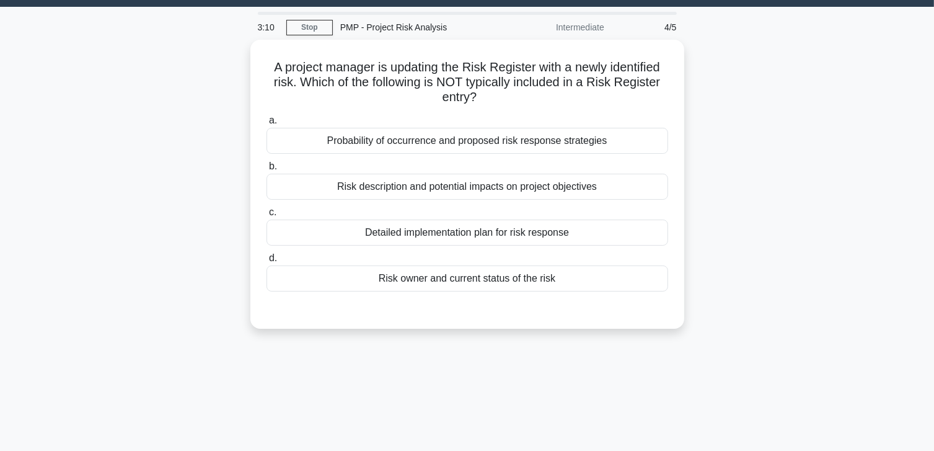
scroll to position [0, 0]
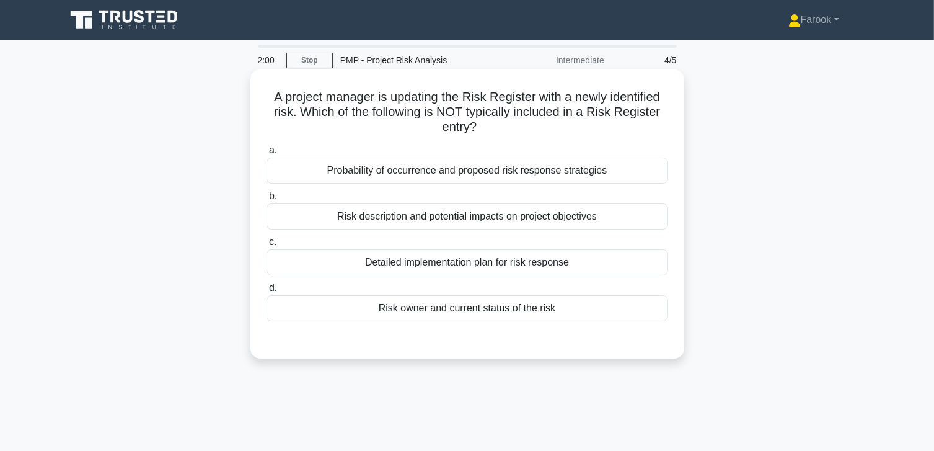
click at [484, 254] on div "Detailed implementation plan for risk response" at bounding box center [468, 262] width 402 height 26
click at [267, 246] on input "c. Detailed implementation plan for risk response" at bounding box center [267, 242] width 0 height 8
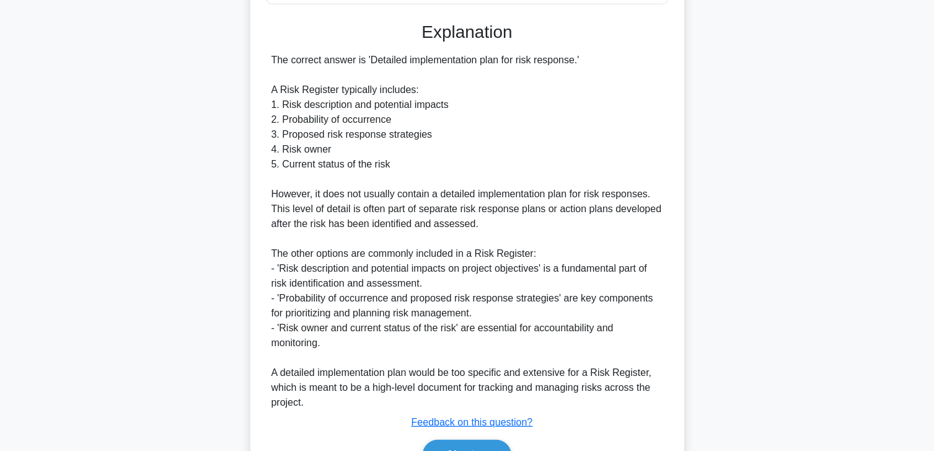
scroll to position [387, 0]
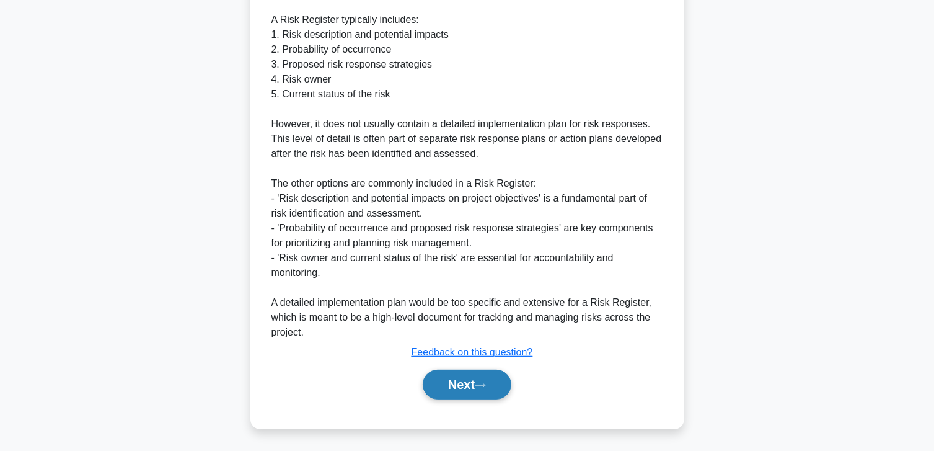
click at [478, 376] on button "Next" at bounding box center [467, 384] width 89 height 30
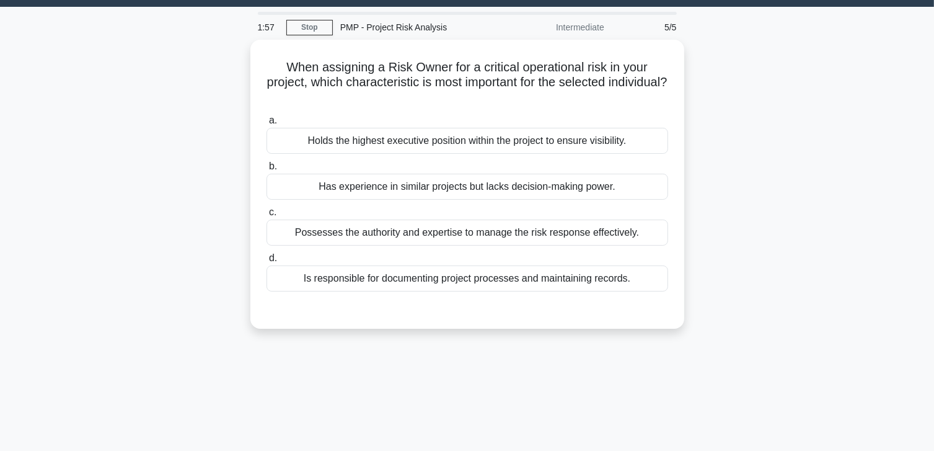
scroll to position [0, 0]
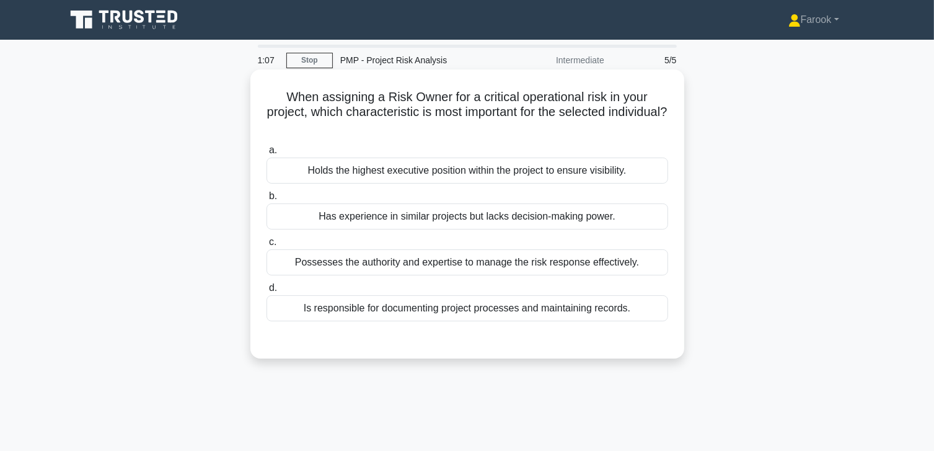
click at [435, 262] on div "Possesses the authority and expertise to manage the risk response effectively." at bounding box center [468, 262] width 402 height 26
click at [267, 246] on input "c. Possesses the authority and expertise to manage the risk response effectivel…" at bounding box center [267, 242] width 0 height 8
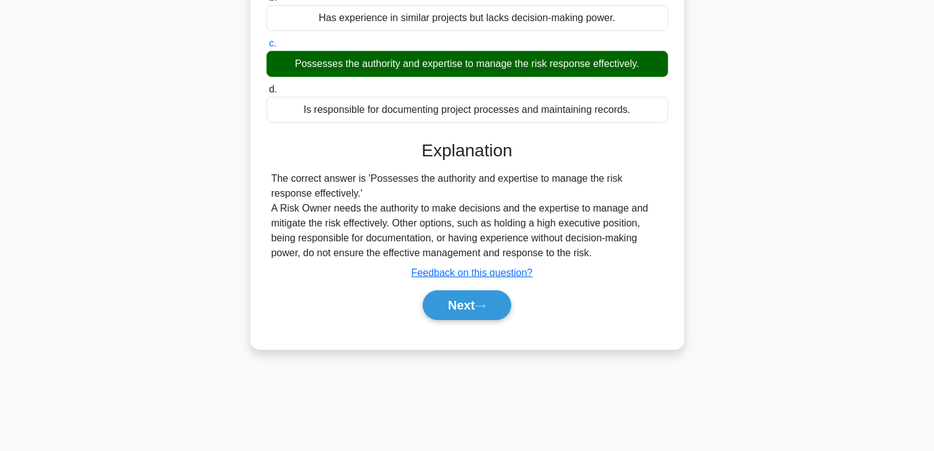
scroll to position [219, 0]
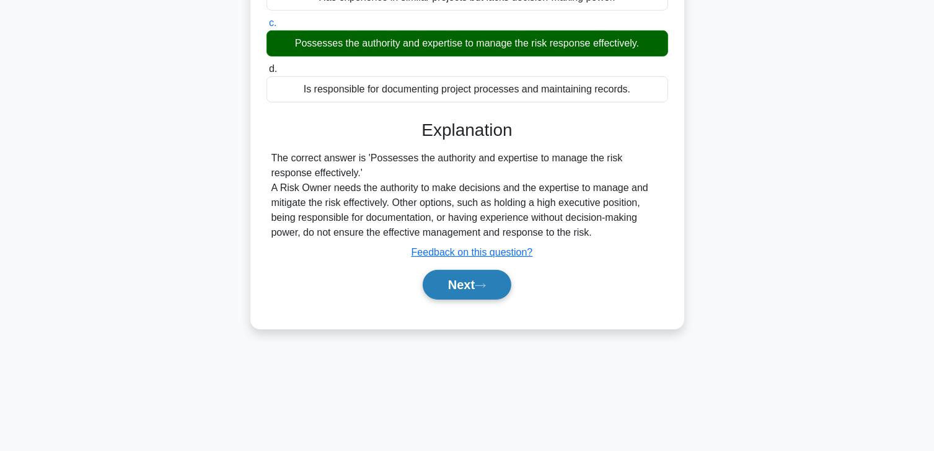
click at [449, 291] on button "Next" at bounding box center [467, 285] width 89 height 30
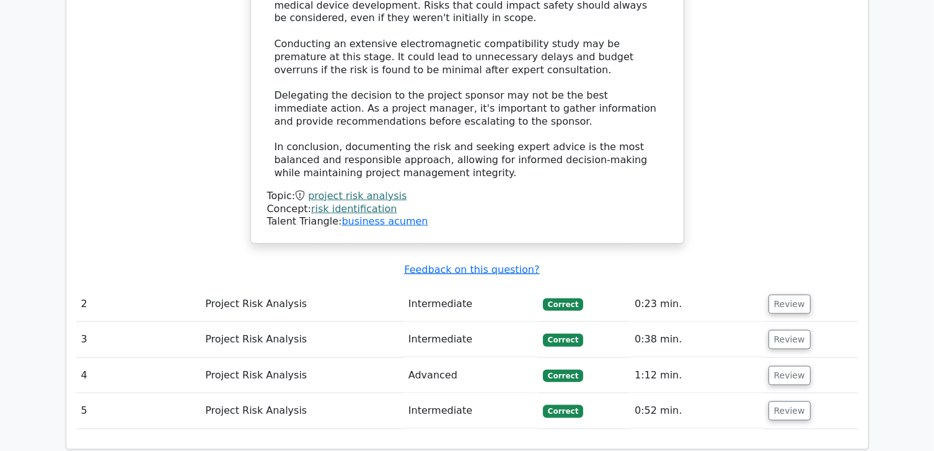
scroll to position [1364, 0]
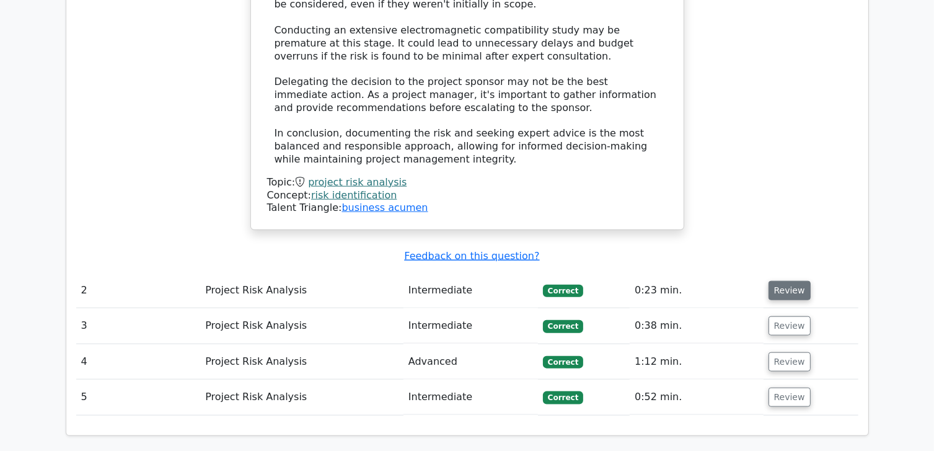
click at [789, 281] on button "Review" at bounding box center [790, 290] width 42 height 19
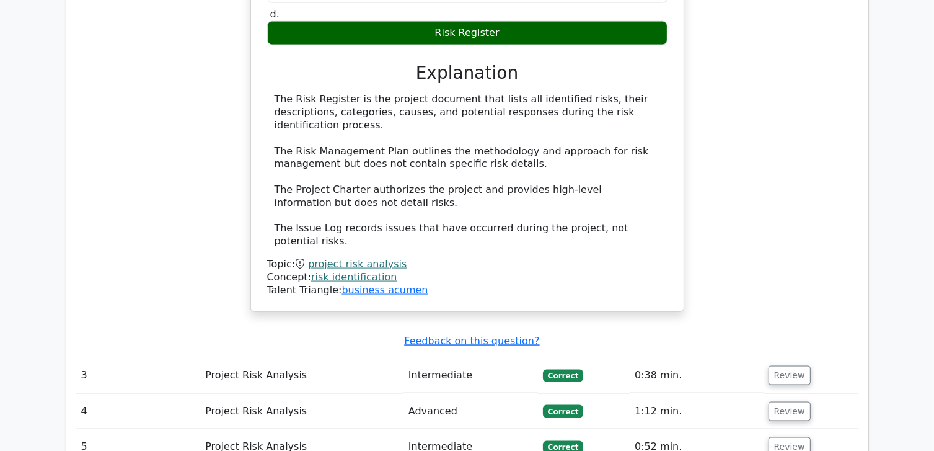
scroll to position [1860, 0]
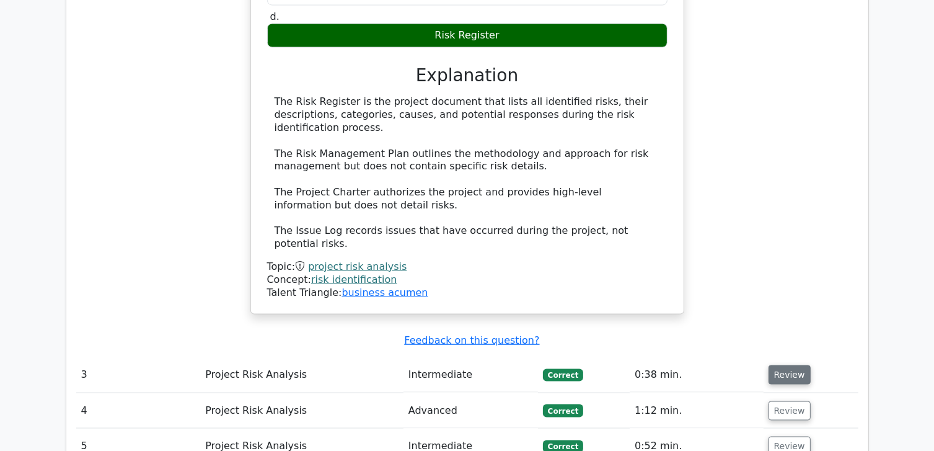
click at [797, 365] on button "Review" at bounding box center [790, 374] width 42 height 19
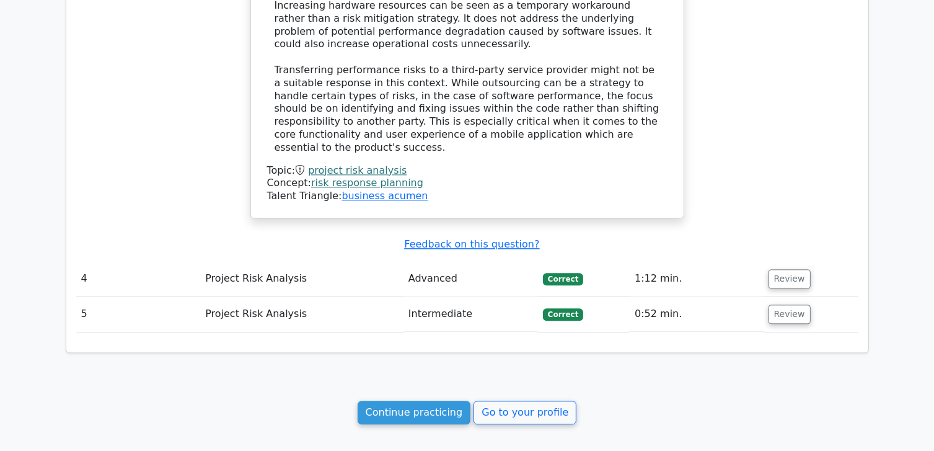
scroll to position [2728, 0]
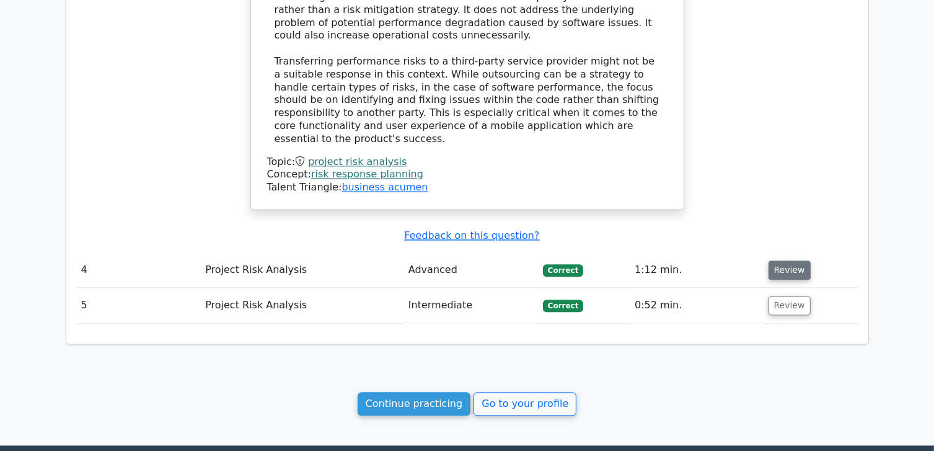
click at [780, 260] on button "Review" at bounding box center [790, 269] width 42 height 19
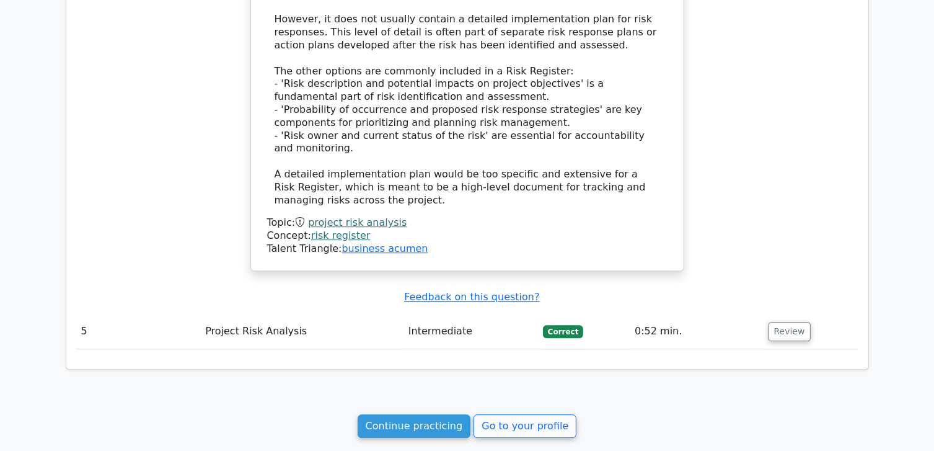
scroll to position [3471, 0]
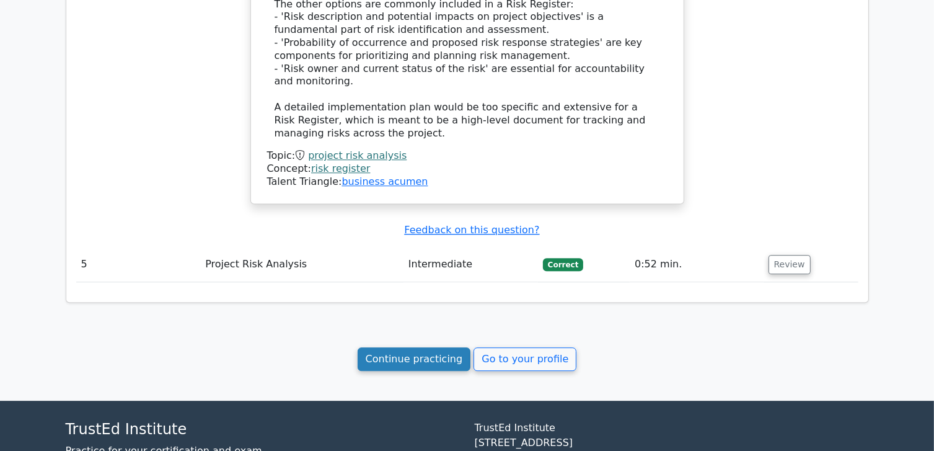
click at [435, 347] on link "Continue practicing" at bounding box center [414, 359] width 113 height 24
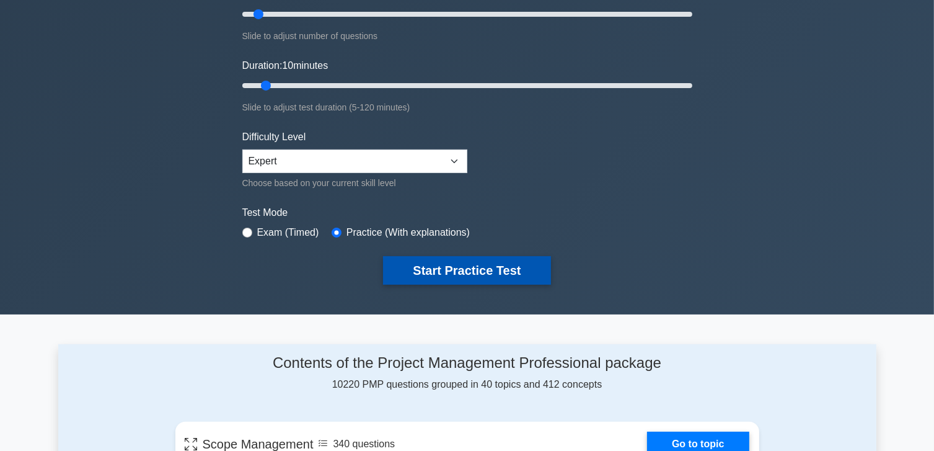
scroll to position [186, 0]
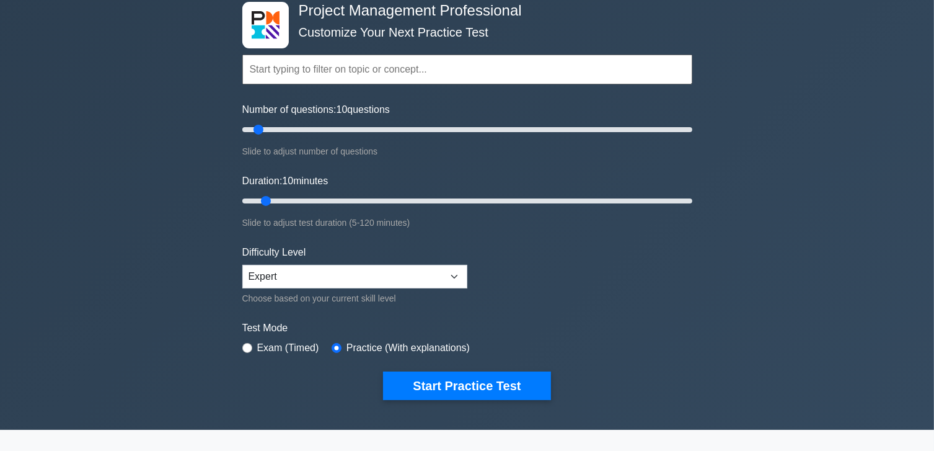
scroll to position [62, 0]
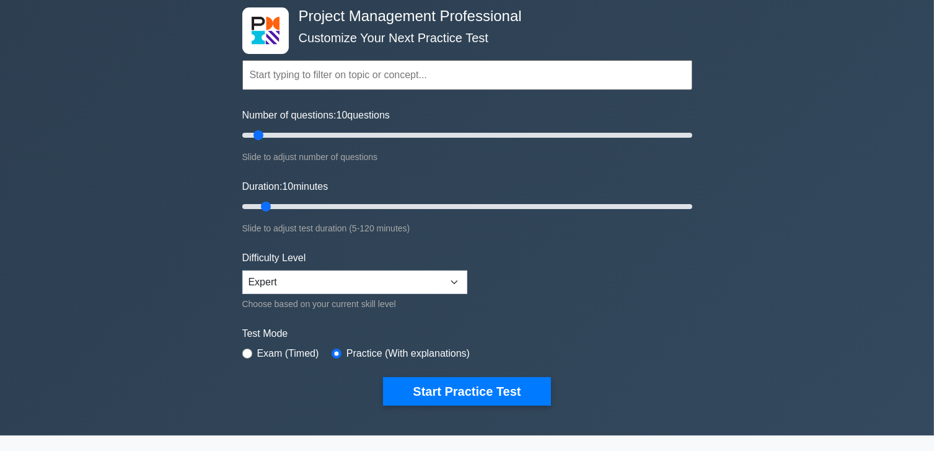
click at [278, 74] on input "text" at bounding box center [467, 75] width 450 height 30
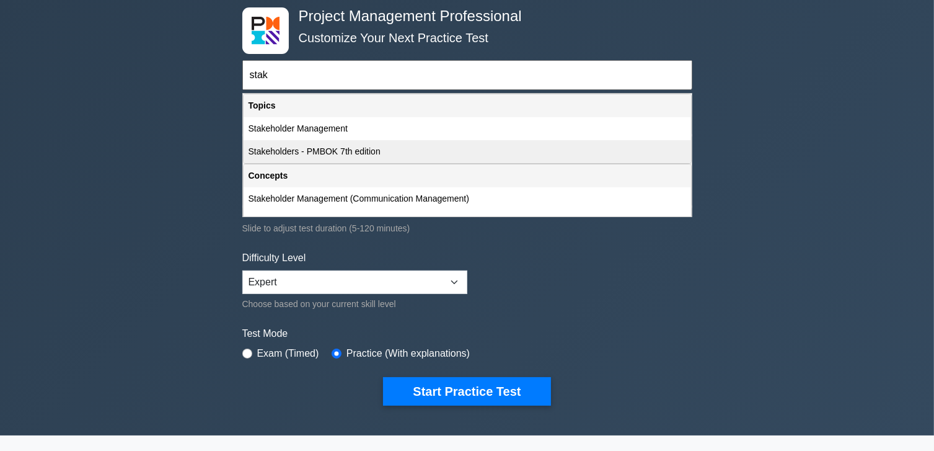
click at [378, 146] on div "Stakeholders - PMBOK 7th edition" at bounding box center [468, 151] width 448 height 23
type input "Stakeholders - PMBOK 7th edition"
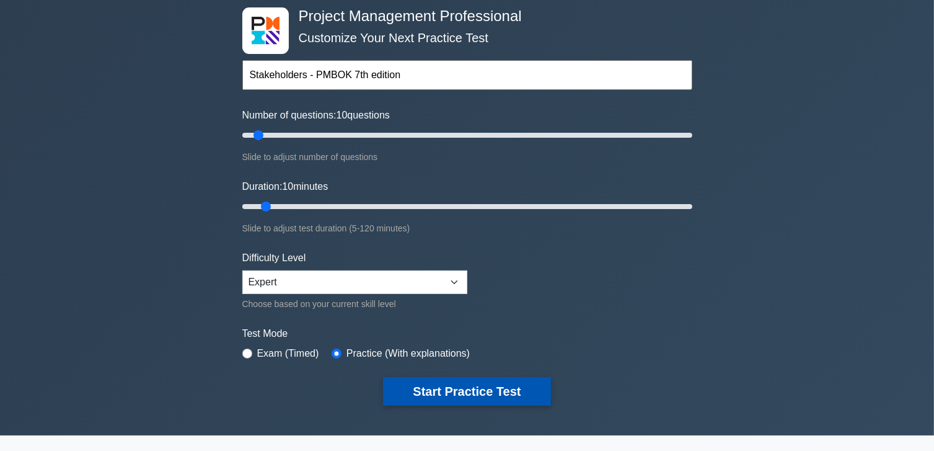
click at [445, 388] on button "Start Practice Test" at bounding box center [466, 391] width 167 height 29
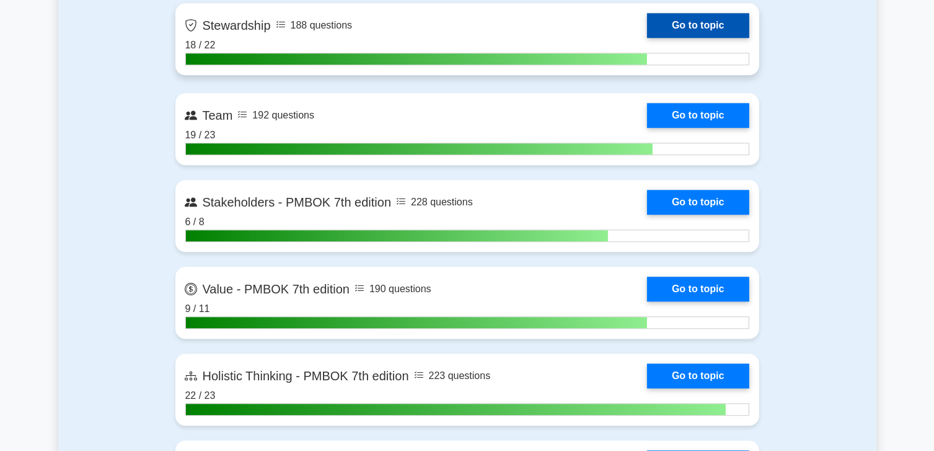
scroll to position [3223, 0]
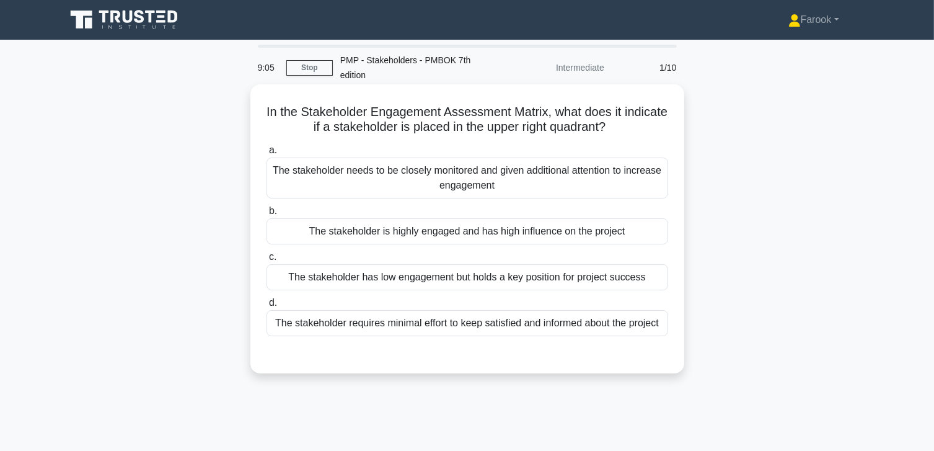
click at [499, 237] on div "The stakeholder is highly engaged and has high influence on the project" at bounding box center [468, 231] width 402 height 26
click at [267, 215] on input "b. The stakeholder is highly engaged and has high influence on the project" at bounding box center [267, 211] width 0 height 8
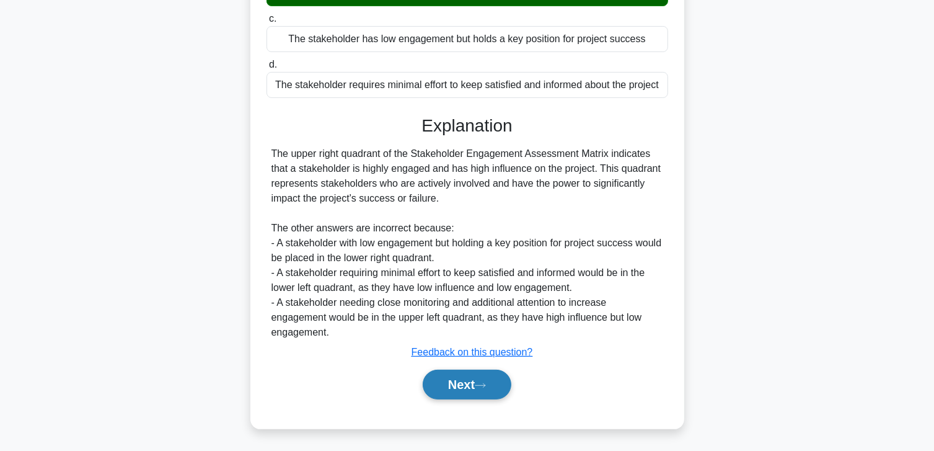
click at [465, 378] on button "Next" at bounding box center [467, 384] width 89 height 30
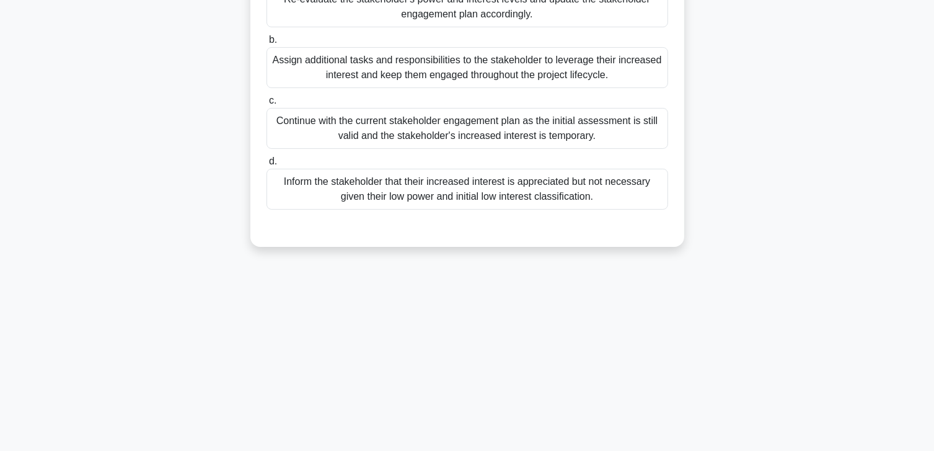
scroll to position [33, 0]
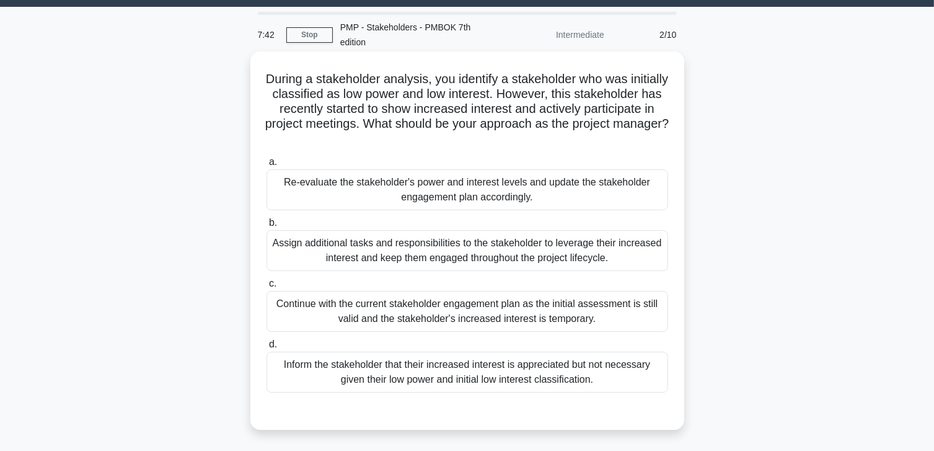
click at [469, 200] on div "Re-evaluate the stakeholder's power and interest levels and update the stakehol…" at bounding box center [468, 189] width 402 height 41
click at [267, 166] on input "a. Re-evaluate the stakeholder's power and interest levels and update the stake…" at bounding box center [267, 162] width 0 height 8
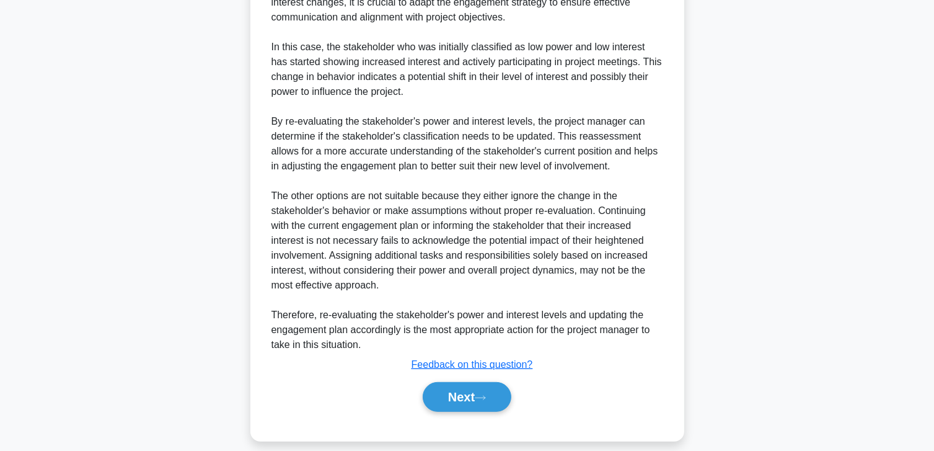
scroll to position [565, 0]
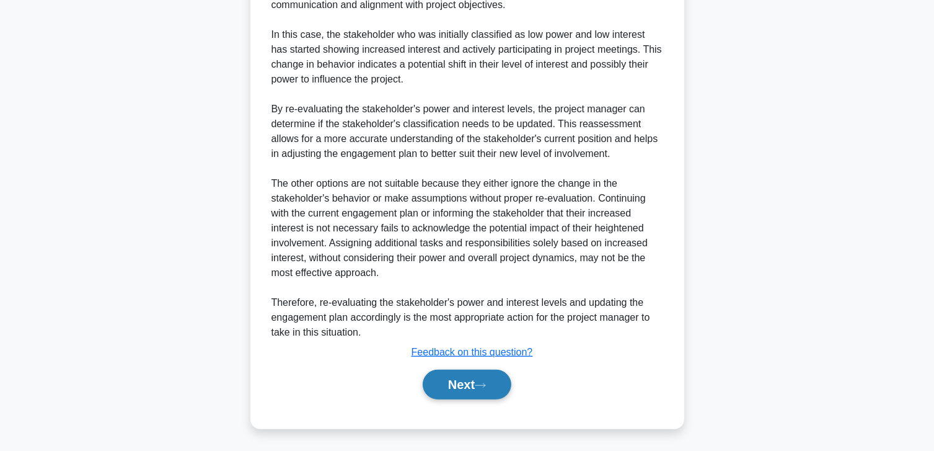
click at [460, 384] on button "Next" at bounding box center [467, 384] width 89 height 30
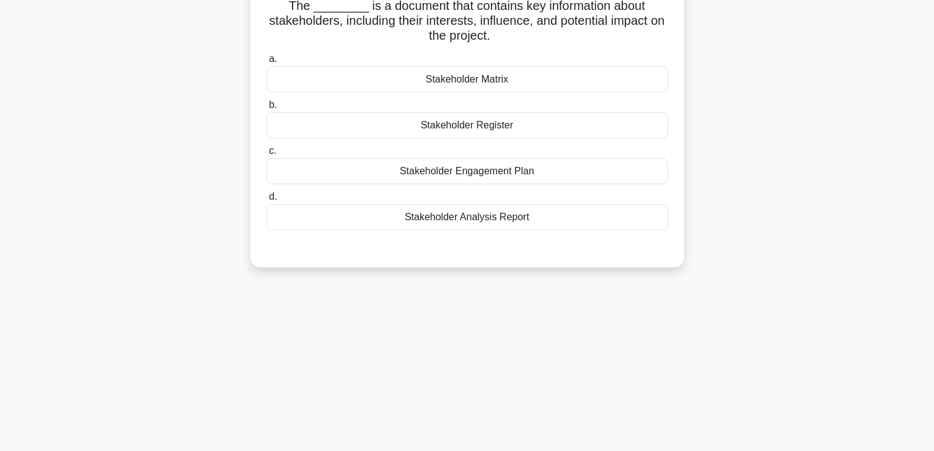
scroll to position [0, 0]
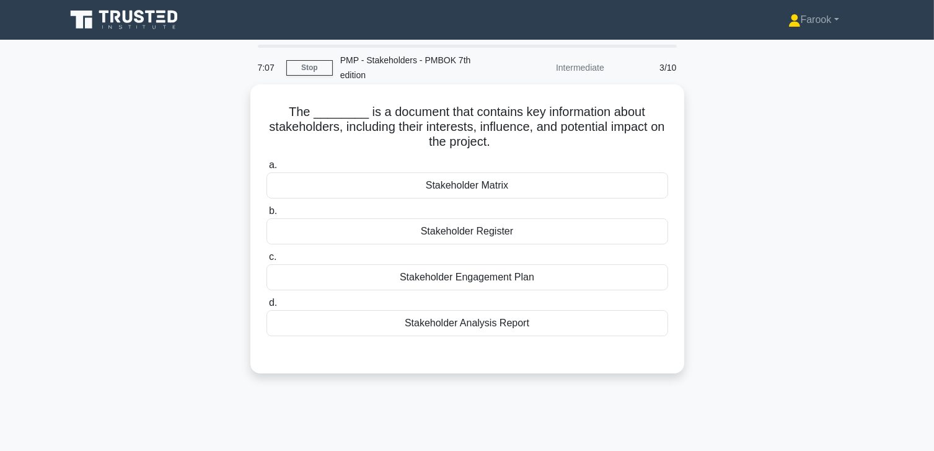
click at [501, 187] on div "Stakeholder Matrix" at bounding box center [468, 185] width 402 height 26
click at [267, 169] on input "a. Stakeholder Matrix" at bounding box center [267, 165] width 0 height 8
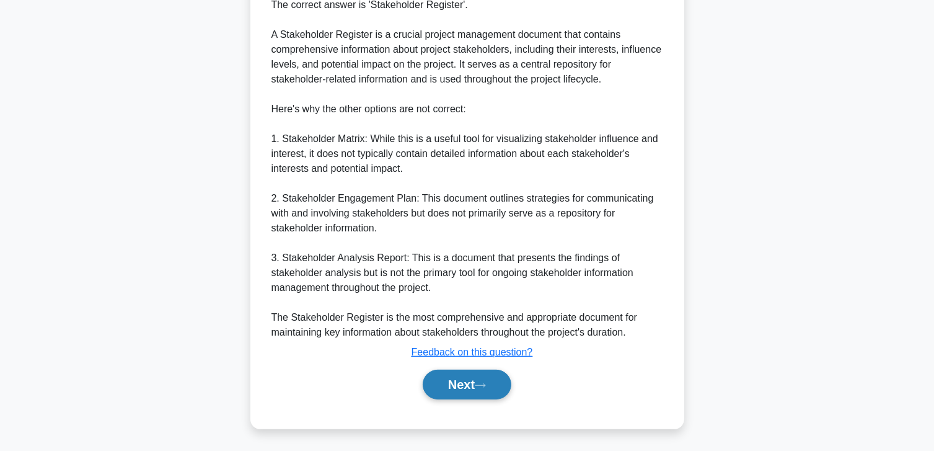
click at [459, 382] on button "Next" at bounding box center [467, 384] width 89 height 30
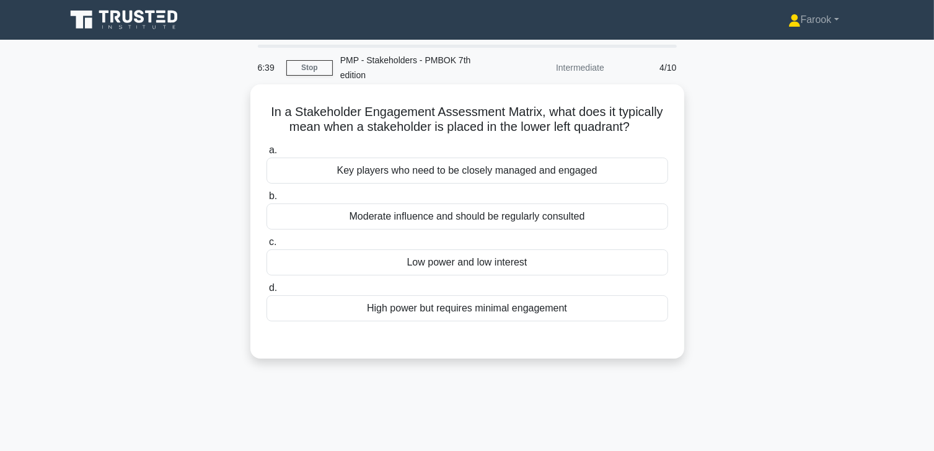
click at [467, 274] on div "Low power and low interest" at bounding box center [468, 262] width 402 height 26
click at [267, 246] on input "c. Low power and low interest" at bounding box center [267, 242] width 0 height 8
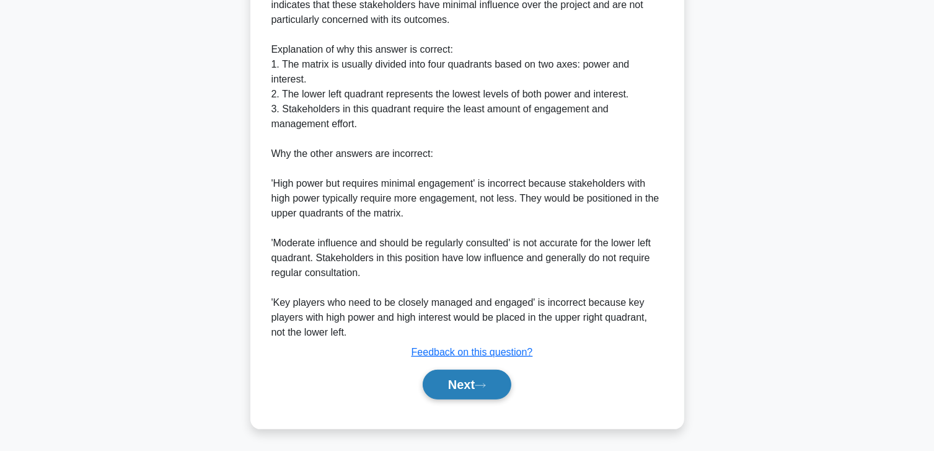
click at [453, 373] on button "Next" at bounding box center [467, 384] width 89 height 30
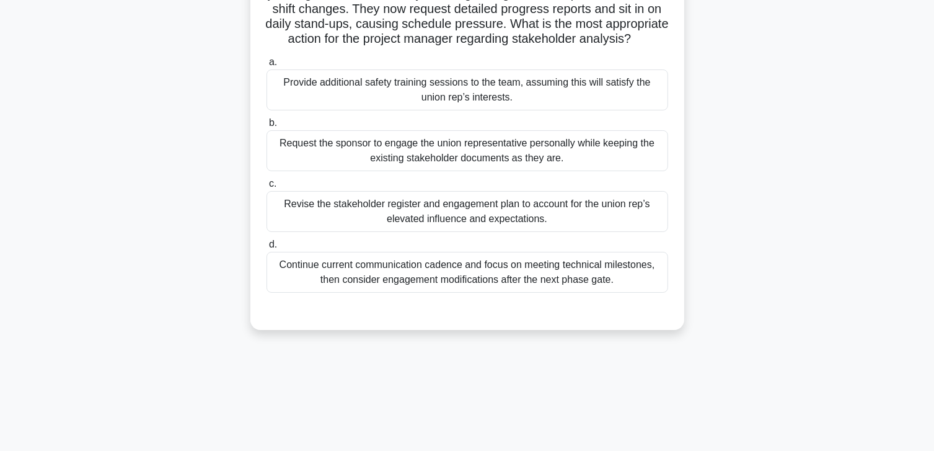
scroll to position [33, 0]
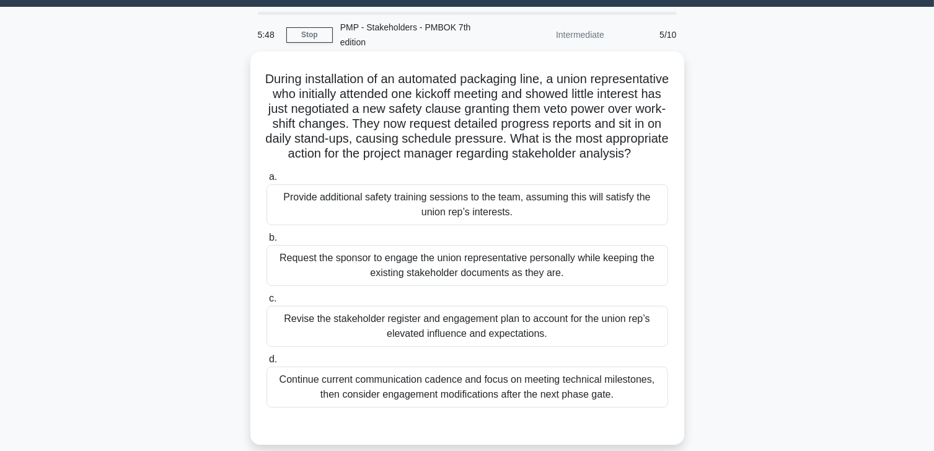
click at [444, 341] on div "Revise the stakeholder register and engagement plan to account for the union re…" at bounding box center [468, 326] width 402 height 41
click at [267, 303] on input "c. Revise the stakeholder register and engagement plan to account for the union…" at bounding box center [267, 298] width 0 height 8
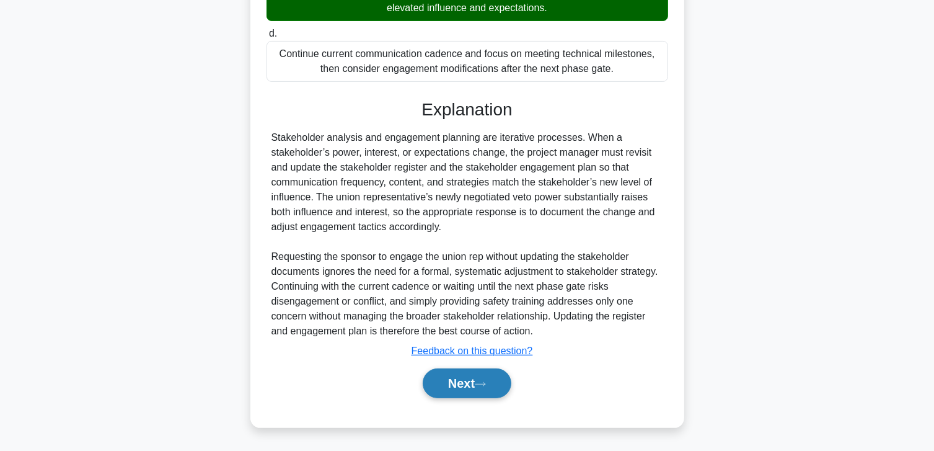
click at [452, 381] on button "Next" at bounding box center [467, 383] width 89 height 30
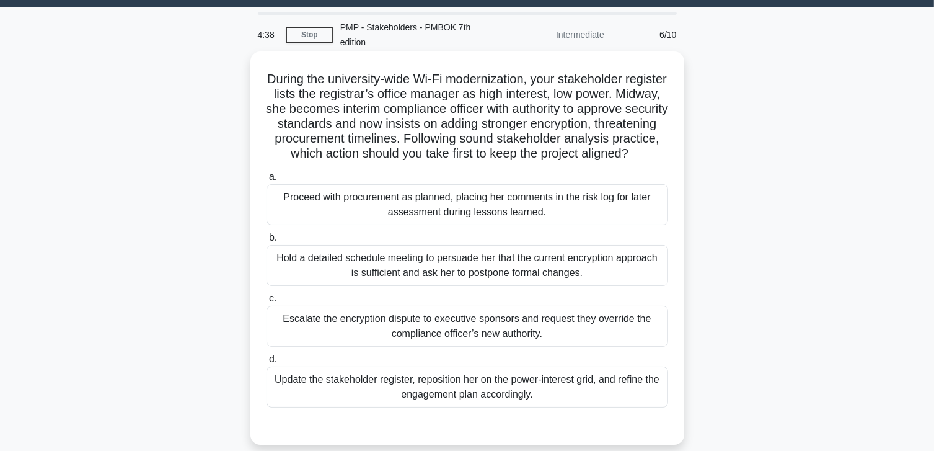
click at [456, 403] on div "Update the stakeholder register, reposition her on the power-interest grid, and…" at bounding box center [468, 386] width 402 height 41
click at [267, 363] on input "d. Update the stakeholder register, reposition her on the power-interest grid, …" at bounding box center [267, 359] width 0 height 8
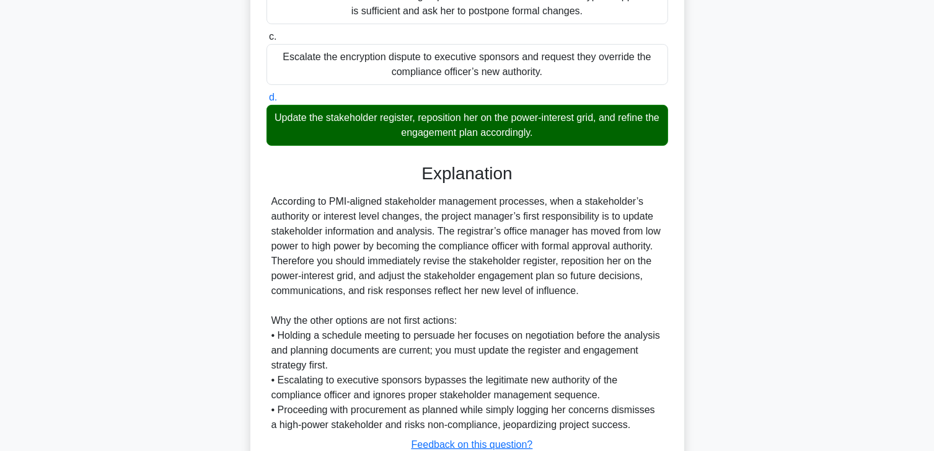
scroll to position [402, 0]
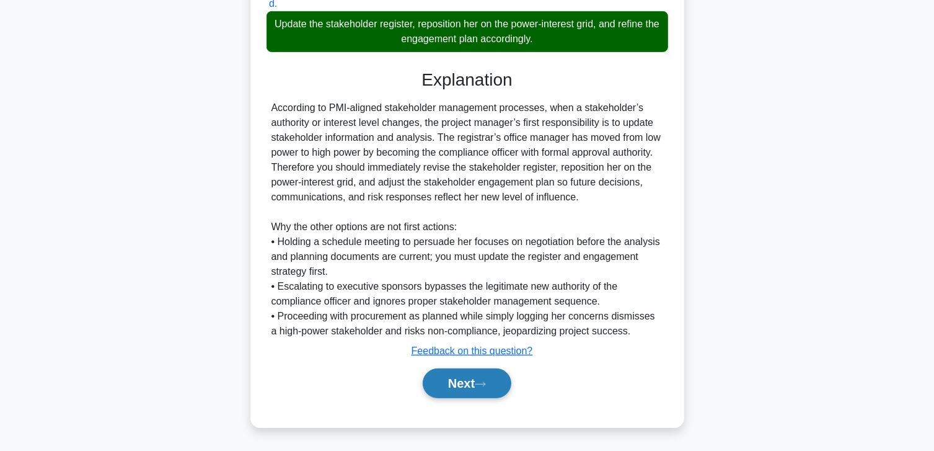
click at [446, 378] on button "Next" at bounding box center [467, 383] width 89 height 30
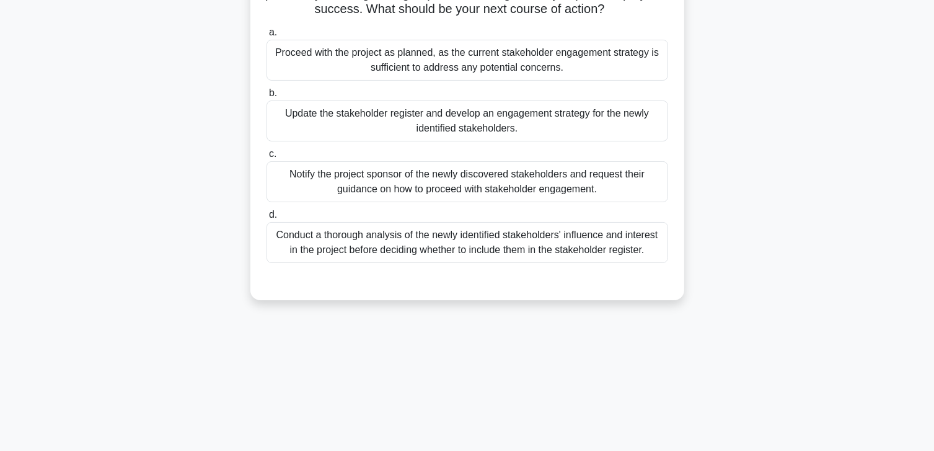
scroll to position [33, 0]
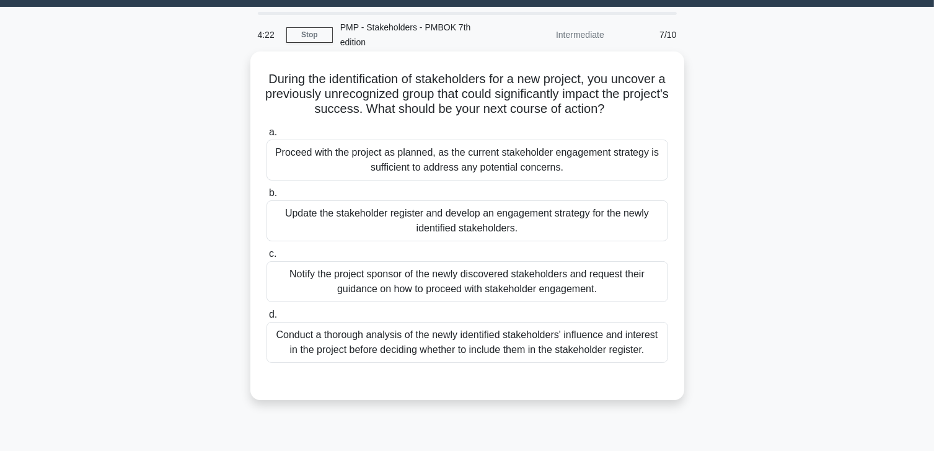
click at [431, 236] on div "Update the stakeholder register and develop an engagement strategy for the newl…" at bounding box center [468, 220] width 402 height 41
click at [267, 197] on input "b. Update the stakeholder register and develop an engagement strategy for the n…" at bounding box center [267, 193] width 0 height 8
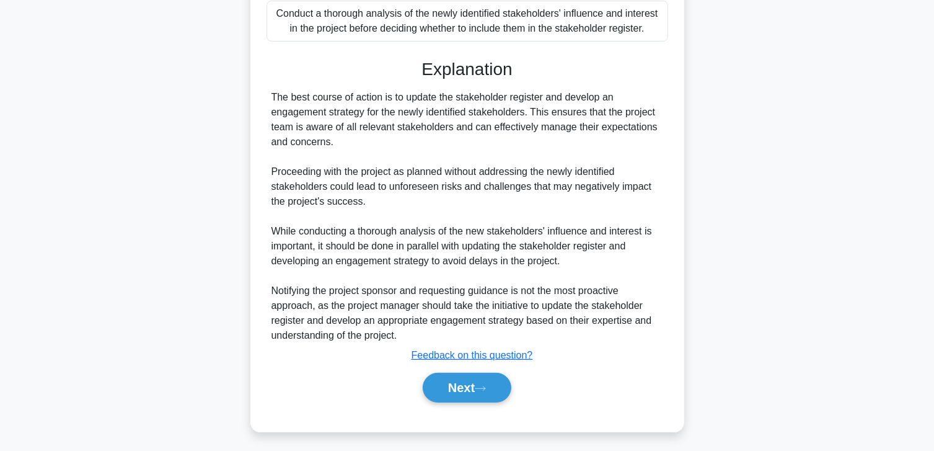
scroll to position [357, 0]
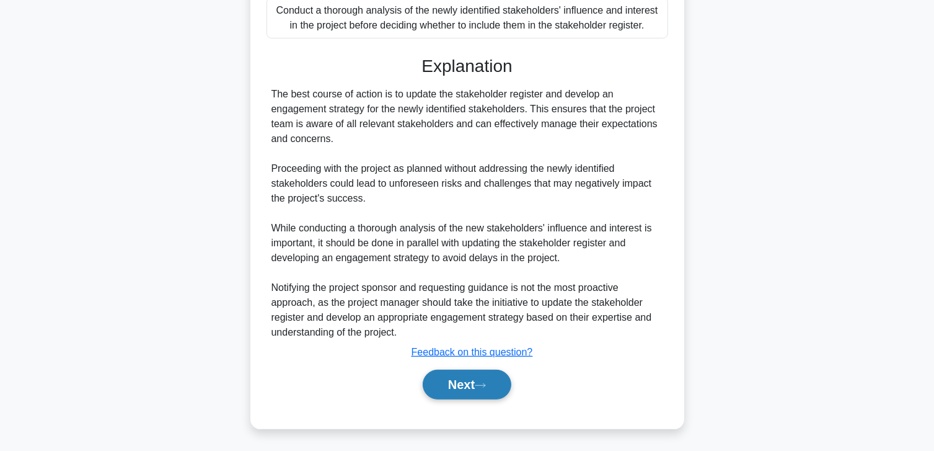
click at [432, 379] on button "Next" at bounding box center [467, 384] width 89 height 30
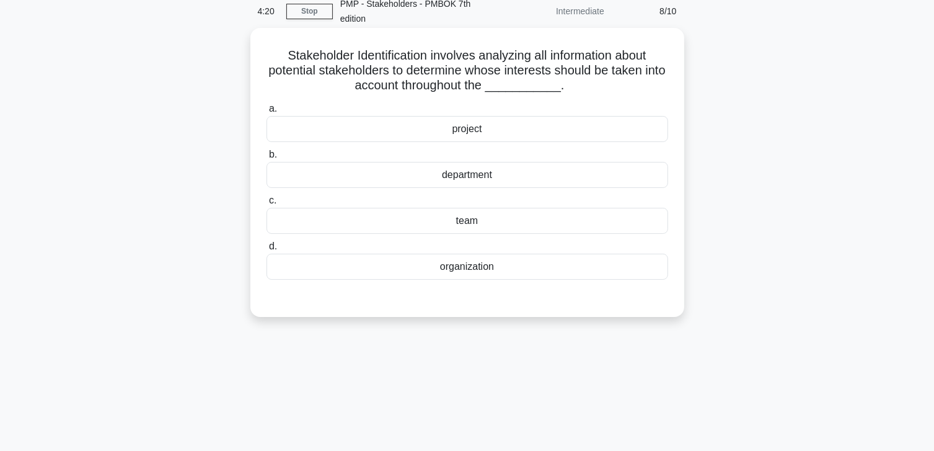
scroll to position [0, 0]
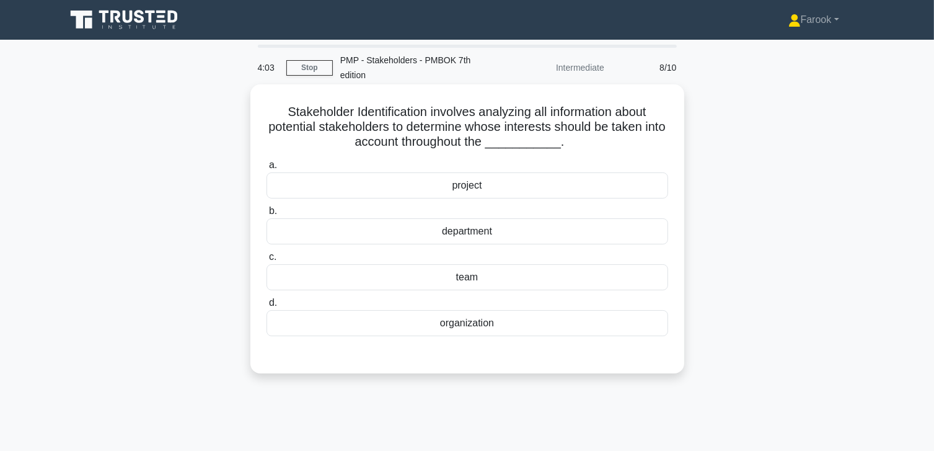
click at [462, 190] on div "project" at bounding box center [468, 185] width 402 height 26
click at [267, 169] on input "a. project" at bounding box center [267, 165] width 0 height 8
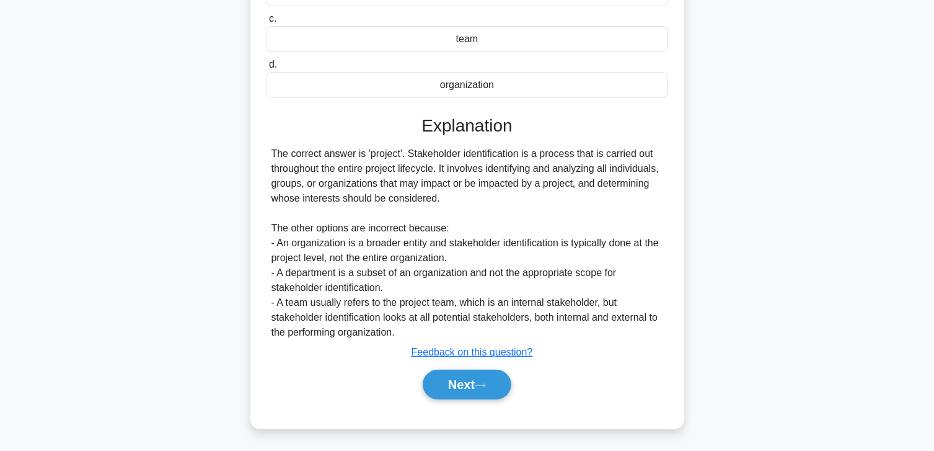
scroll to position [238, 0]
click at [445, 377] on button "Next" at bounding box center [467, 384] width 89 height 30
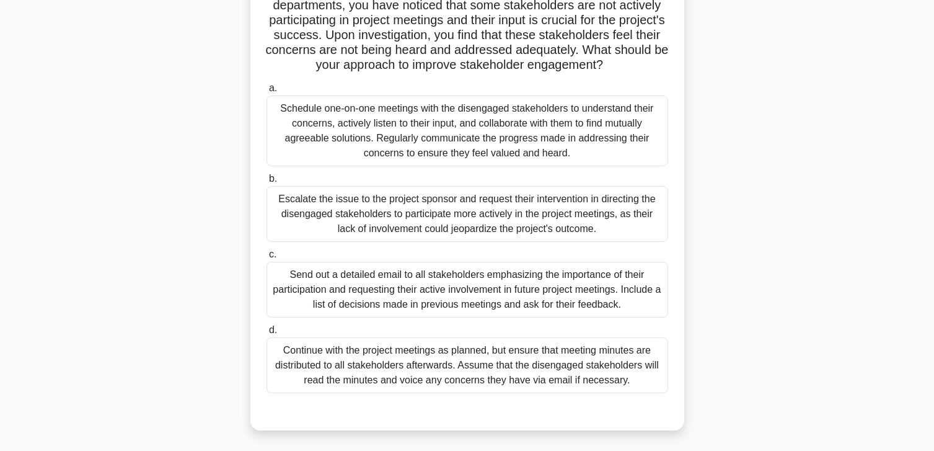
scroll to position [124, 0]
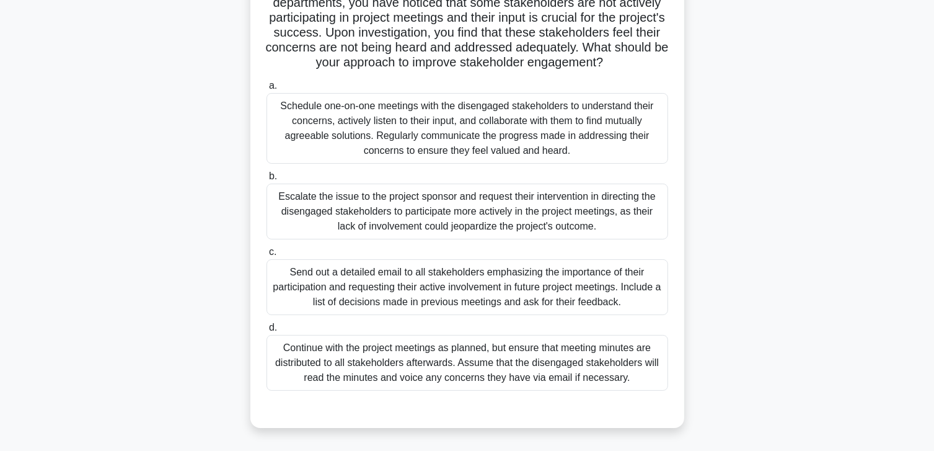
click at [461, 145] on div "Schedule one-on-one meetings with the disengaged stakeholders to understand the…" at bounding box center [468, 128] width 402 height 71
click at [267, 90] on input "a. Schedule one-on-one meetings with the disengaged stakeholders to understand …" at bounding box center [267, 86] width 0 height 8
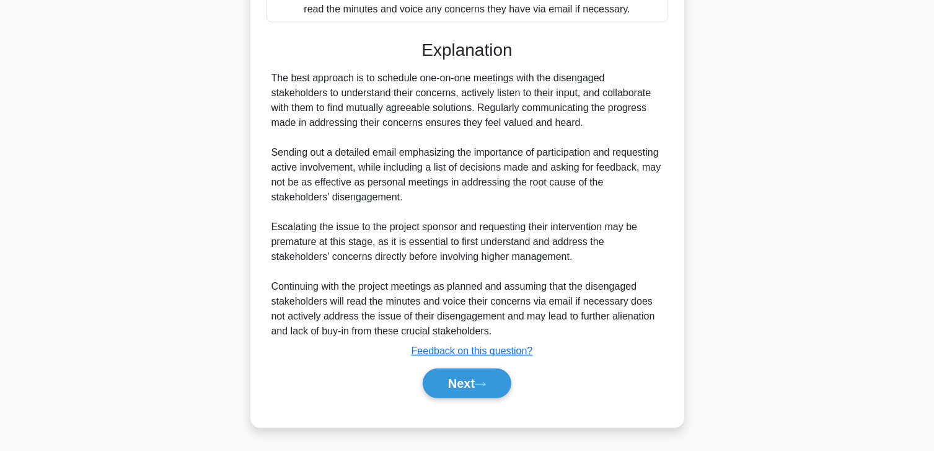
scroll to position [506, 0]
click at [454, 386] on button "Next" at bounding box center [467, 383] width 89 height 30
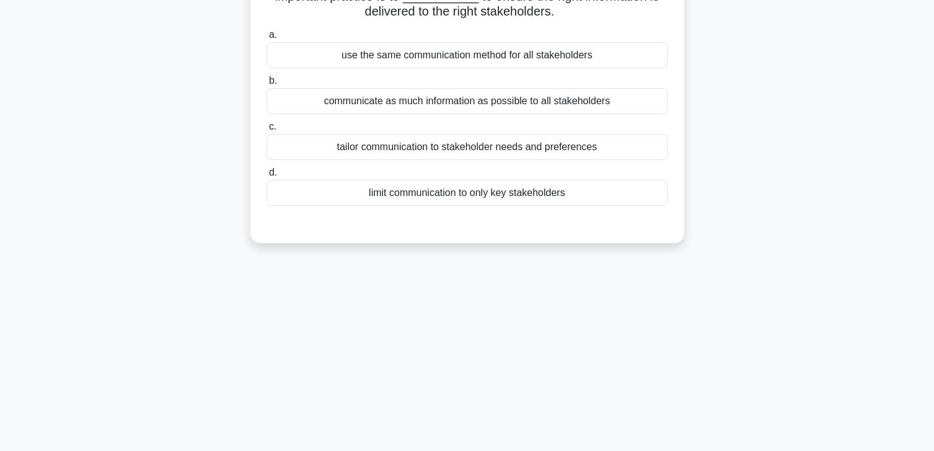
scroll to position [0, 0]
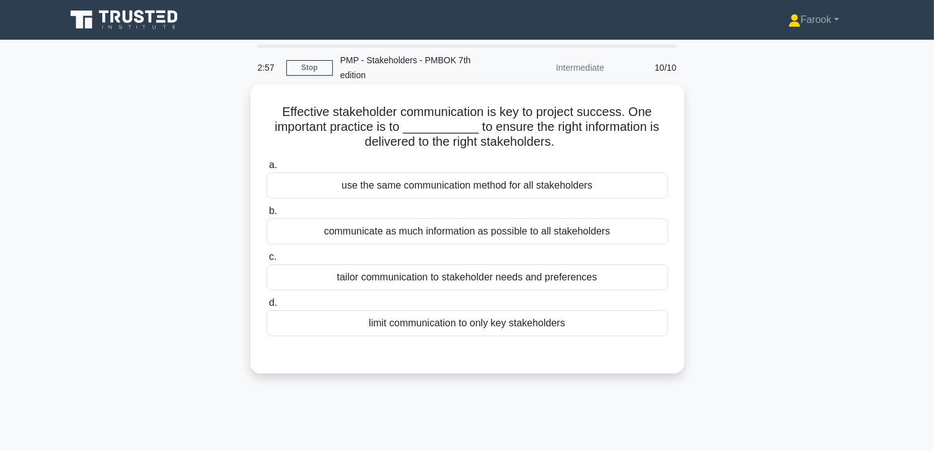
click at [488, 279] on div "tailor communication to stakeholder needs and preferences" at bounding box center [468, 277] width 402 height 26
click at [267, 261] on input "c. tailor communication to stakeholder needs and preferences" at bounding box center [267, 257] width 0 height 8
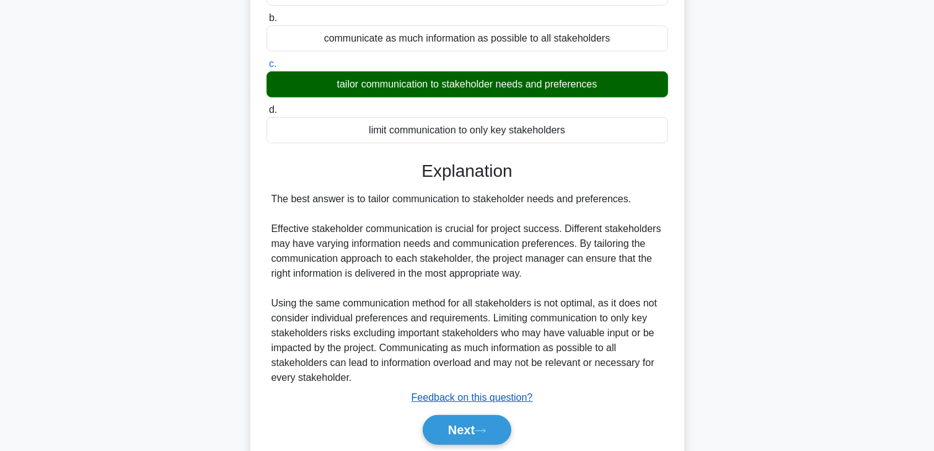
scroll to position [238, 0]
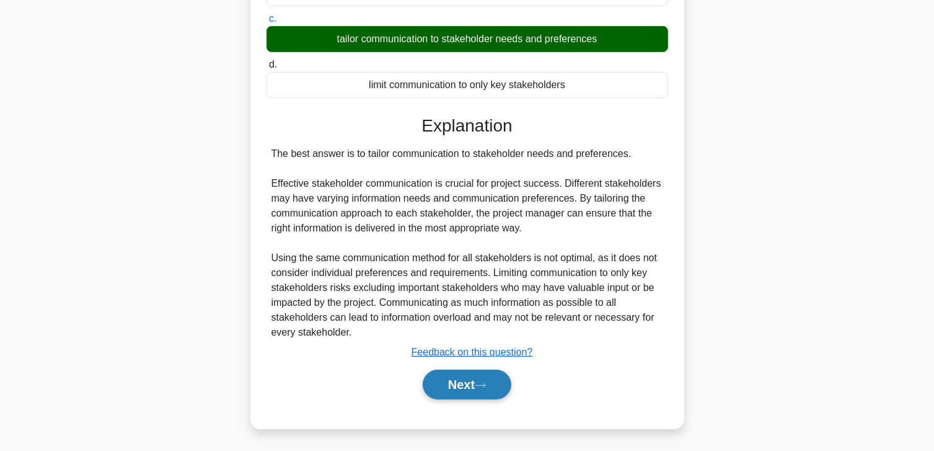
click at [458, 386] on button "Next" at bounding box center [467, 384] width 89 height 30
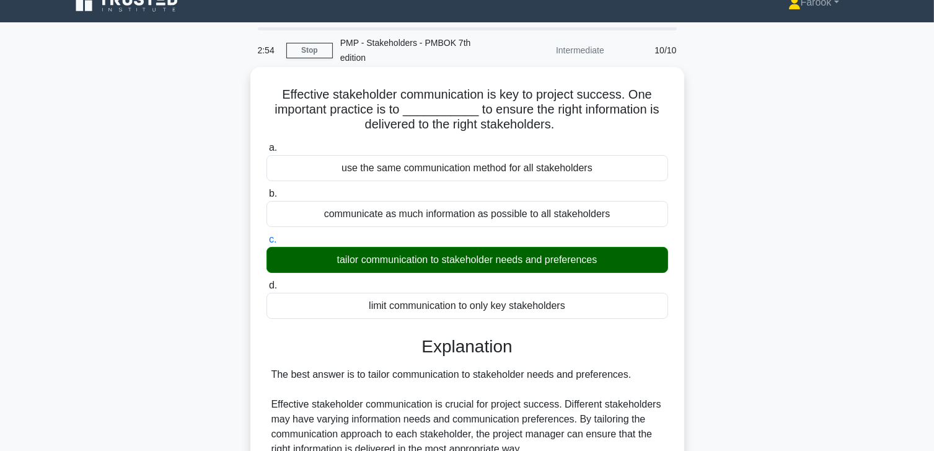
scroll to position [0, 0]
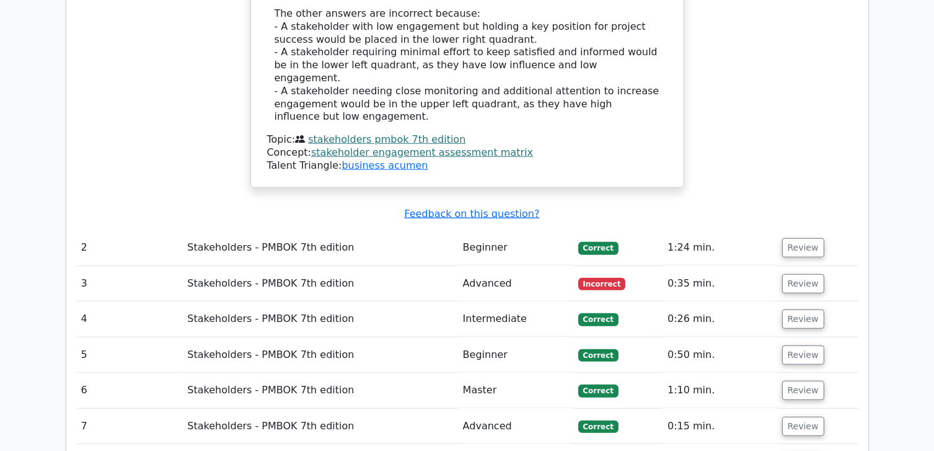
scroll to position [1116, 0]
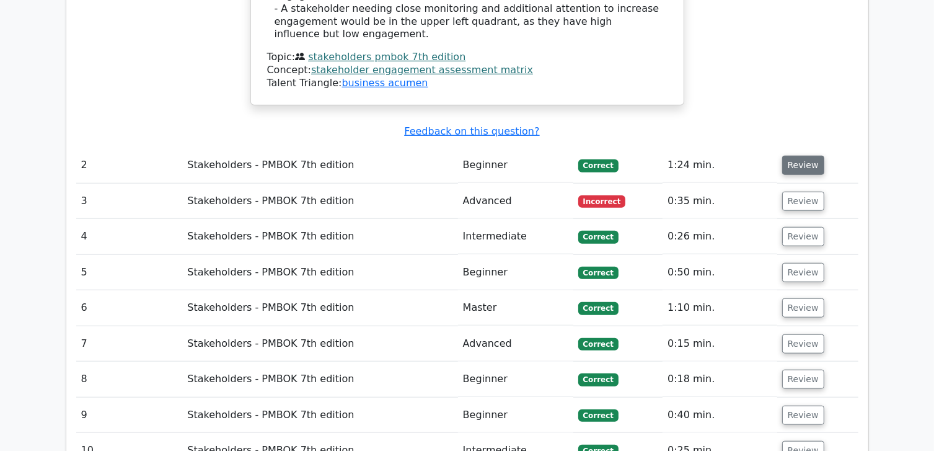
click at [793, 156] on button "Review" at bounding box center [803, 165] width 42 height 19
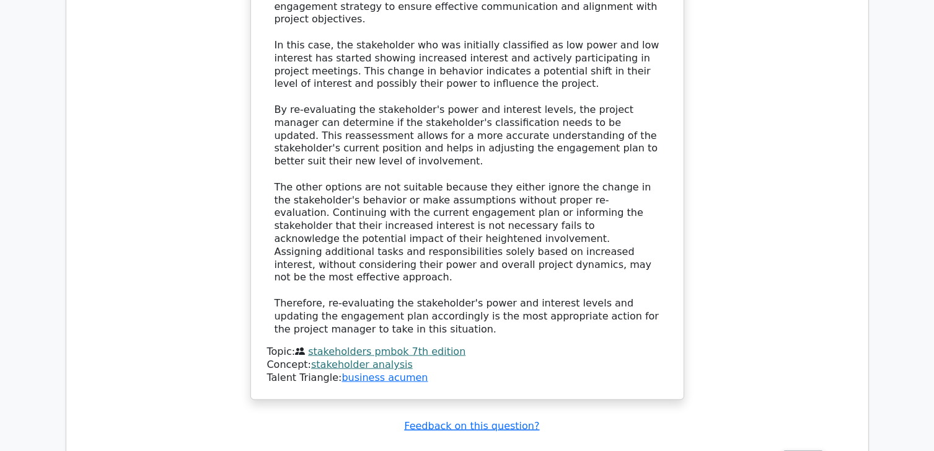
scroll to position [1860, 0]
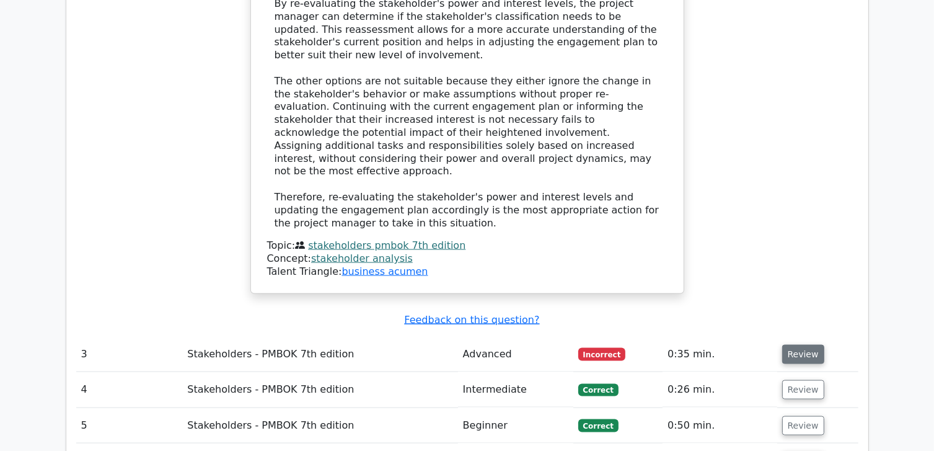
click at [813, 345] on button "Review" at bounding box center [803, 354] width 42 height 19
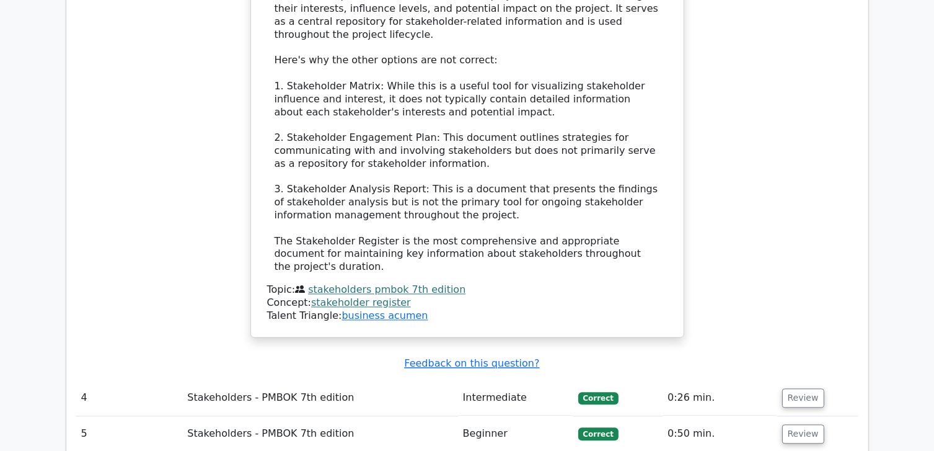
scroll to position [2728, 0]
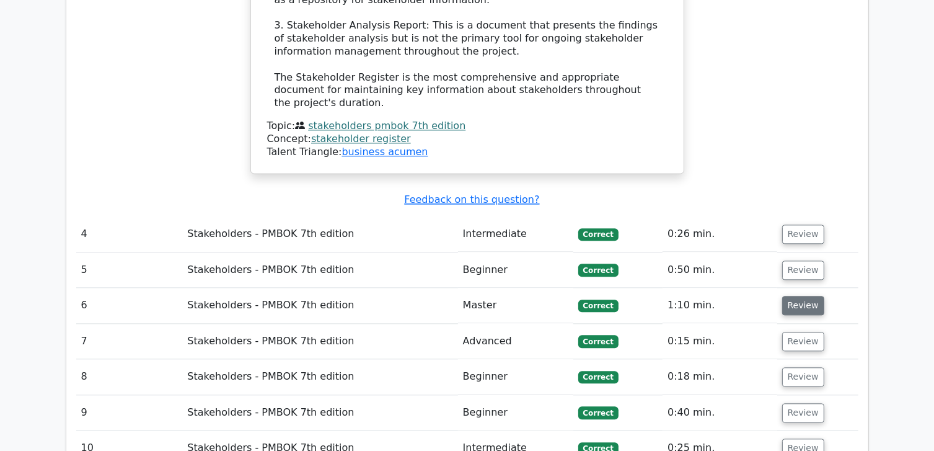
click at [794, 296] on button "Review" at bounding box center [803, 305] width 42 height 19
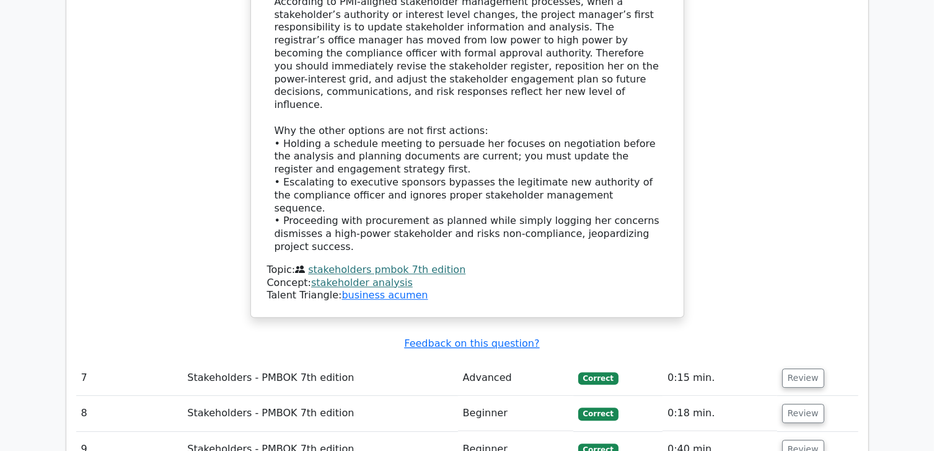
scroll to position [3471, 0]
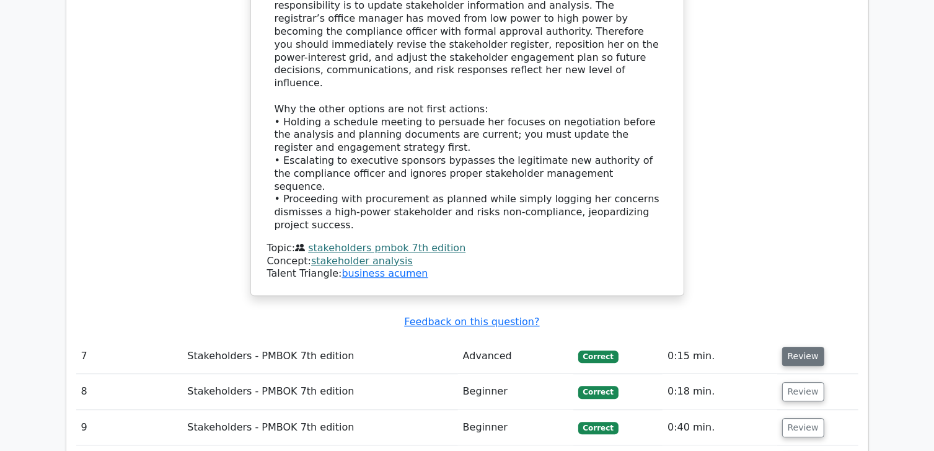
click at [794, 347] on button "Review" at bounding box center [803, 356] width 42 height 19
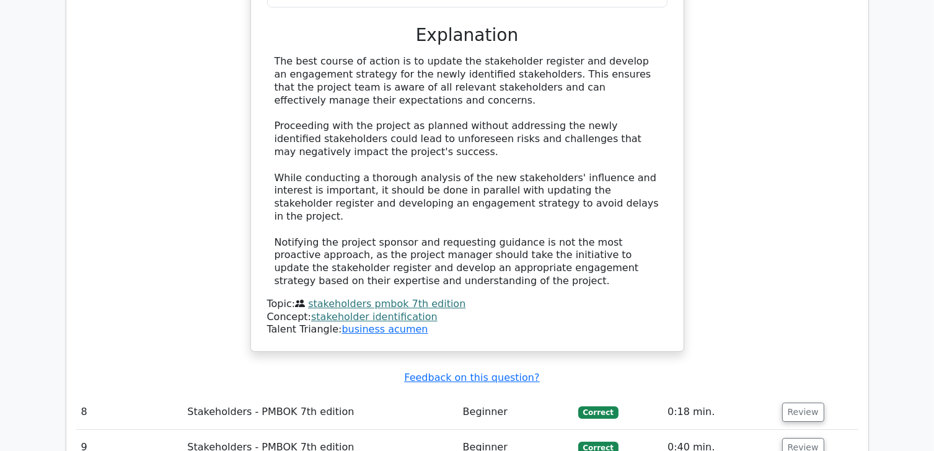
scroll to position [4153, 0]
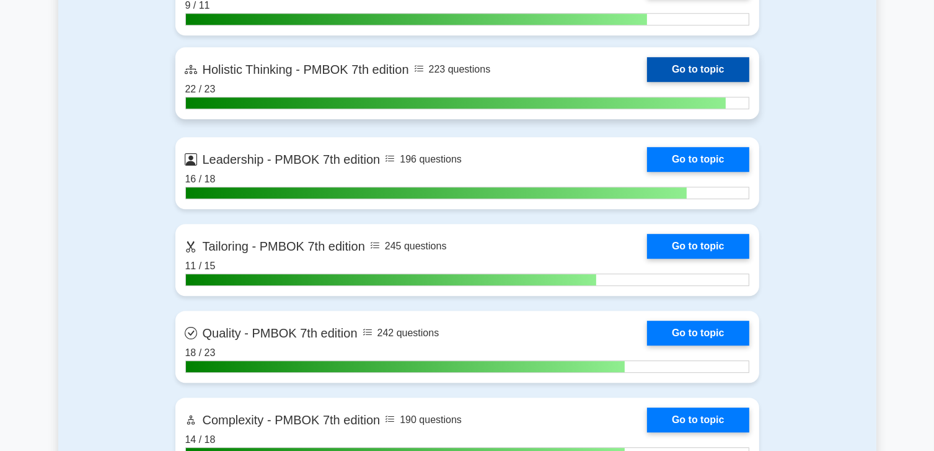
scroll to position [3533, 0]
